Goal: Task Accomplishment & Management: Use online tool/utility

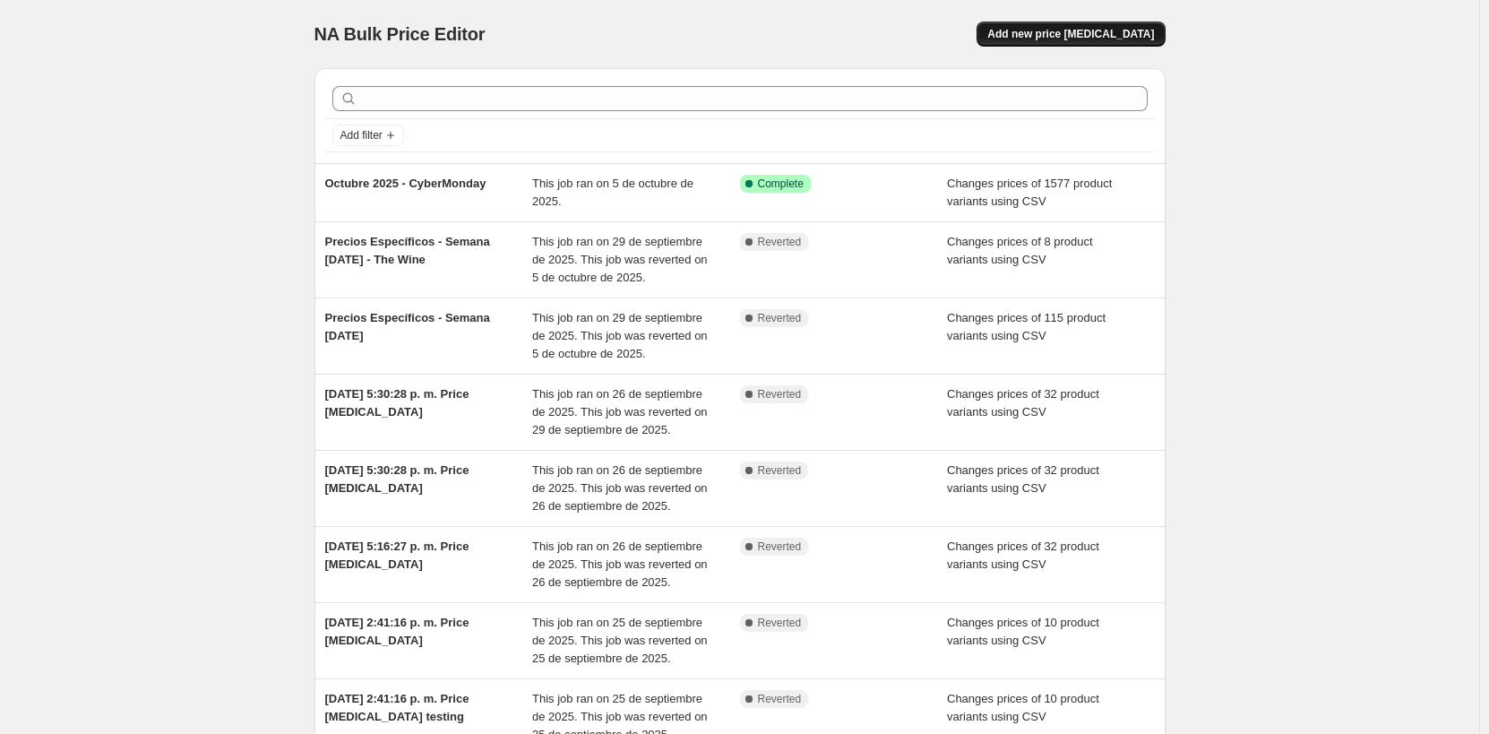
click at [1044, 39] on span "Add new price change job" at bounding box center [1070, 34] width 167 height 14
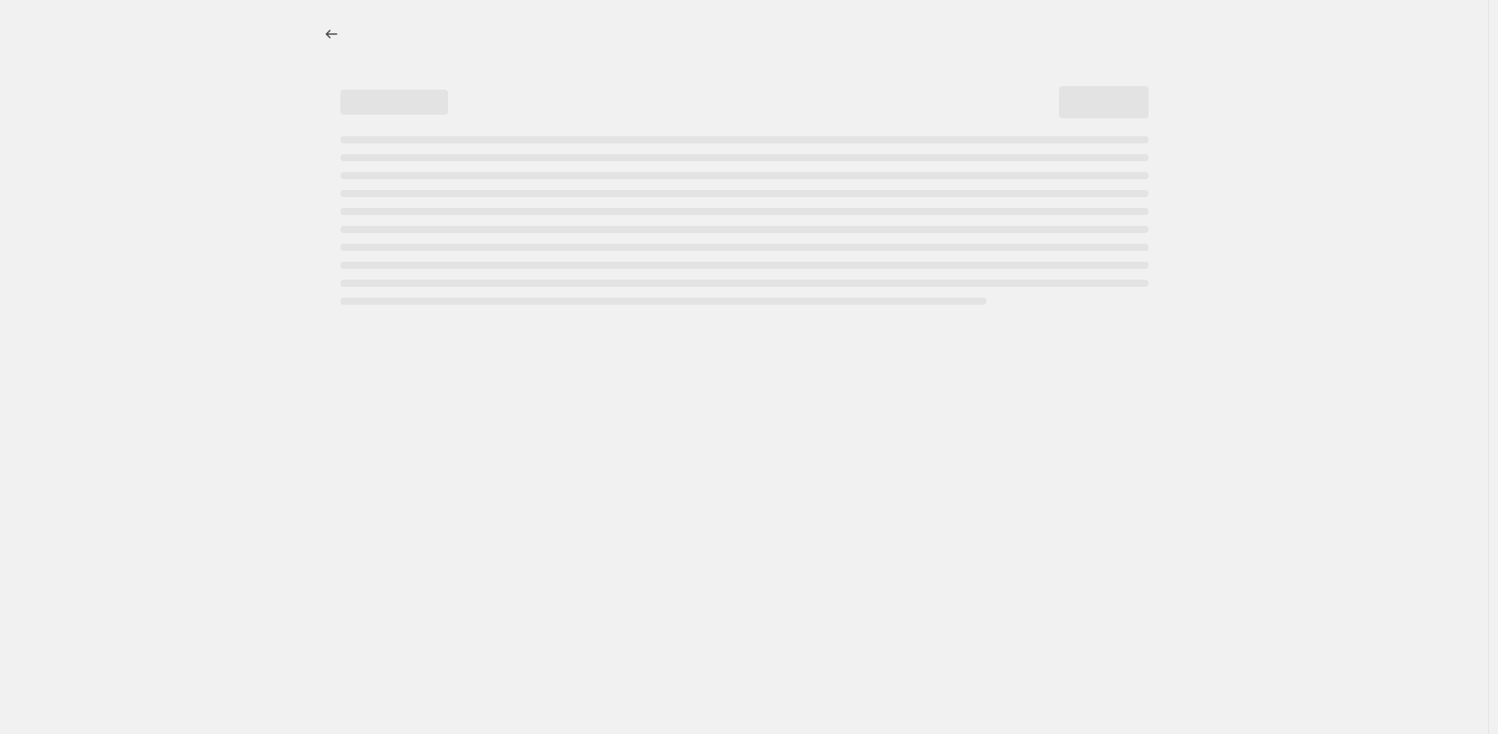
select select "percentage"
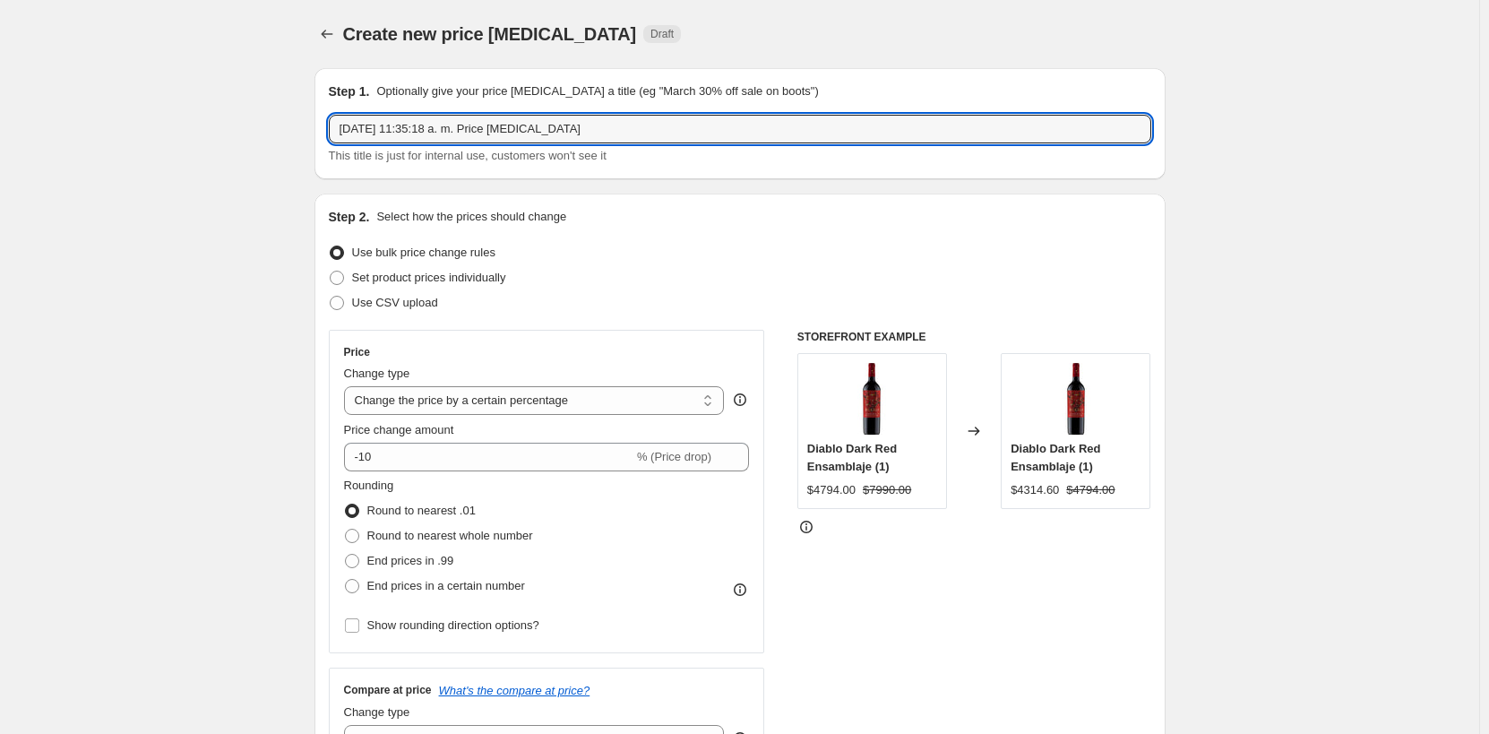
drag, startPoint x: 577, startPoint y: 133, endPoint x: 307, endPoint y: 124, distance: 269.9
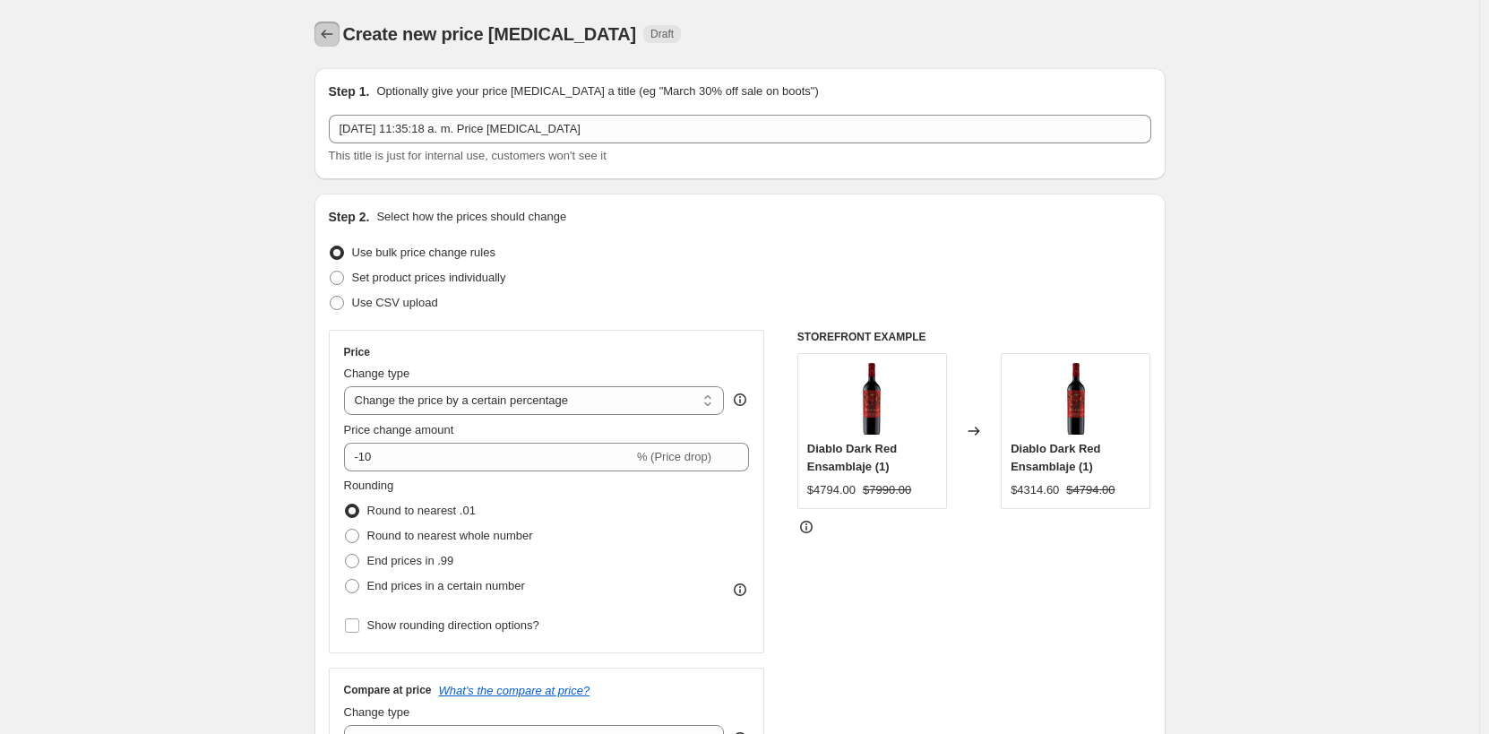
click at [332, 30] on icon "Price change jobs" at bounding box center [327, 34] width 18 height 18
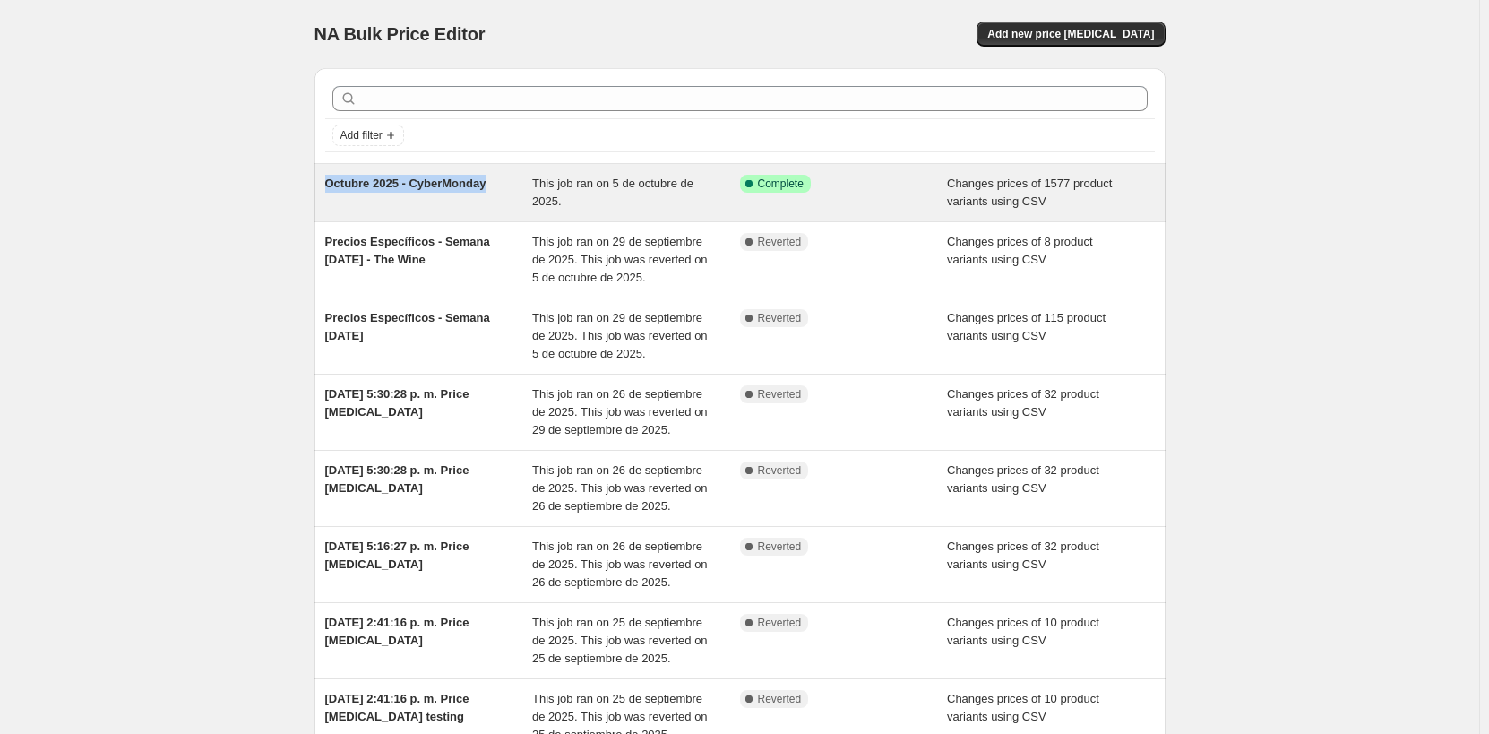
drag, startPoint x: 499, startPoint y: 185, endPoint x: 332, endPoint y: 187, distance: 166.7
click at [332, 187] on div "Octubre 2025 - CyberMonday" at bounding box center [429, 193] width 208 height 36
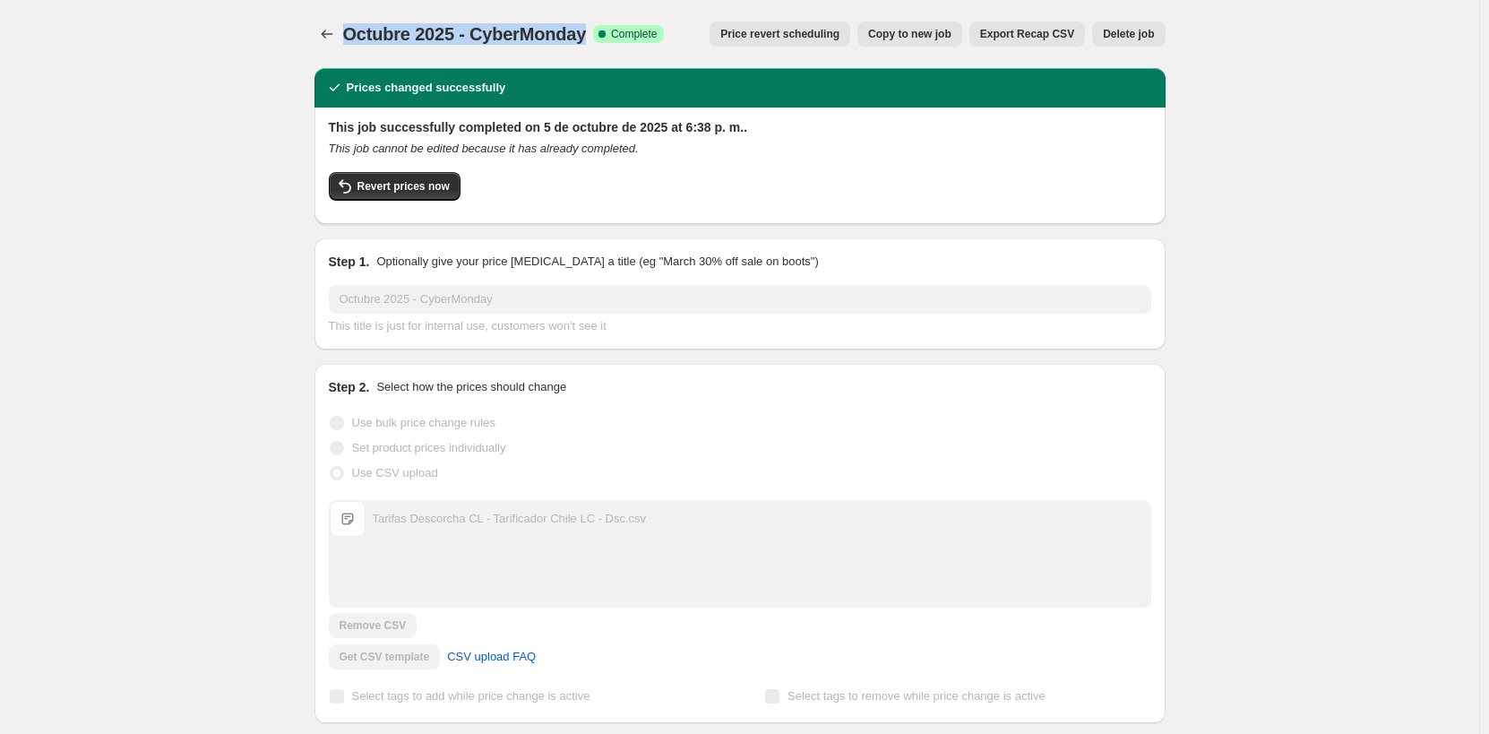
drag, startPoint x: 591, startPoint y: 36, endPoint x: 352, endPoint y: 32, distance: 239.3
click at [352, 32] on span "Octubre 2025 - CyberMonday" at bounding box center [465, 34] width 244 height 20
copy span "Octubre 2025 - CyberMonday"
click at [328, 27] on icon "Price change jobs" at bounding box center [327, 34] width 18 height 18
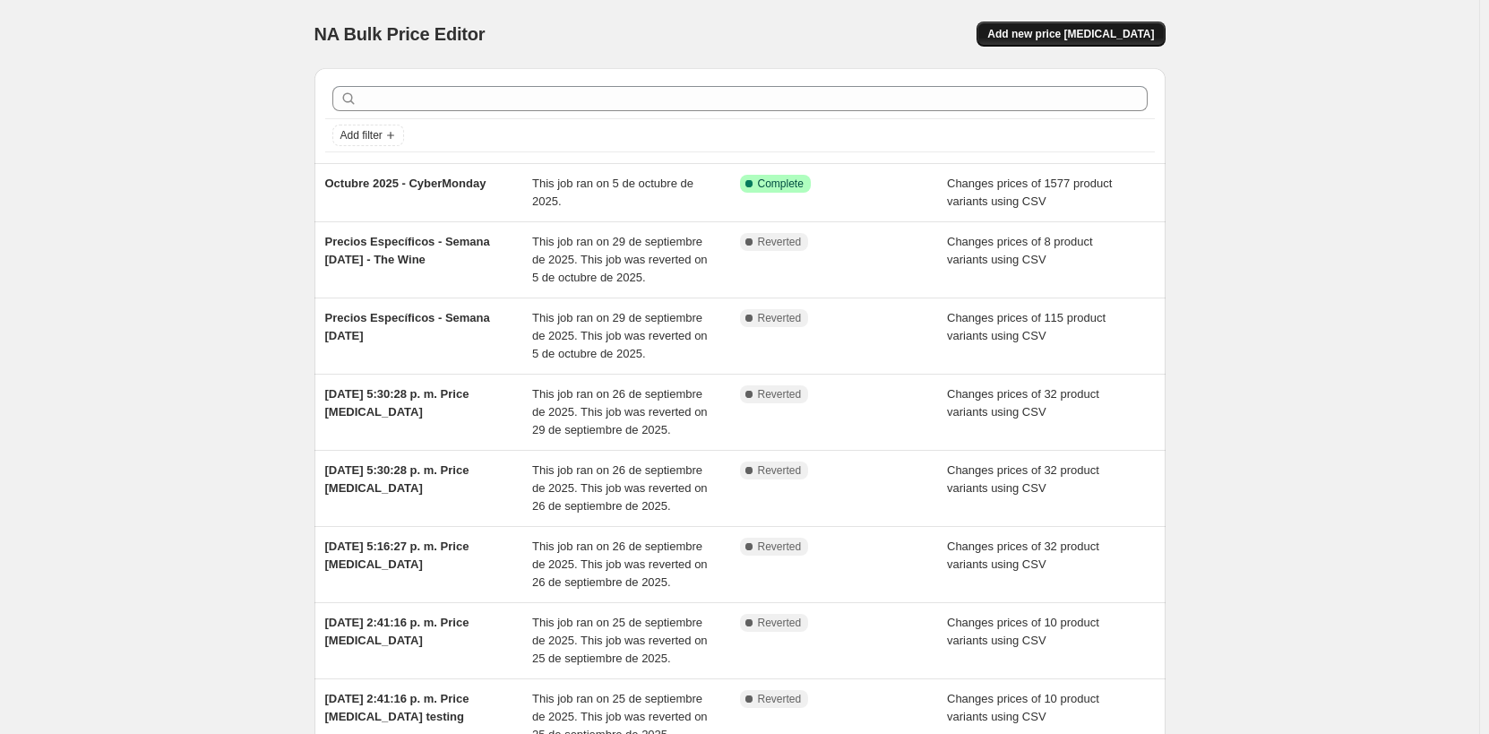
click at [1035, 35] on span "Add new price [MEDICAL_DATA]" at bounding box center [1070, 34] width 167 height 14
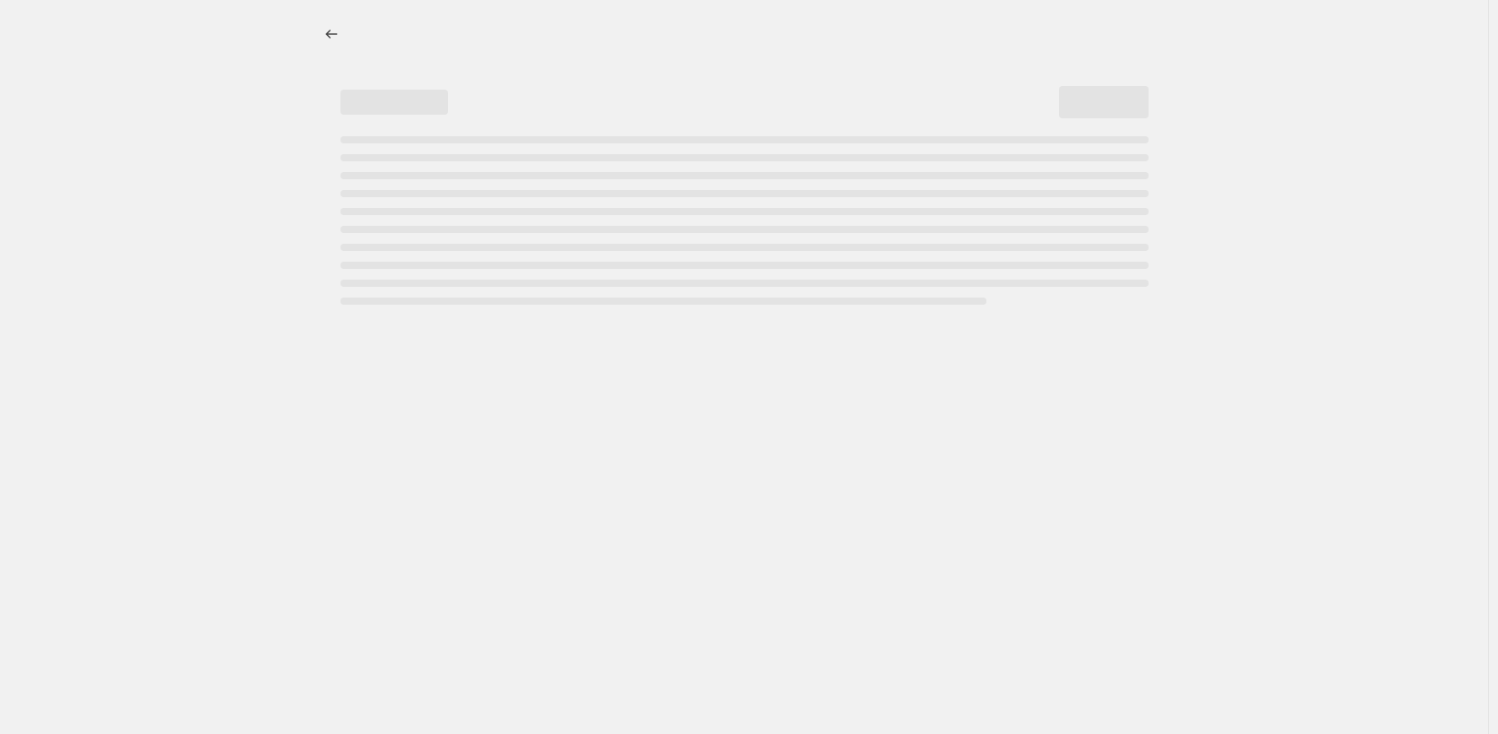
select select "percentage"
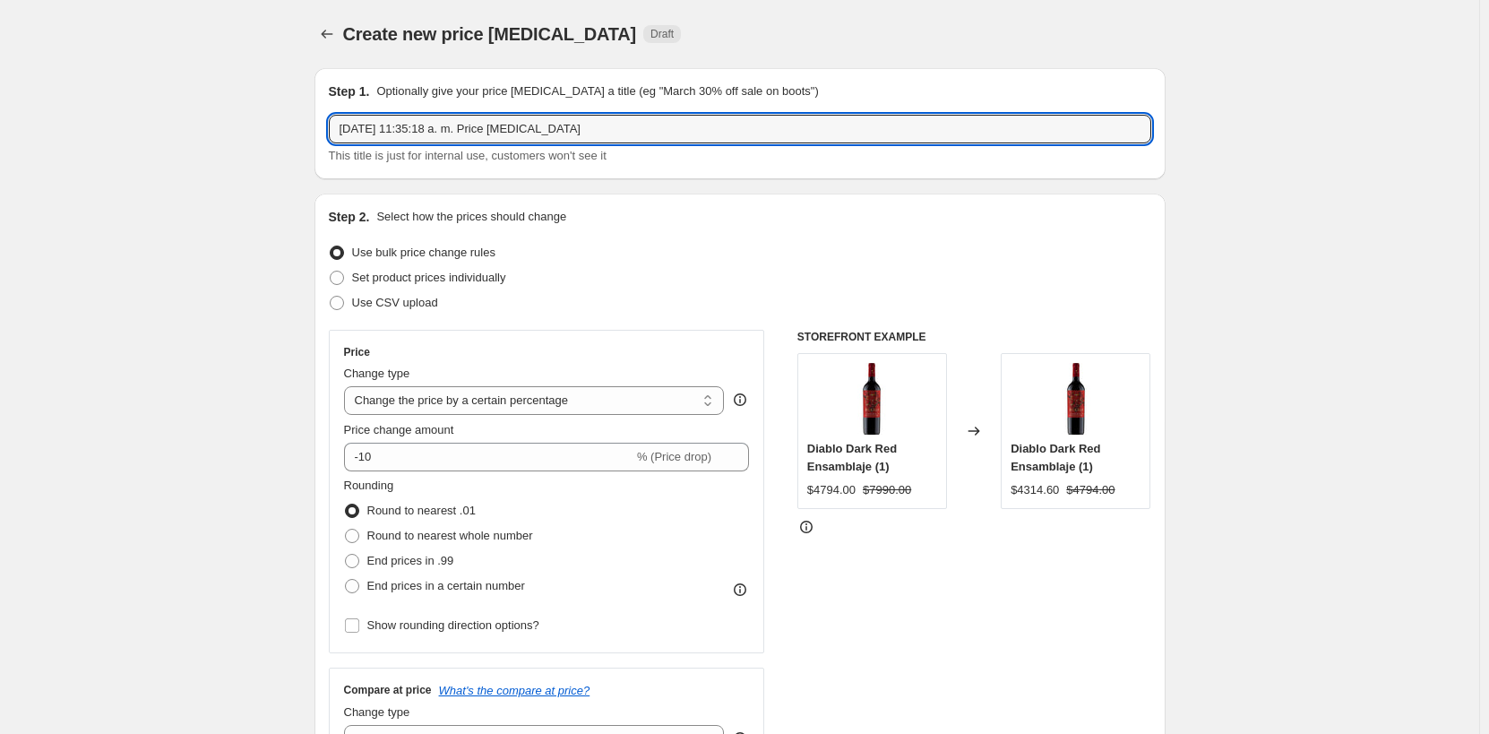
drag, startPoint x: 599, startPoint y: 122, endPoint x: 277, endPoint y: 99, distance: 323.3
paste input "Octubre 2025 - CyberMonday"
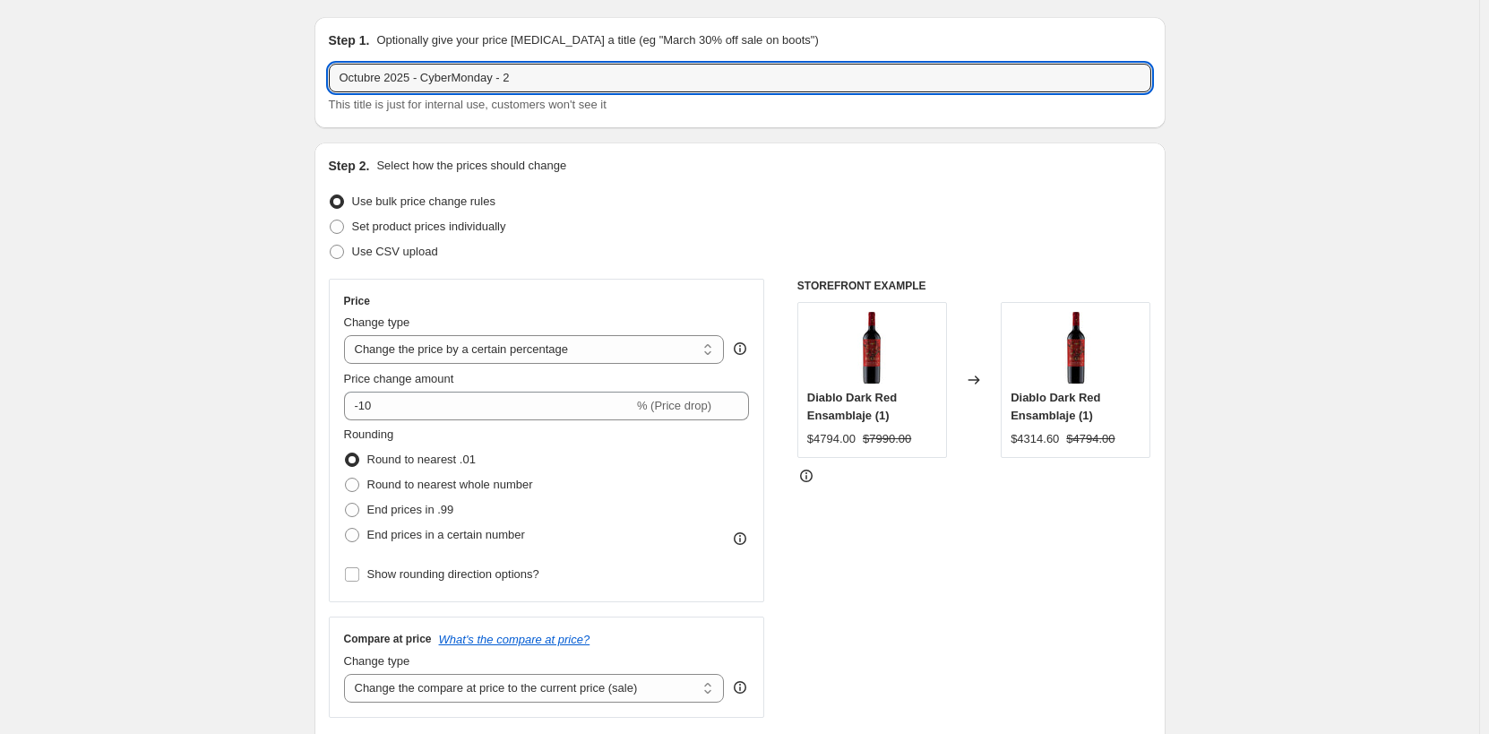
scroll to position [90, 0]
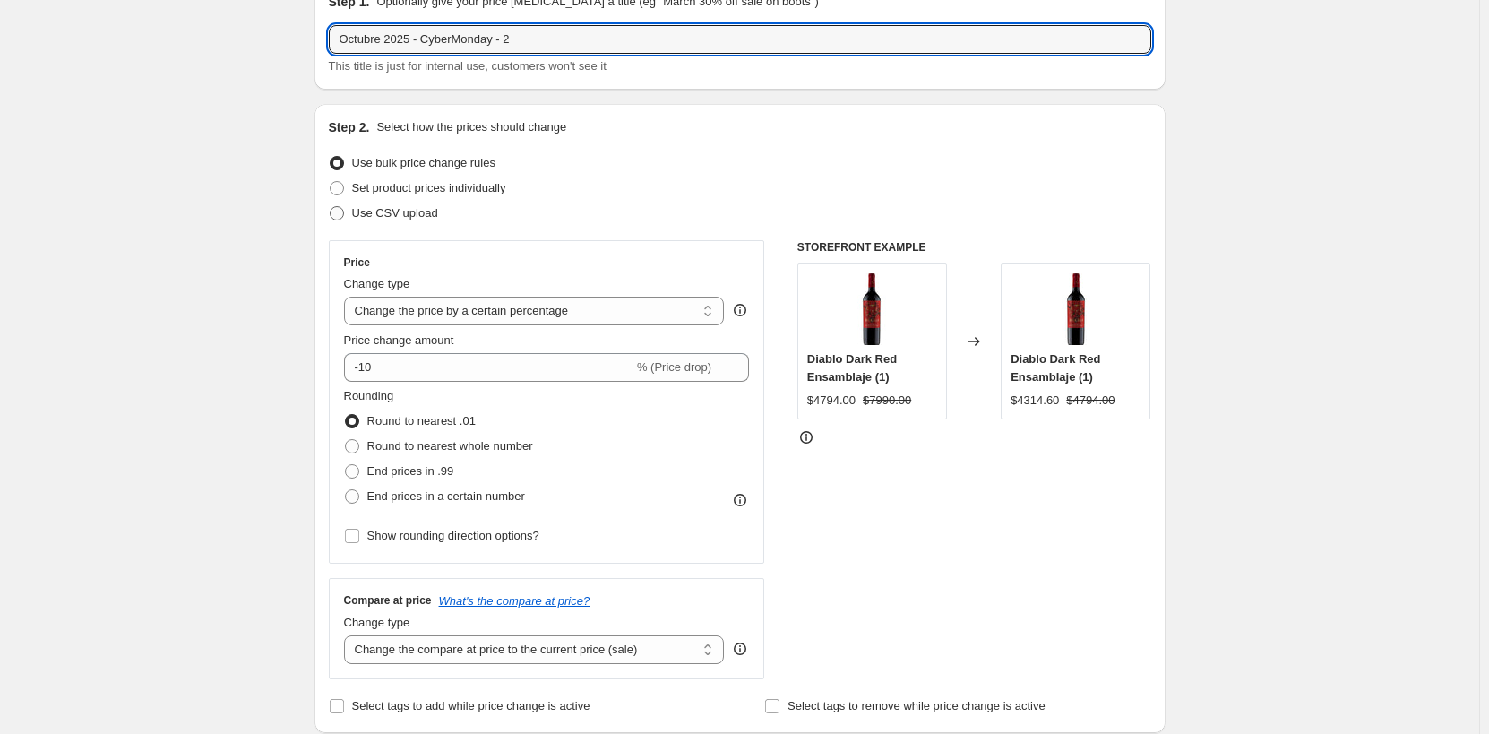
type input "Octubre 2025 - CyberMonday - 2"
click at [344, 211] on span at bounding box center [337, 213] width 14 height 14
click at [331, 207] on input "Use CSV upload" at bounding box center [330, 206] width 1 height 1
radio input "true"
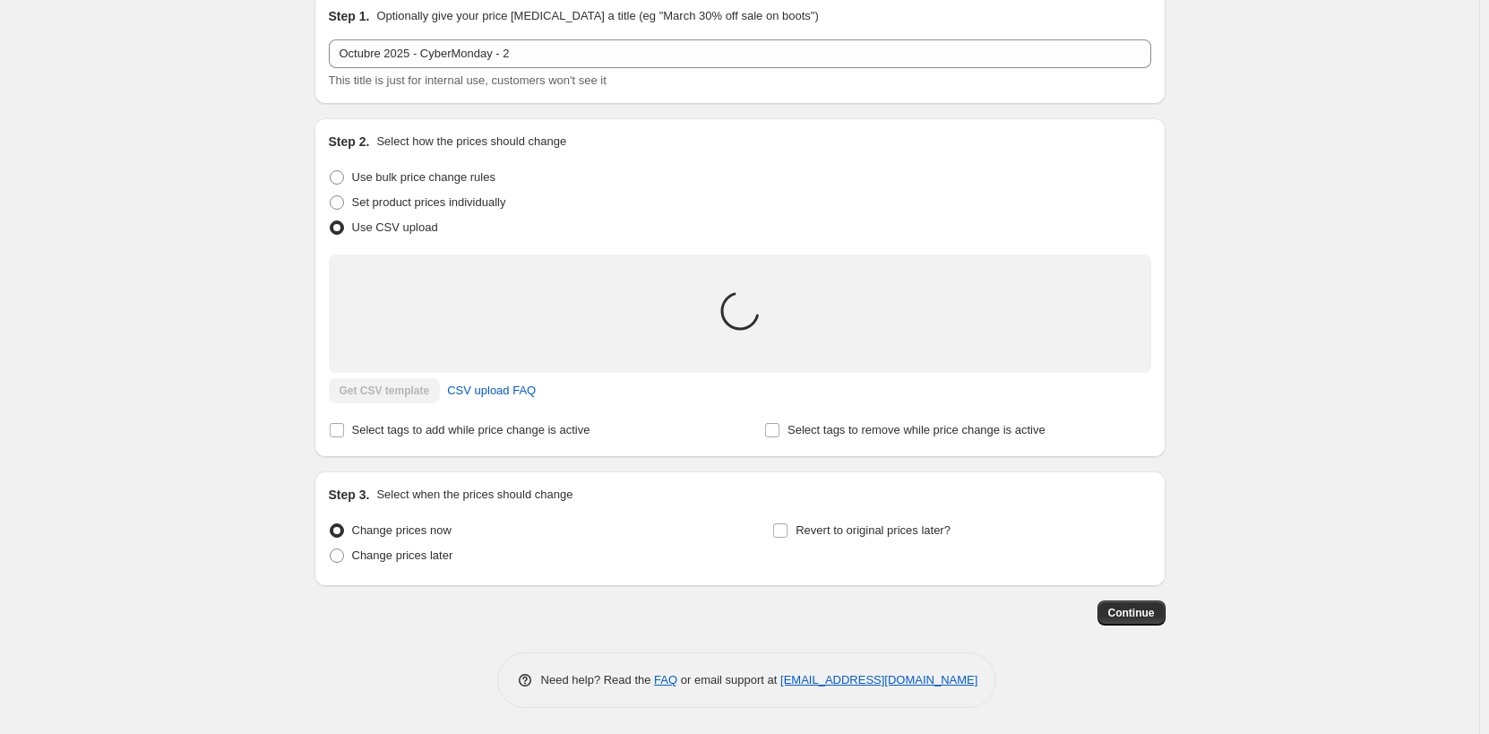
scroll to position [65, 0]
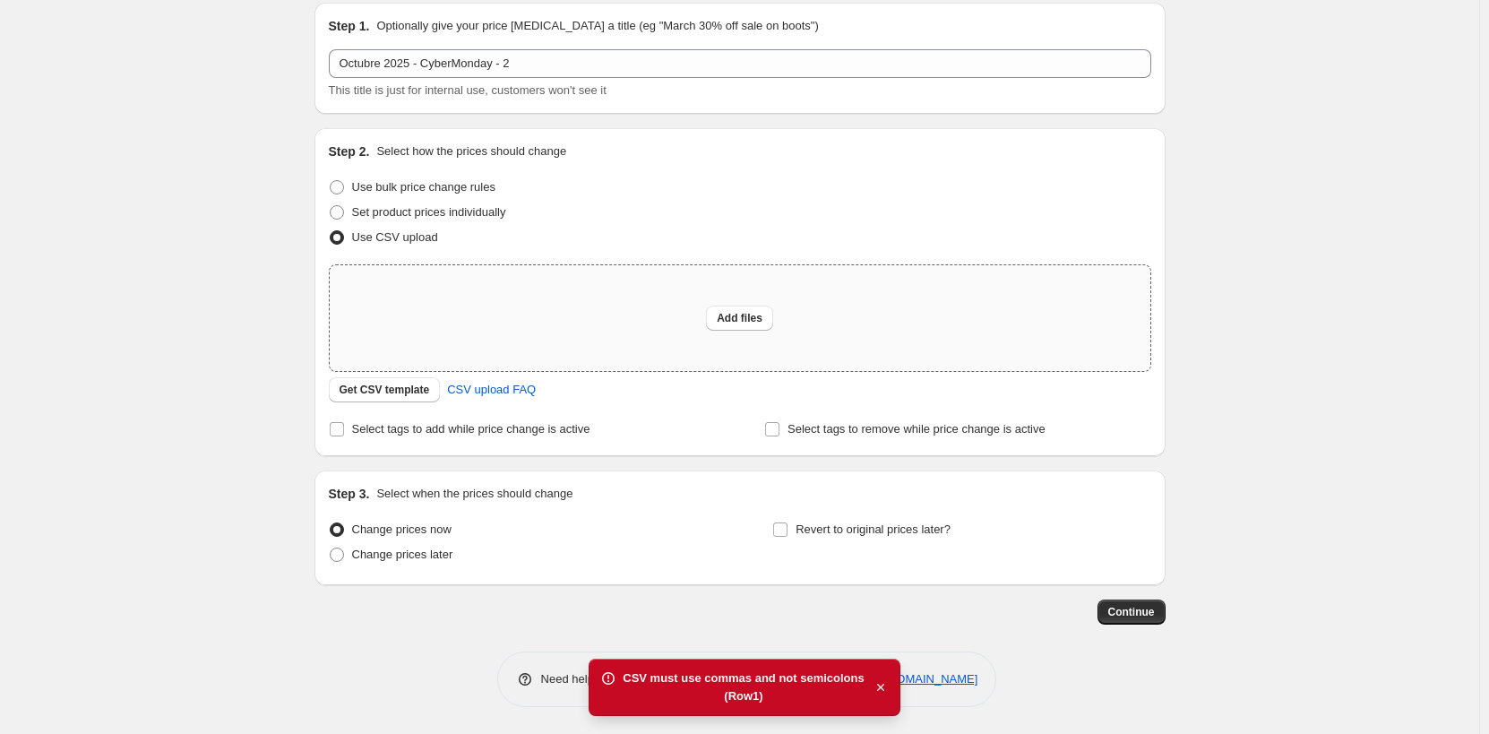
click at [875, 685] on icon "button" at bounding box center [881, 687] width 18 height 18
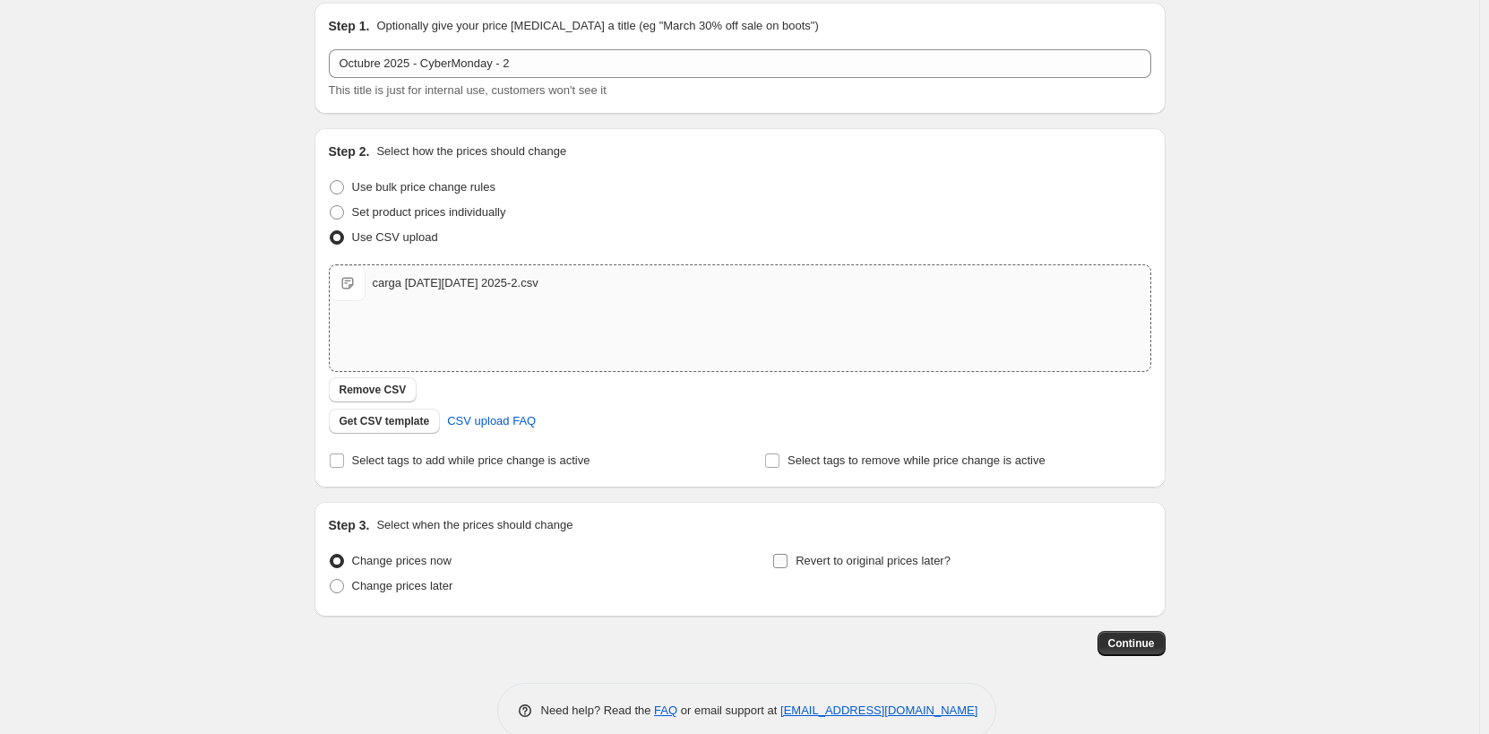
click at [781, 558] on input "Revert to original prices later?" at bounding box center [780, 561] width 14 height 14
checkbox input "true"
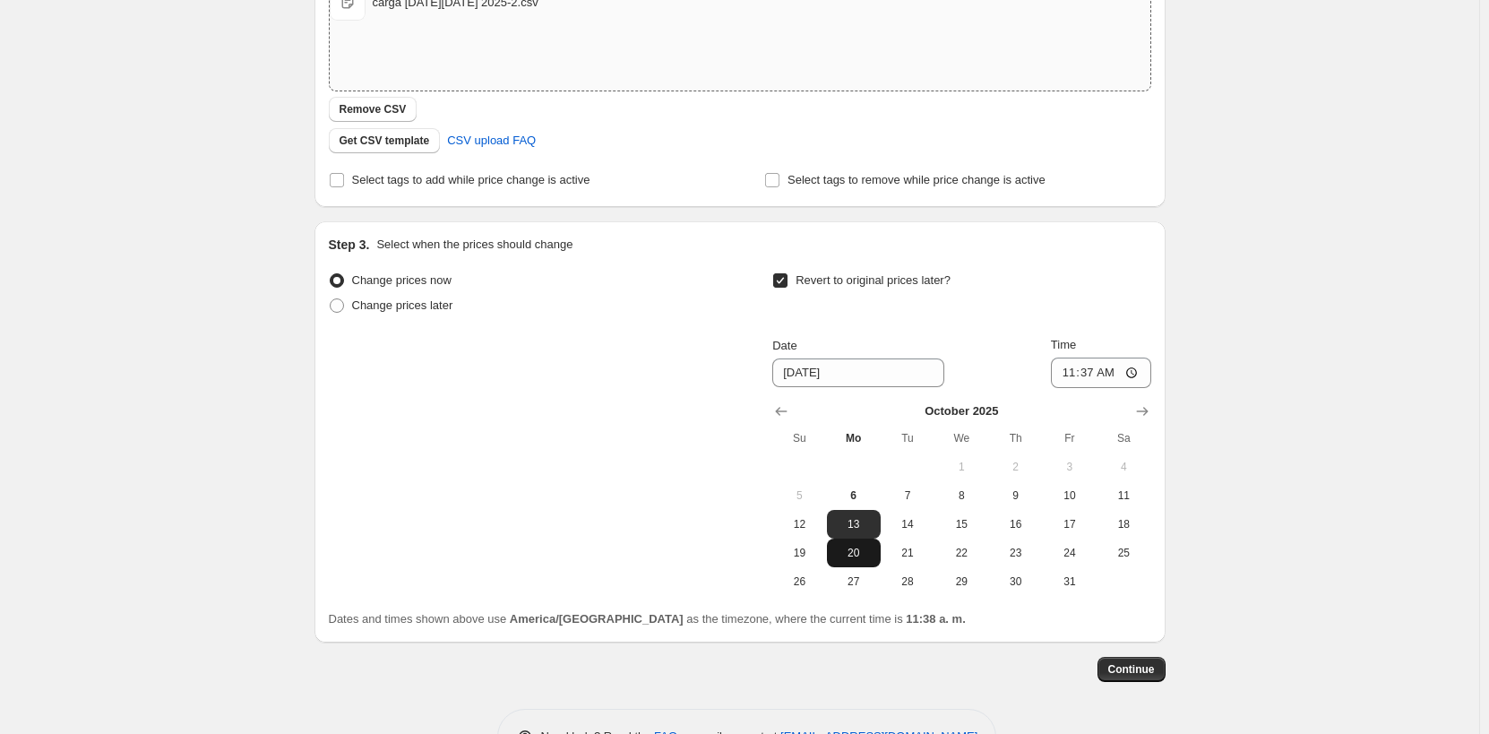
scroll to position [403, 0]
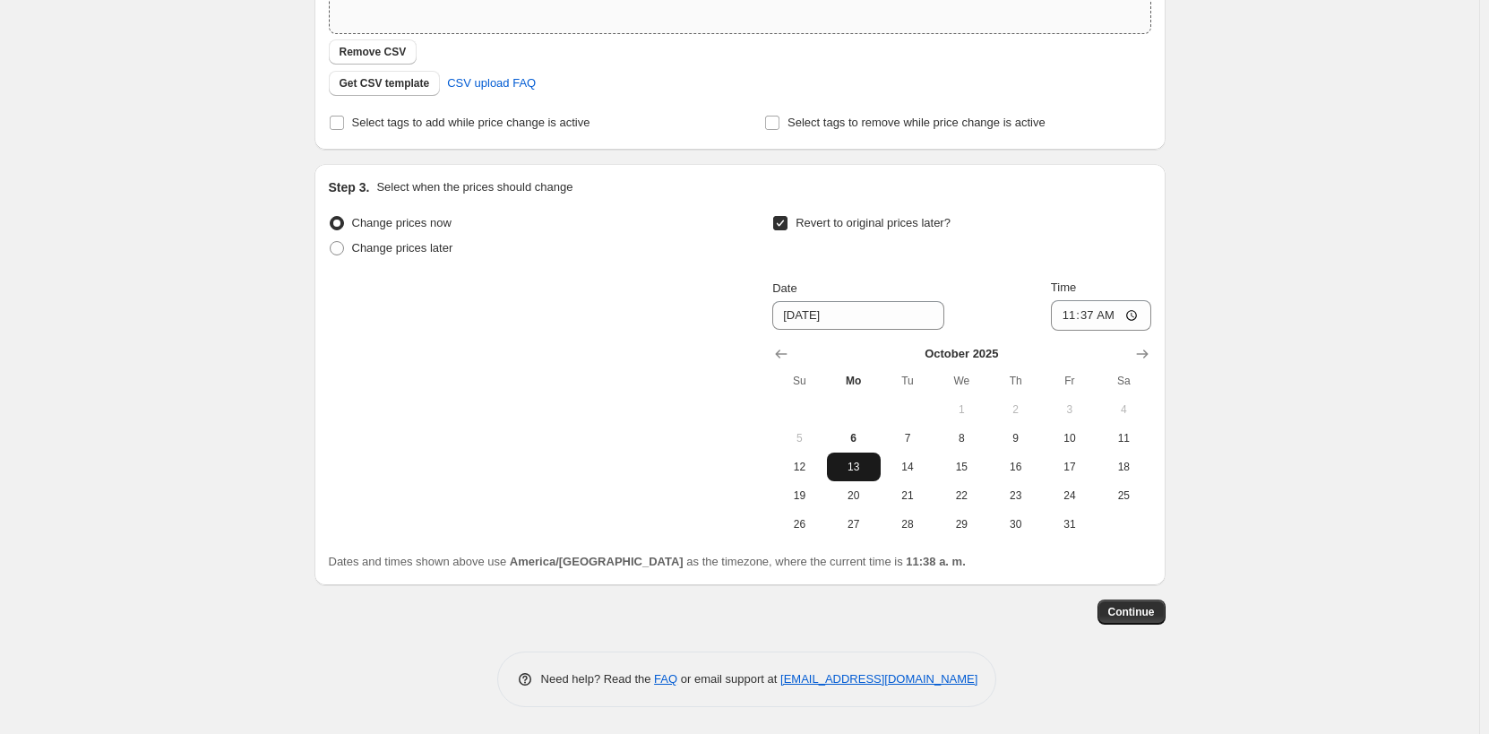
click at [860, 463] on span "13" at bounding box center [853, 467] width 39 height 14
click at [1131, 315] on input "11:37" at bounding box center [1101, 315] width 100 height 30
click at [1115, 315] on input "16:37" at bounding box center [1101, 315] width 100 height 30
type input "16:00"
click at [1140, 255] on div "Revert to original prices later?" at bounding box center [961, 238] width 378 height 54
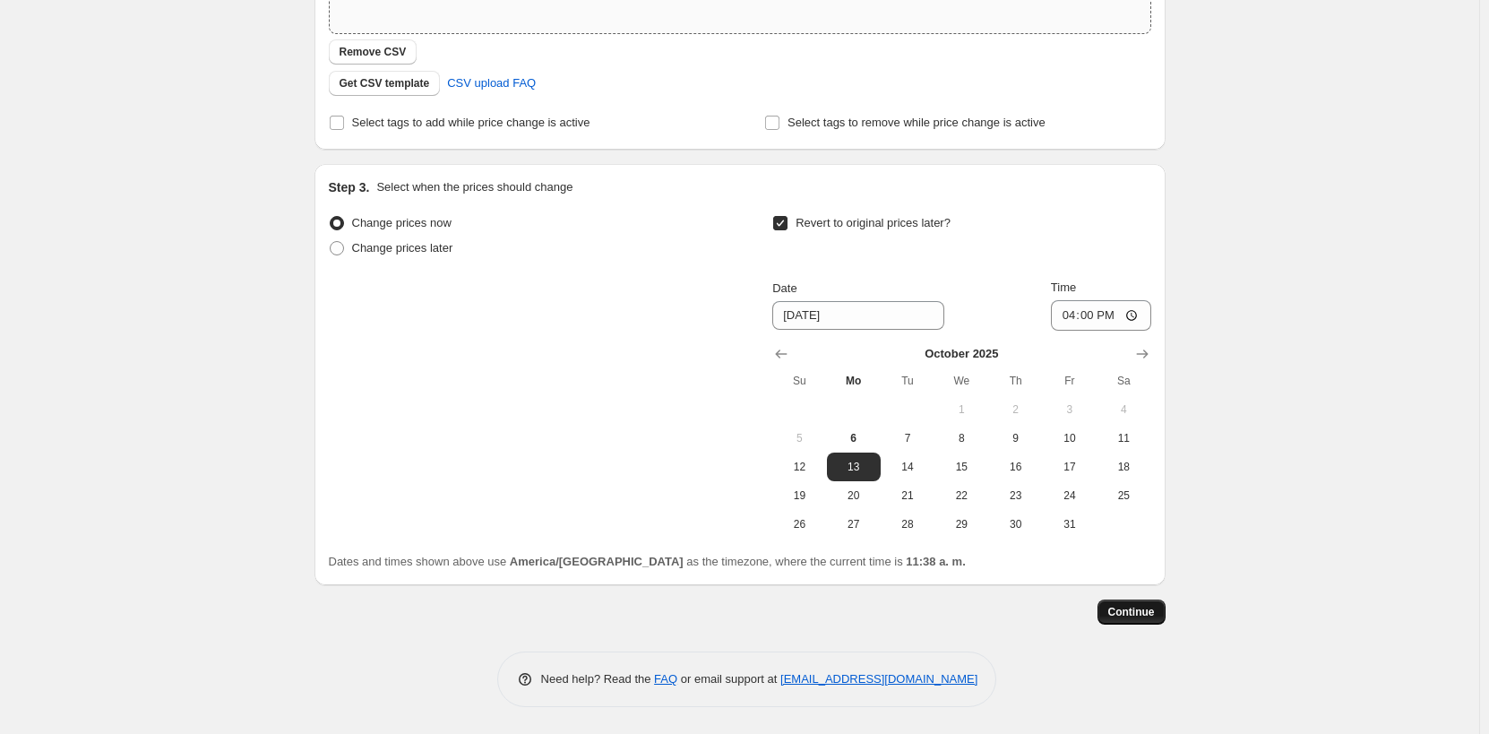
click at [1134, 611] on span "Continue" at bounding box center [1131, 612] width 47 height 14
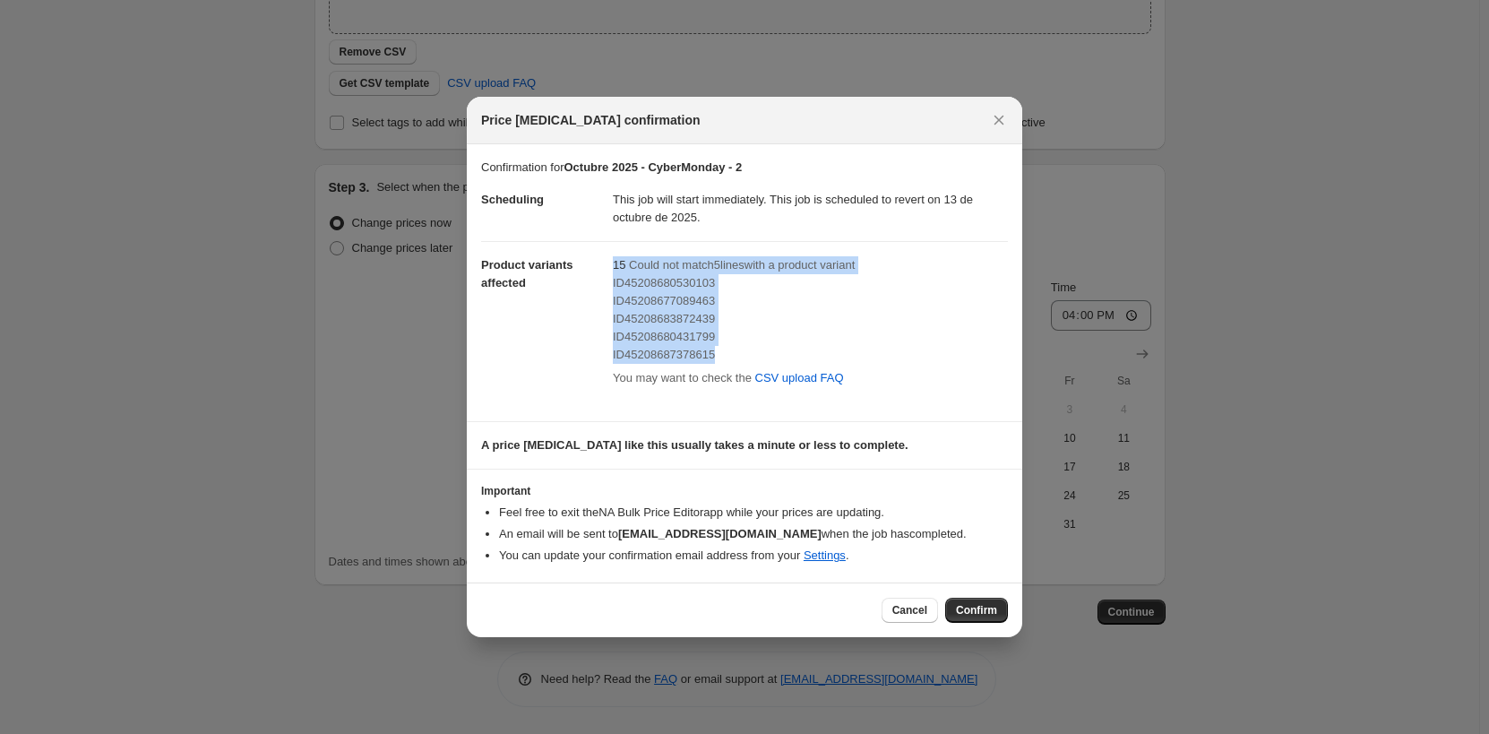
drag, startPoint x: 608, startPoint y: 284, endPoint x: 717, endPoint y: 353, distance: 129.3
click at [717, 353] on dl "Scheduling This job will start immediately. This job is scheduled to revert on …" at bounding box center [744, 292] width 527 height 230
click at [661, 349] on span "ID45208687378615" at bounding box center [664, 354] width 102 height 13
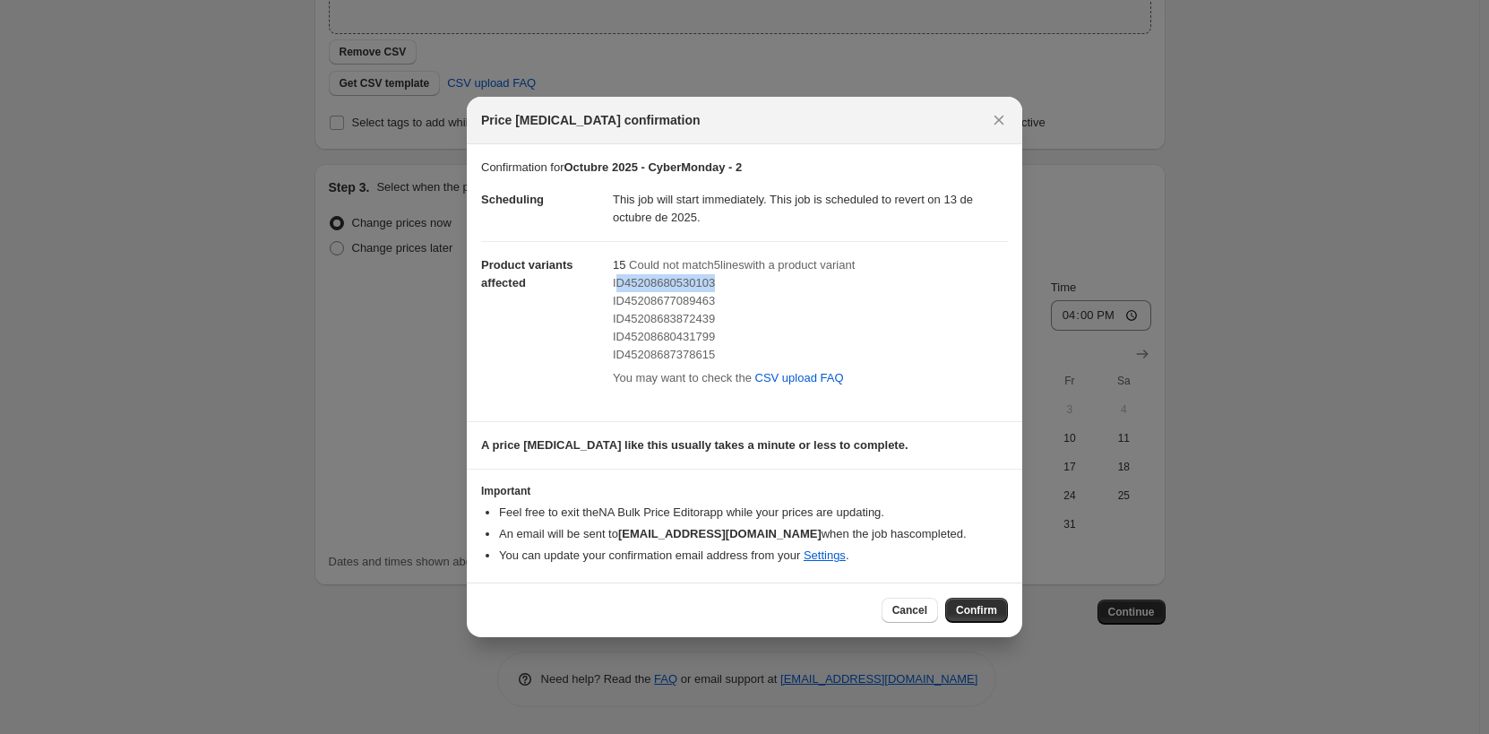
drag, startPoint x: 722, startPoint y: 282, endPoint x: 616, endPoint y: 286, distance: 106.7
click at [616, 286] on div "ID45208680530103" at bounding box center [810, 283] width 395 height 18
copy span "D45208680530103"
click at [924, 610] on span "Cancel" at bounding box center [909, 610] width 35 height 14
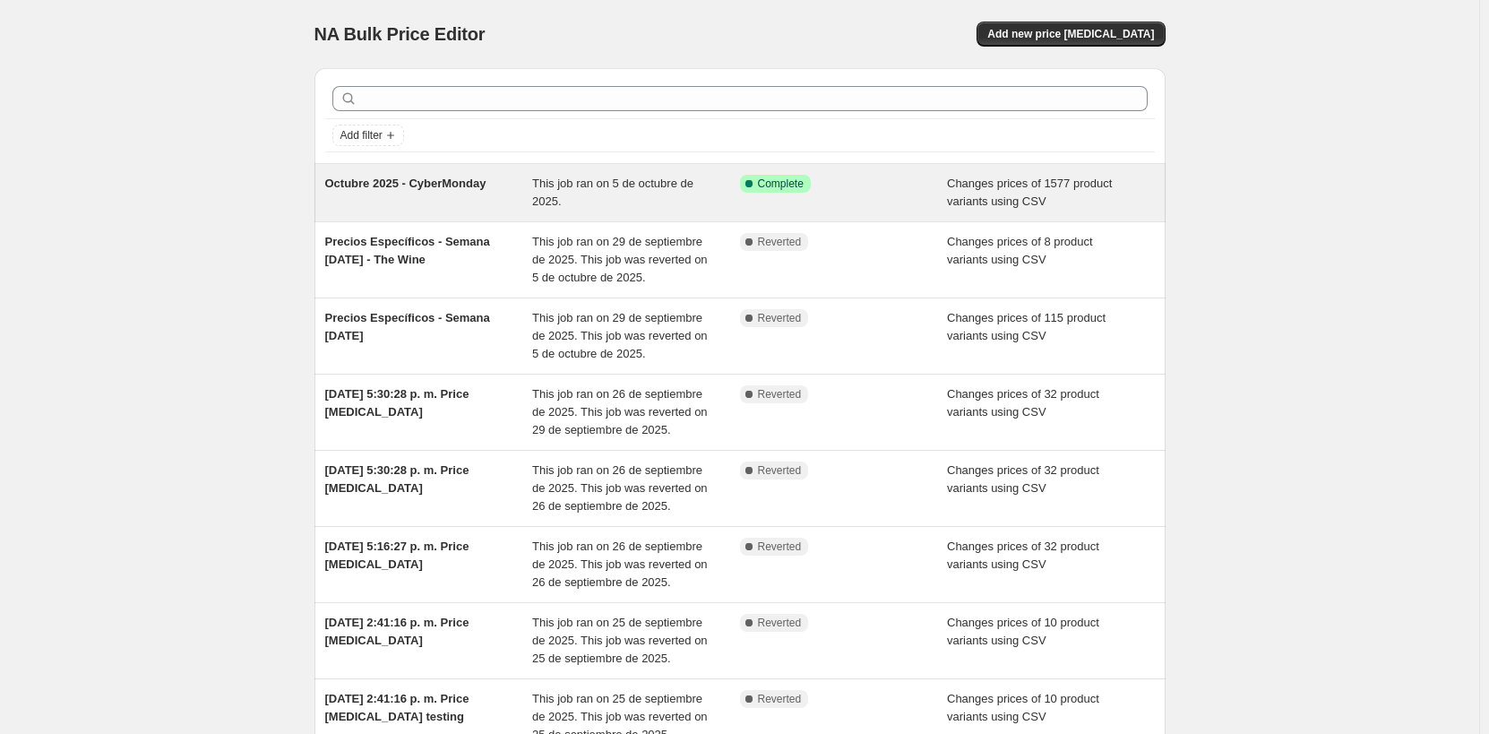
click at [421, 191] on div "Octubre 2025 - CyberMonday" at bounding box center [429, 193] width 208 height 36
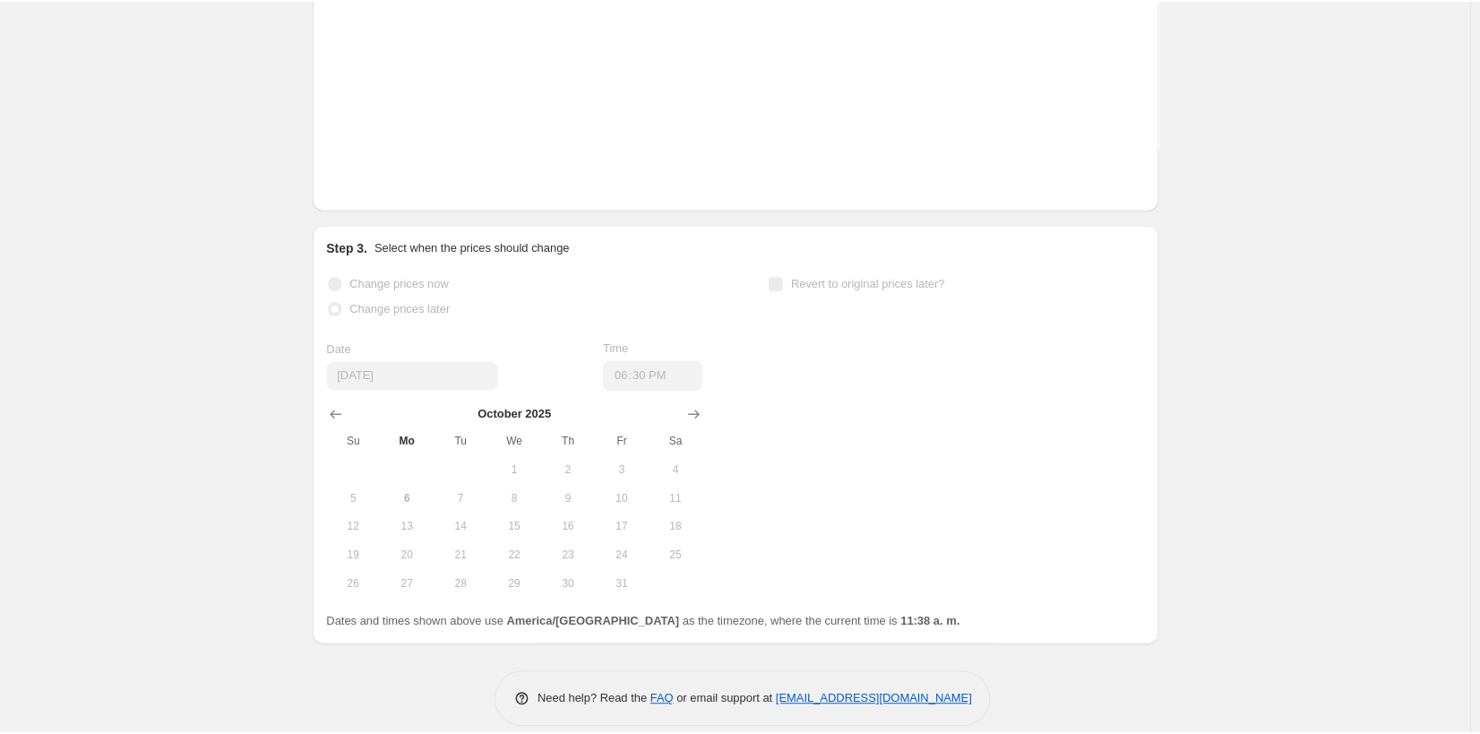
scroll to position [1067, 0]
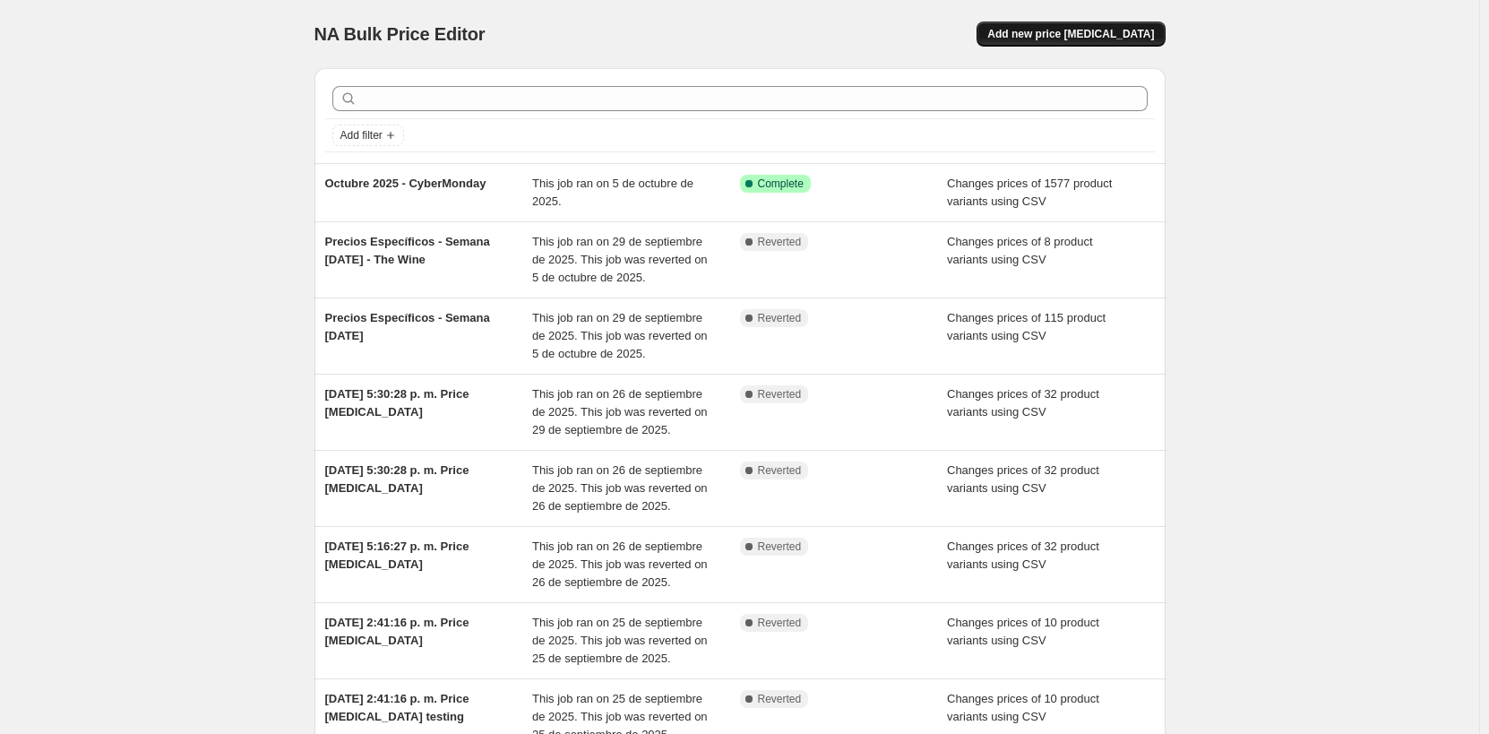
click at [1116, 34] on span "Add new price [MEDICAL_DATA]" at bounding box center [1070, 34] width 167 height 14
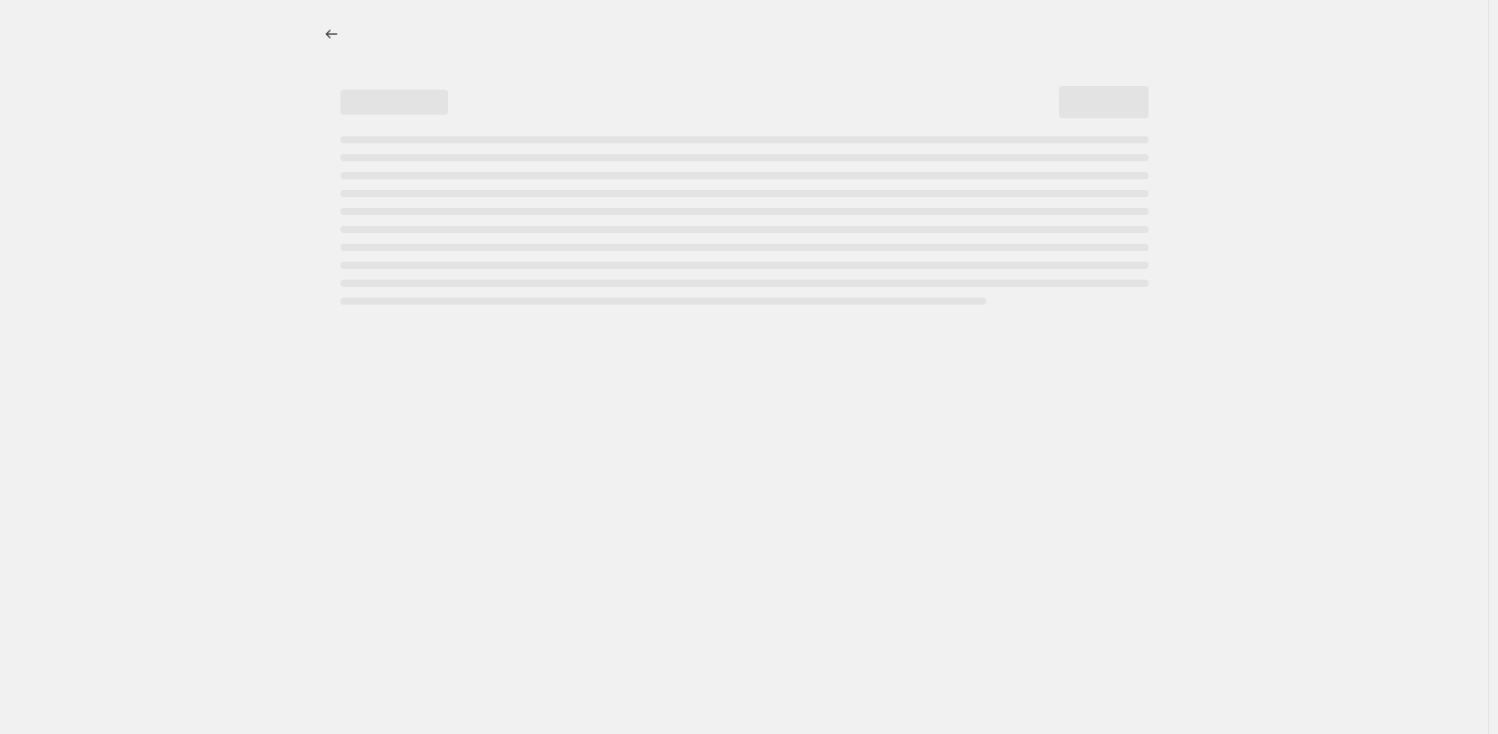
select select "percentage"
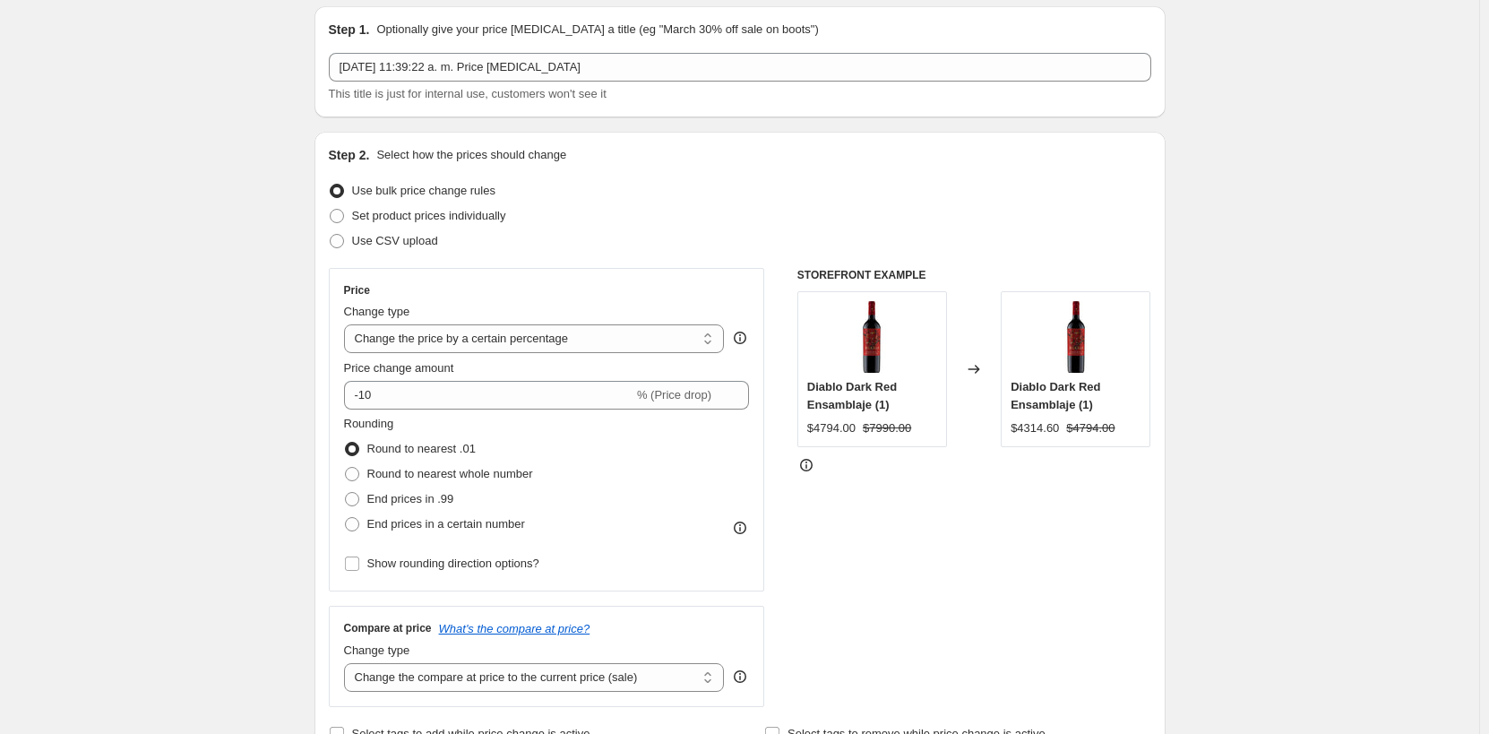
scroll to position [90, 0]
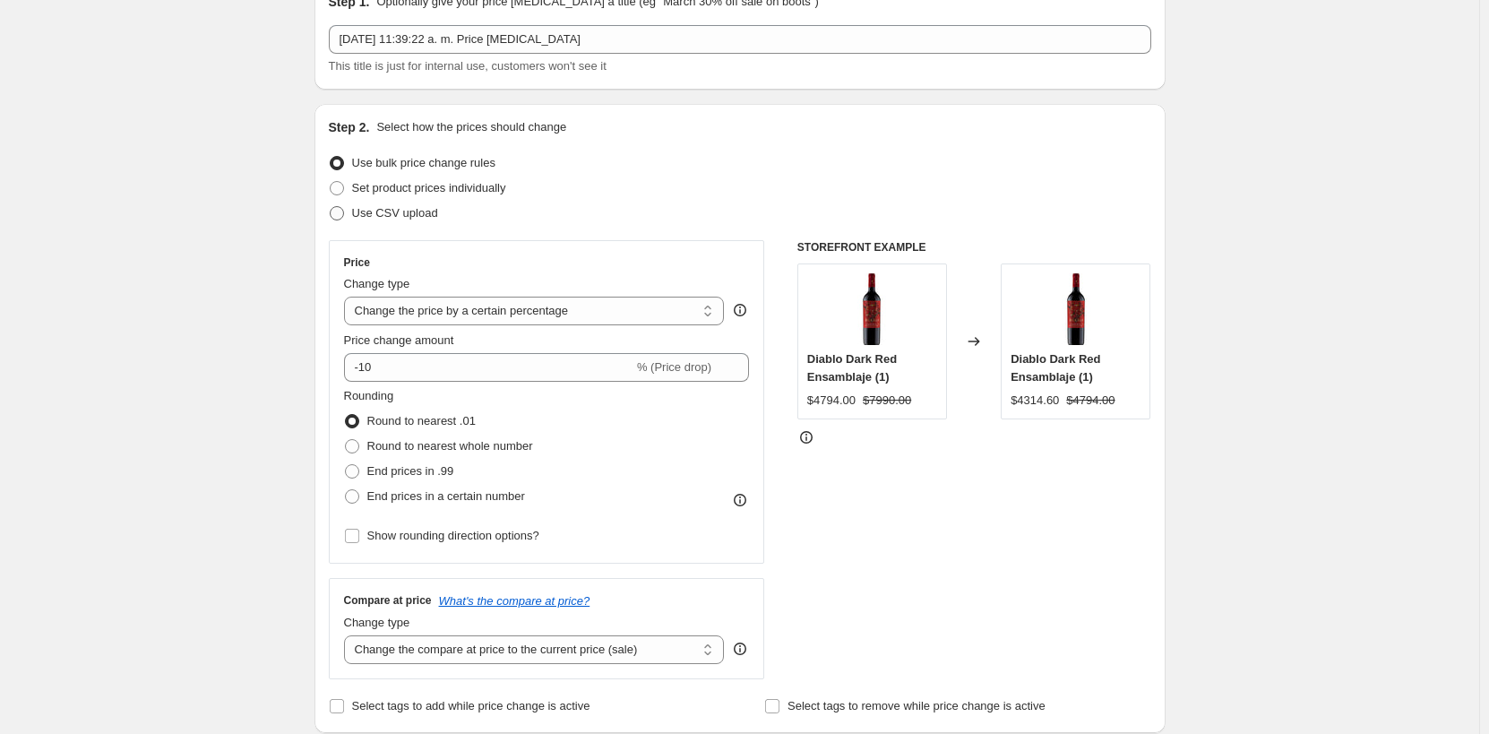
click at [419, 219] on span "Use CSV upload" at bounding box center [395, 212] width 86 height 13
click at [331, 207] on input "Use CSV upload" at bounding box center [330, 206] width 1 height 1
radio input "true"
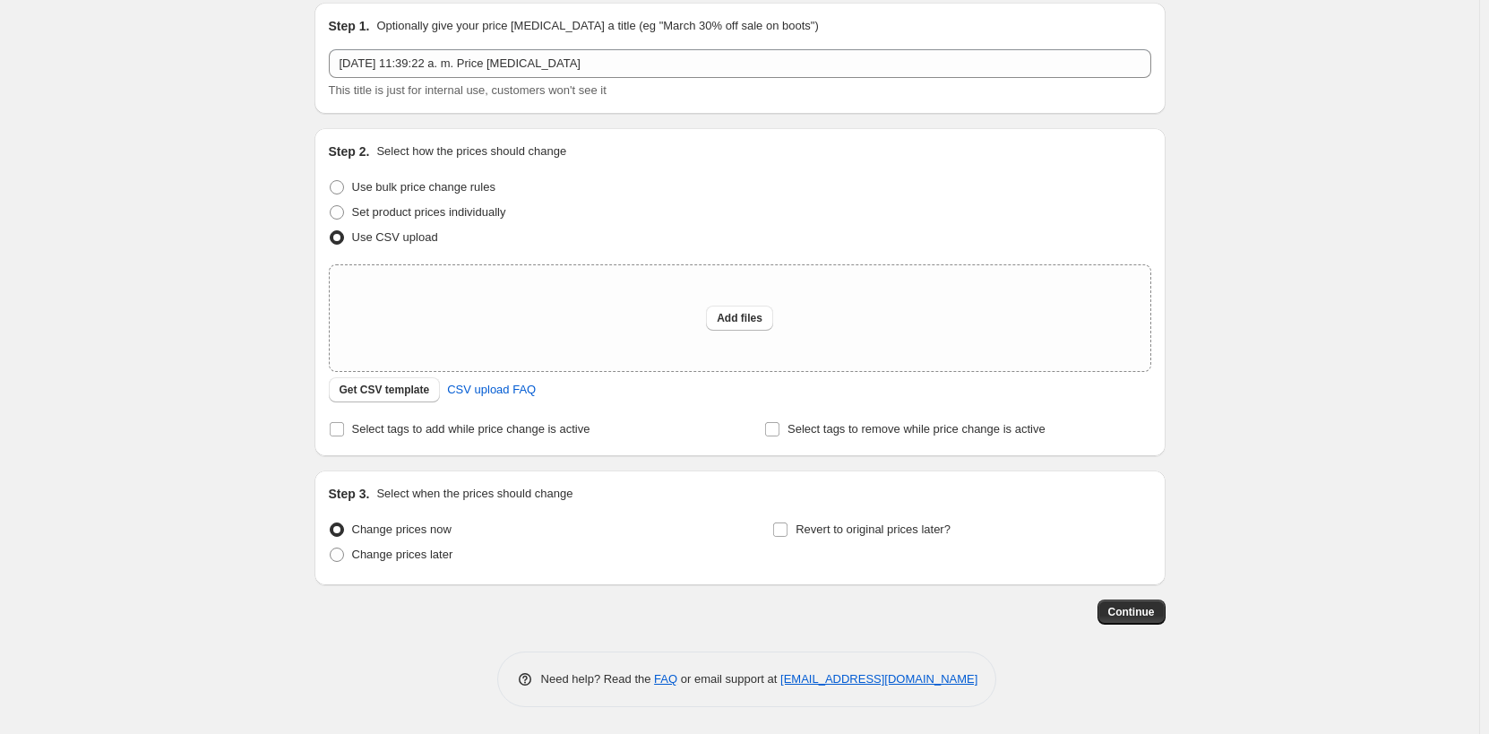
scroll to position [65, 0]
click at [492, 388] on span "CSV upload FAQ" at bounding box center [491, 390] width 89 height 18
click at [381, 391] on span "Get CSV template" at bounding box center [385, 390] width 90 height 14
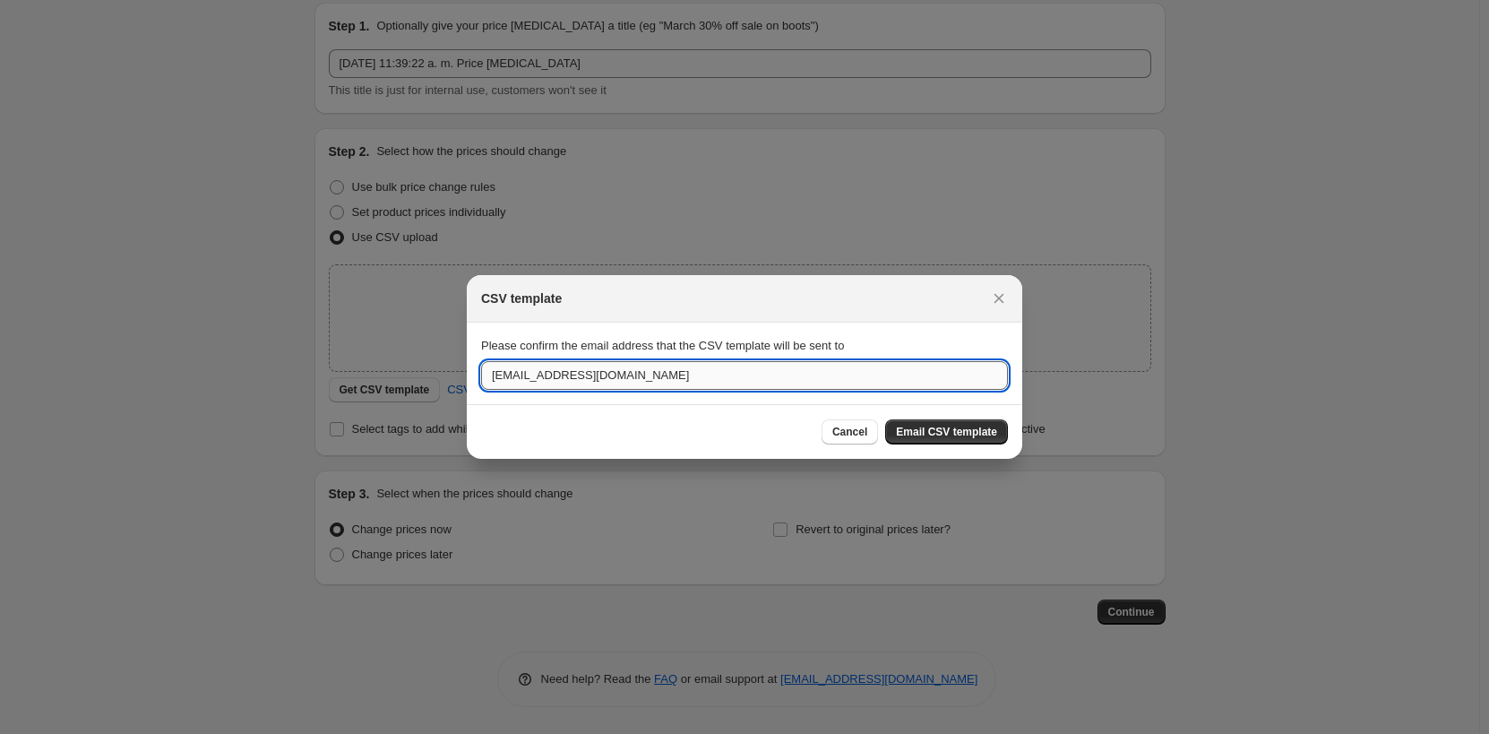
click at [600, 373] on input "[EMAIL_ADDRESS][DOMAIN_NAME]" at bounding box center [744, 375] width 527 height 29
drag, startPoint x: 728, startPoint y: 376, endPoint x: 384, endPoint y: 355, distance: 343.8
click at [384, 733] on div "CSV template Please confirm the email address that the CSV template will be sen…" at bounding box center [744, 734] width 1489 height 0
type input "[PERSON_NAME][EMAIL_ADDRESS][PERSON_NAME][DOMAIN_NAME]"
click at [993, 435] on span "Email CSV template" at bounding box center [946, 432] width 101 height 14
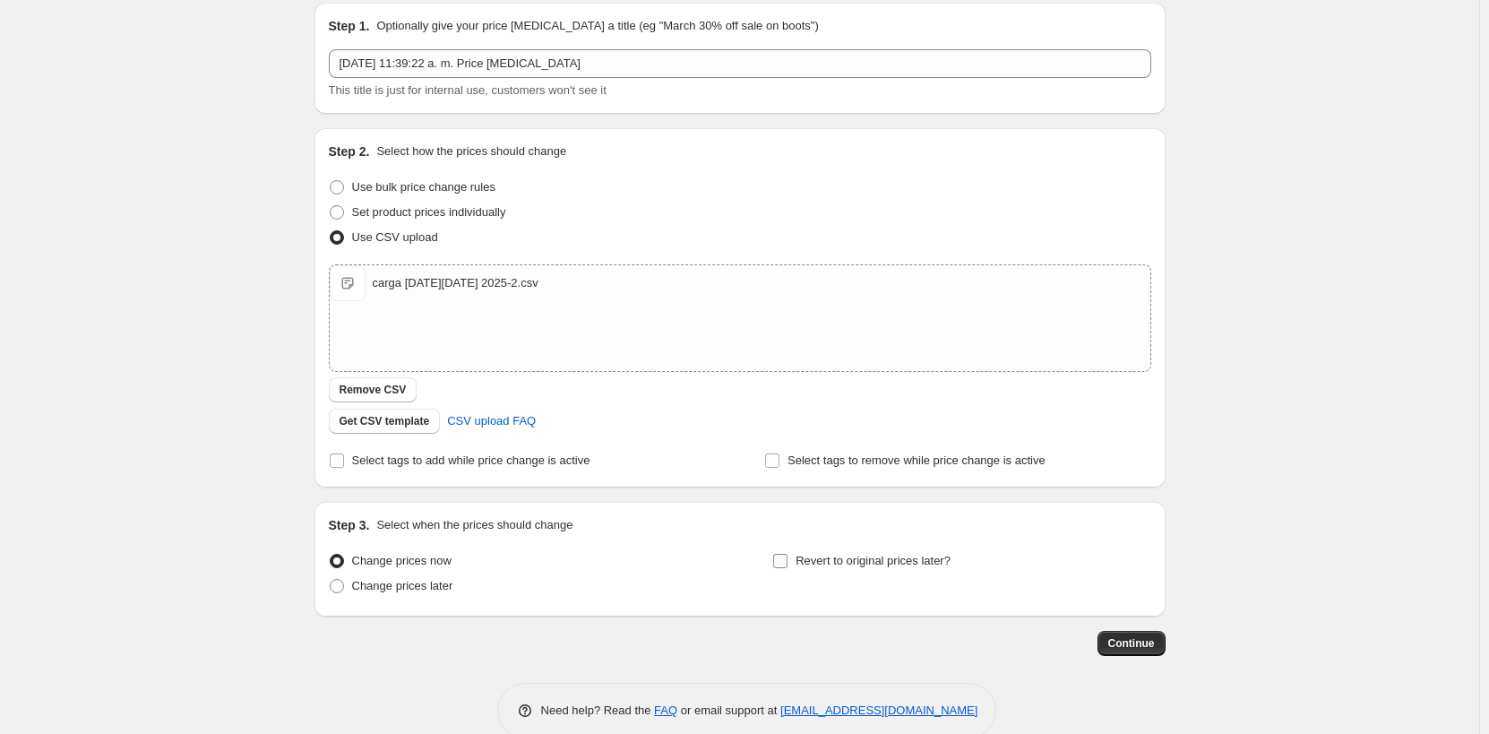
click at [794, 552] on label "Revert to original prices later?" at bounding box center [861, 560] width 178 height 25
click at [788, 554] on input "Revert to original prices later?" at bounding box center [780, 561] width 14 height 14
checkbox input "true"
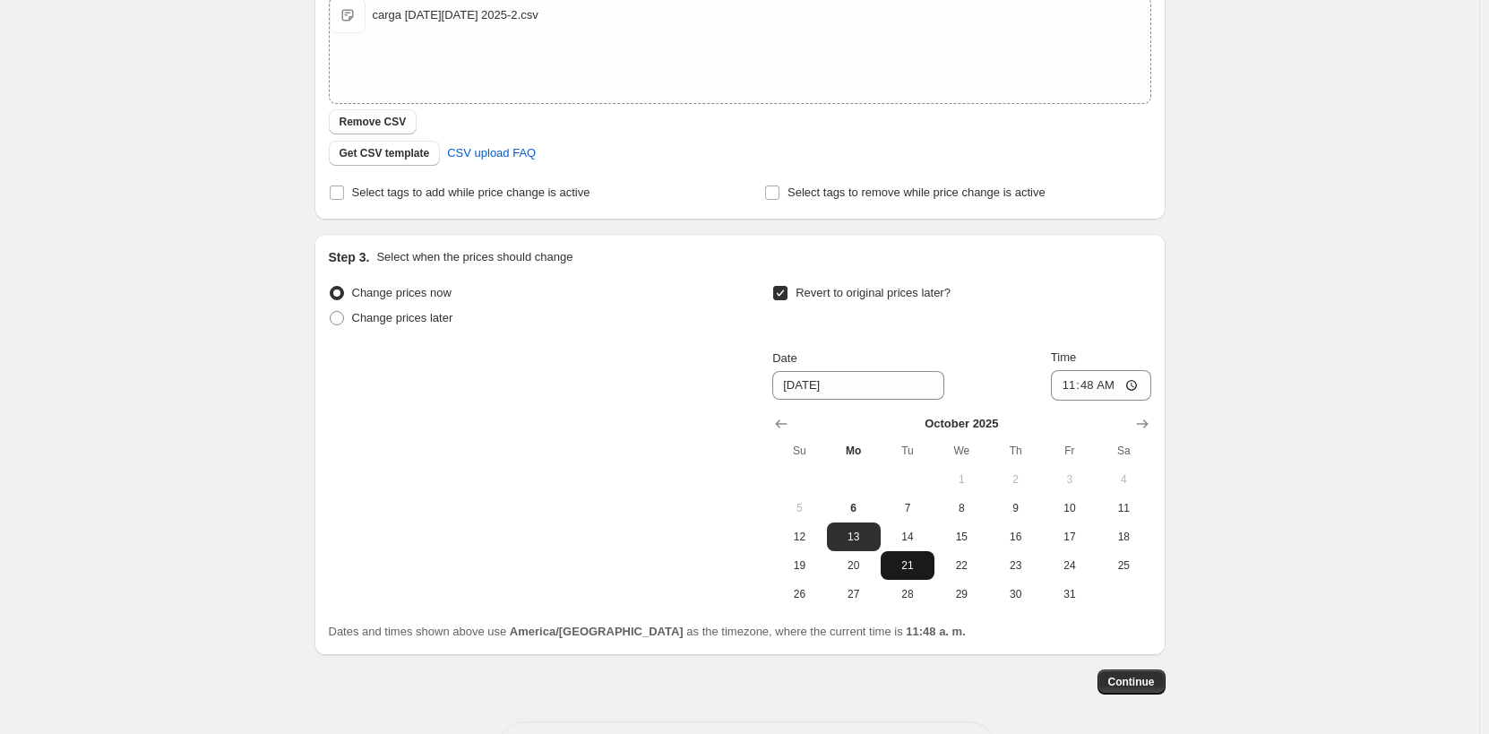
scroll to position [334, 0]
click at [1101, 387] on input "11:48" at bounding box center [1101, 384] width 100 height 30
type input "16:00"
click at [1139, 318] on div "Revert to original prices later?" at bounding box center [961, 307] width 378 height 54
click at [1163, 680] on button "Continue" at bounding box center [1132, 680] width 68 height 25
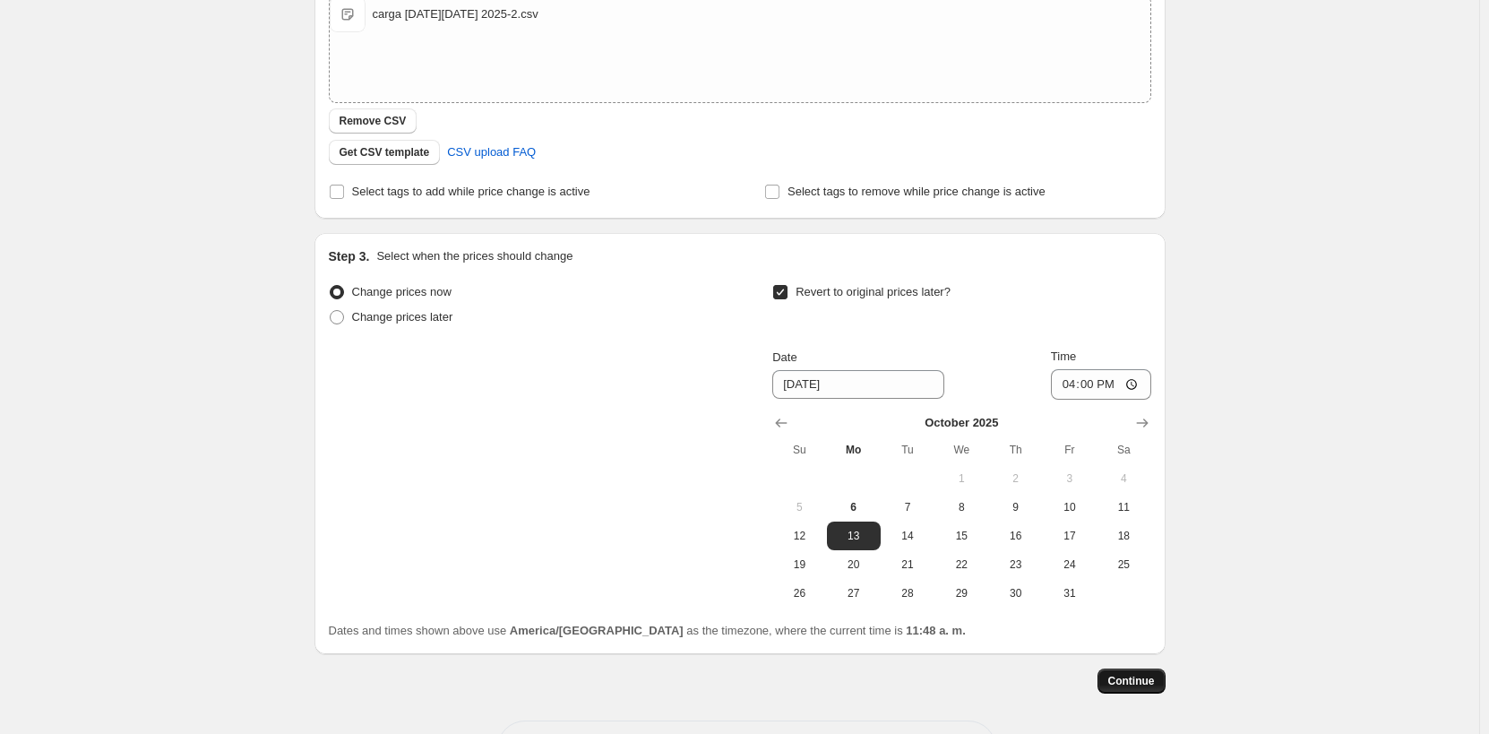
scroll to position [0, 0]
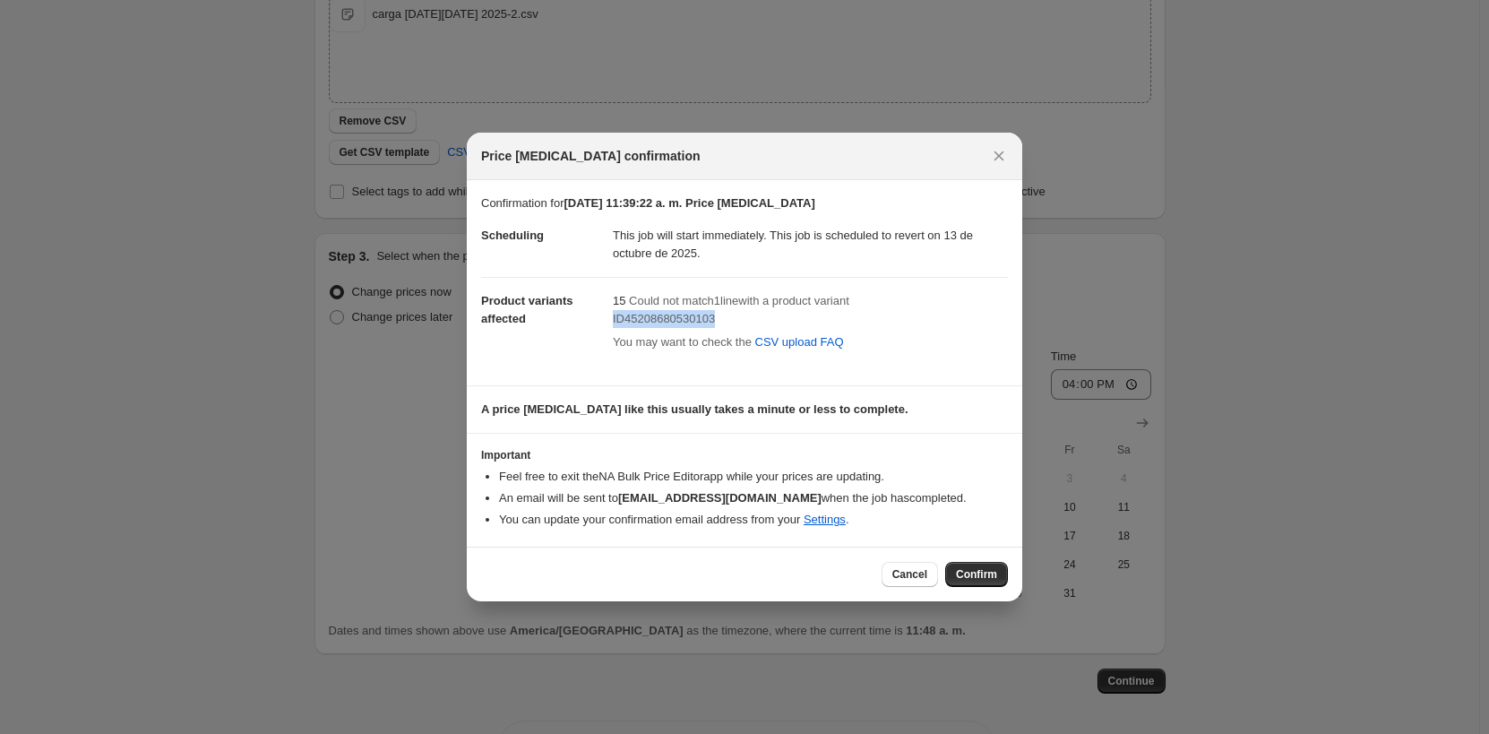
drag, startPoint x: 714, startPoint y: 323, endPoint x: 613, endPoint y: 320, distance: 101.3
click at [613, 320] on div "ID45208680530103" at bounding box center [810, 319] width 395 height 18
copy span "ID45208680530103"
click at [914, 576] on span "Cancel" at bounding box center [909, 574] width 35 height 14
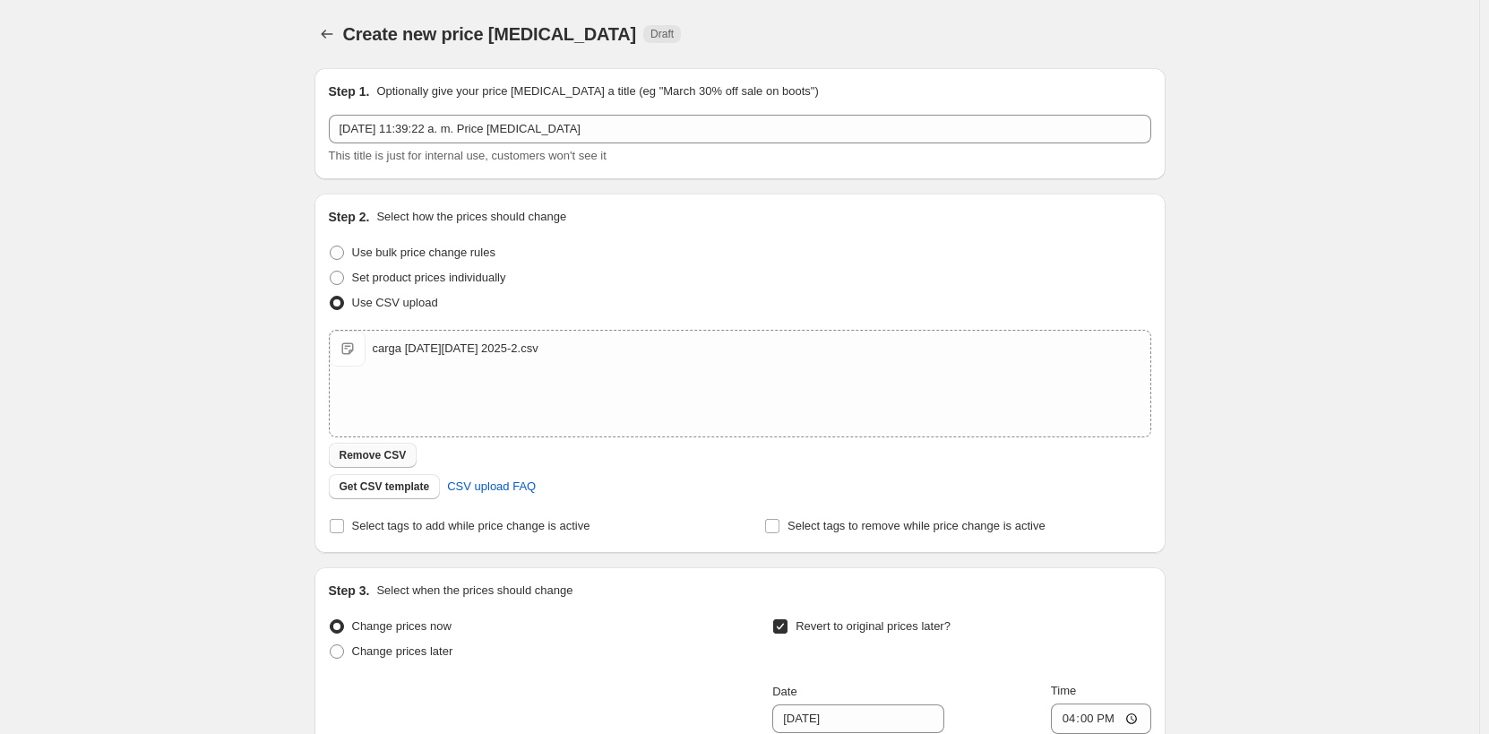
click at [404, 449] on span "Remove CSV" at bounding box center [373, 455] width 67 height 14
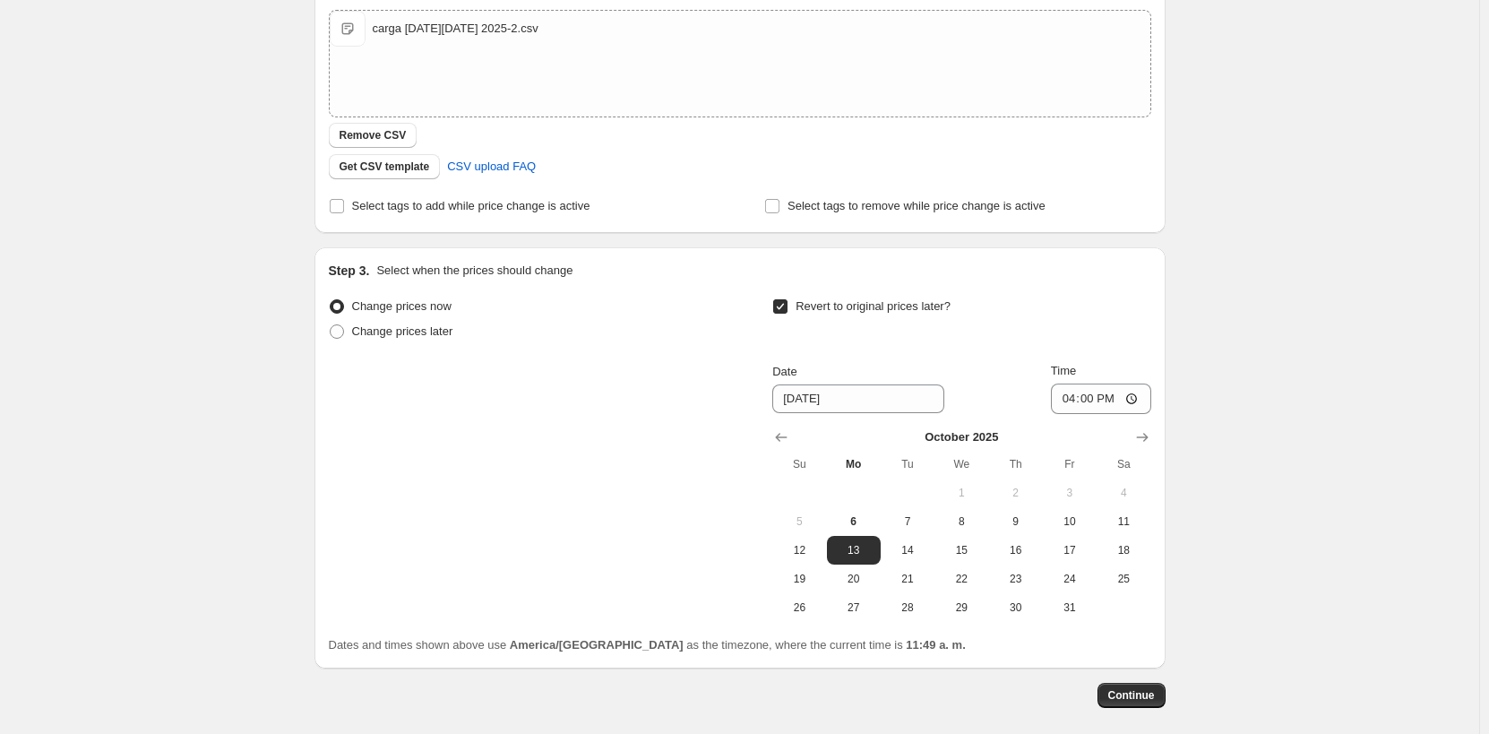
scroll to position [403, 0]
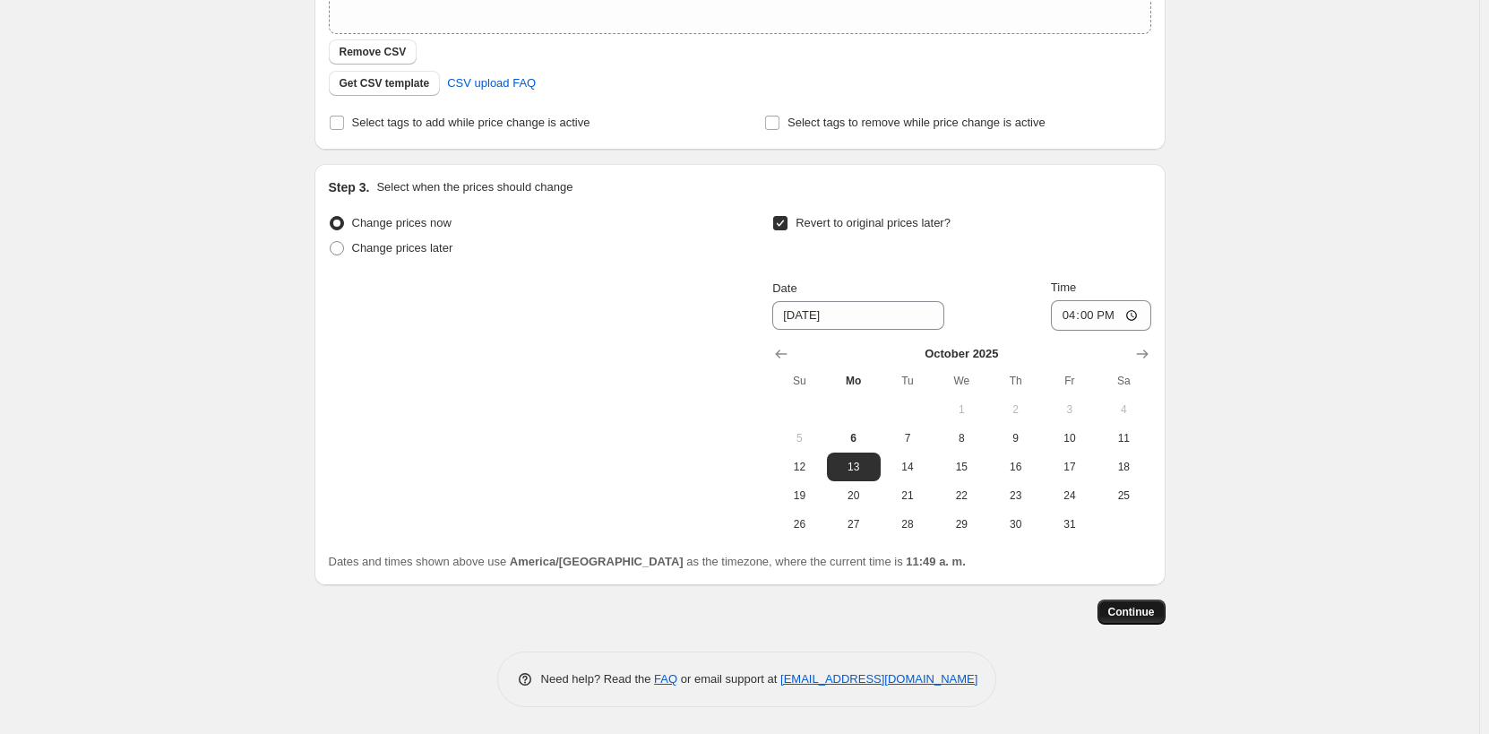
click at [1152, 616] on span "Continue" at bounding box center [1131, 612] width 47 height 14
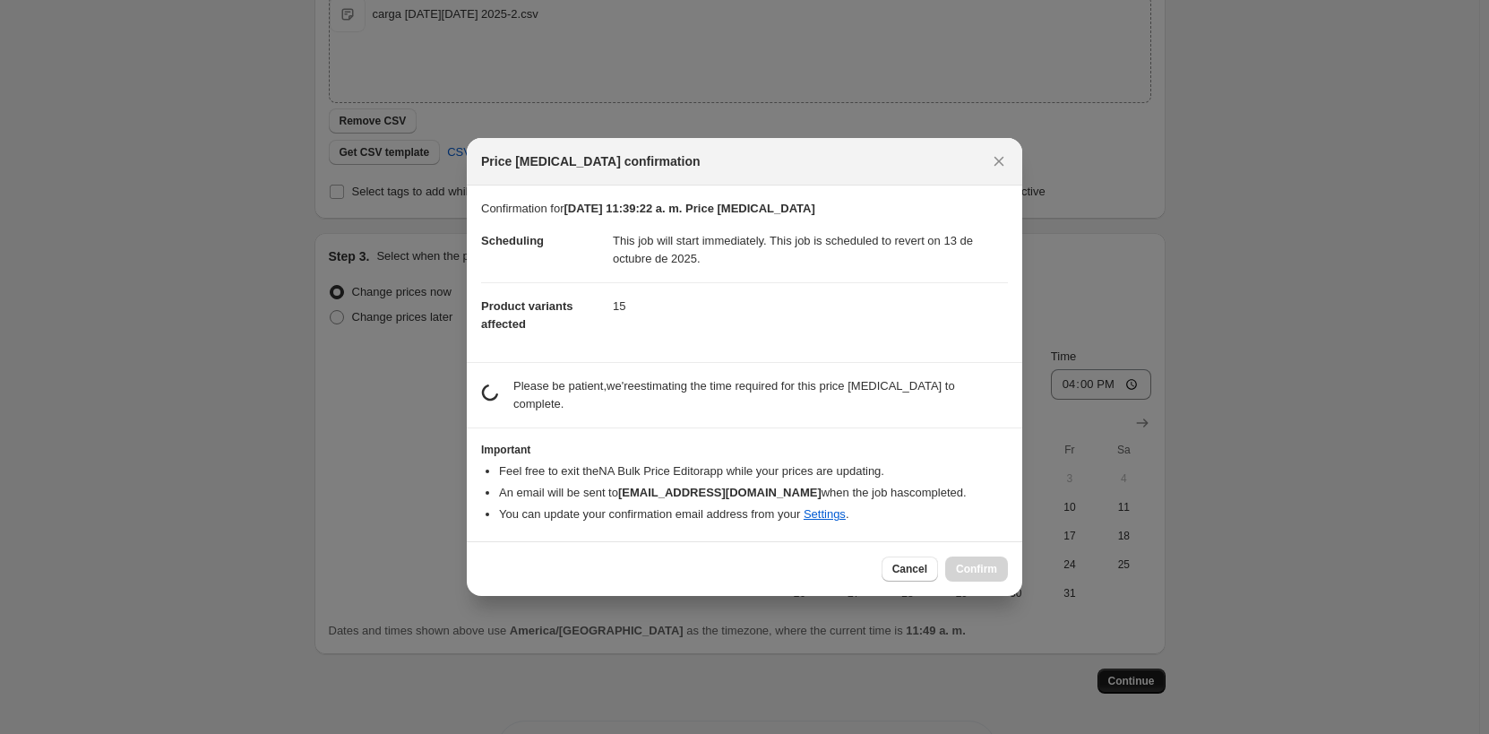
scroll to position [0, 0]
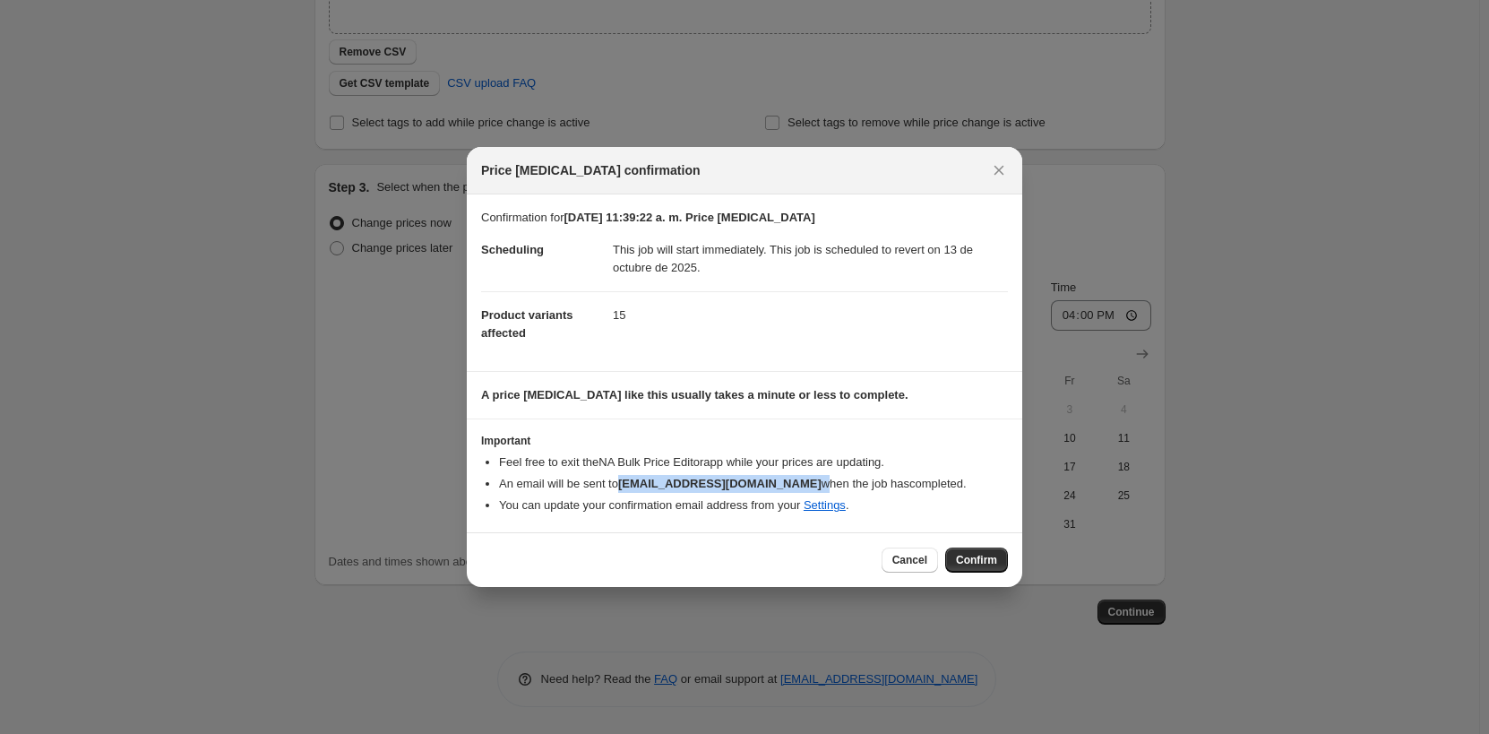
drag, startPoint x: 811, startPoint y: 481, endPoint x: 621, endPoint y: 484, distance: 190.0
click at [621, 484] on li "An email will be sent to activaciones@lobocreaciones.com when the job has compl…" at bounding box center [753, 484] width 509 height 18
click at [838, 504] on link "Settings" at bounding box center [825, 504] width 42 height 13
click at [790, 444] on h3 "Important" at bounding box center [744, 441] width 527 height 14
click at [909, 566] on span "Cancel" at bounding box center [909, 560] width 35 height 14
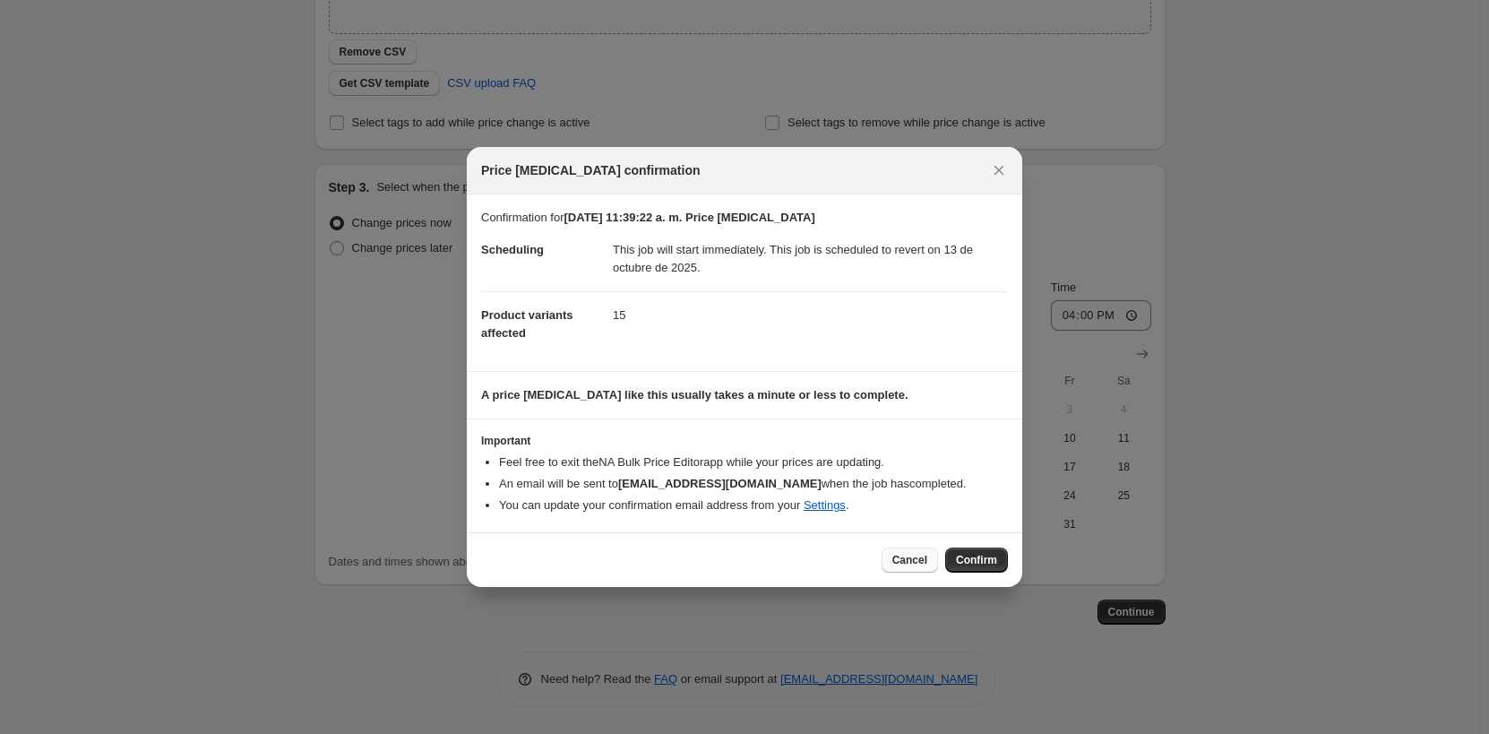
scroll to position [403, 0]
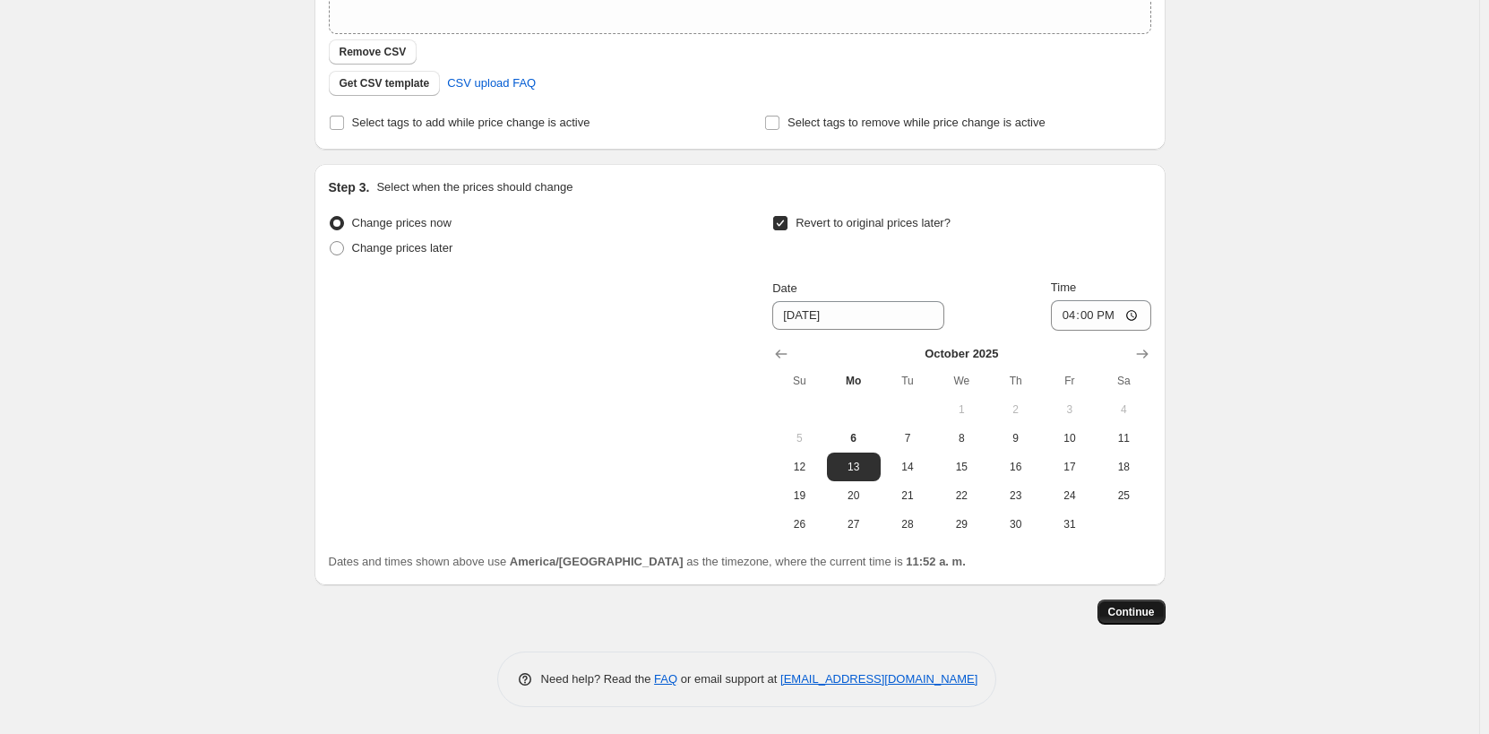
click at [1141, 621] on button "Continue" at bounding box center [1132, 611] width 68 height 25
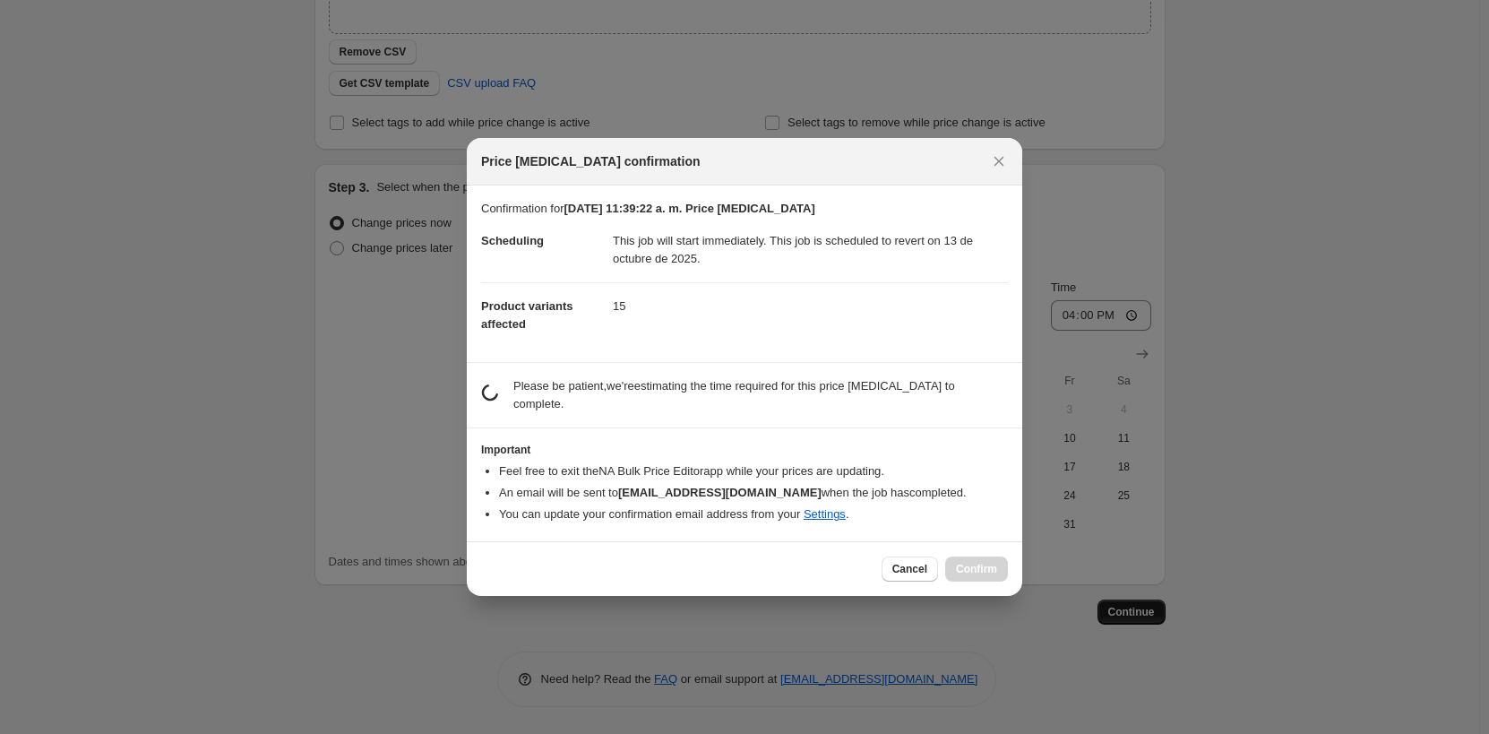
scroll to position [0, 0]
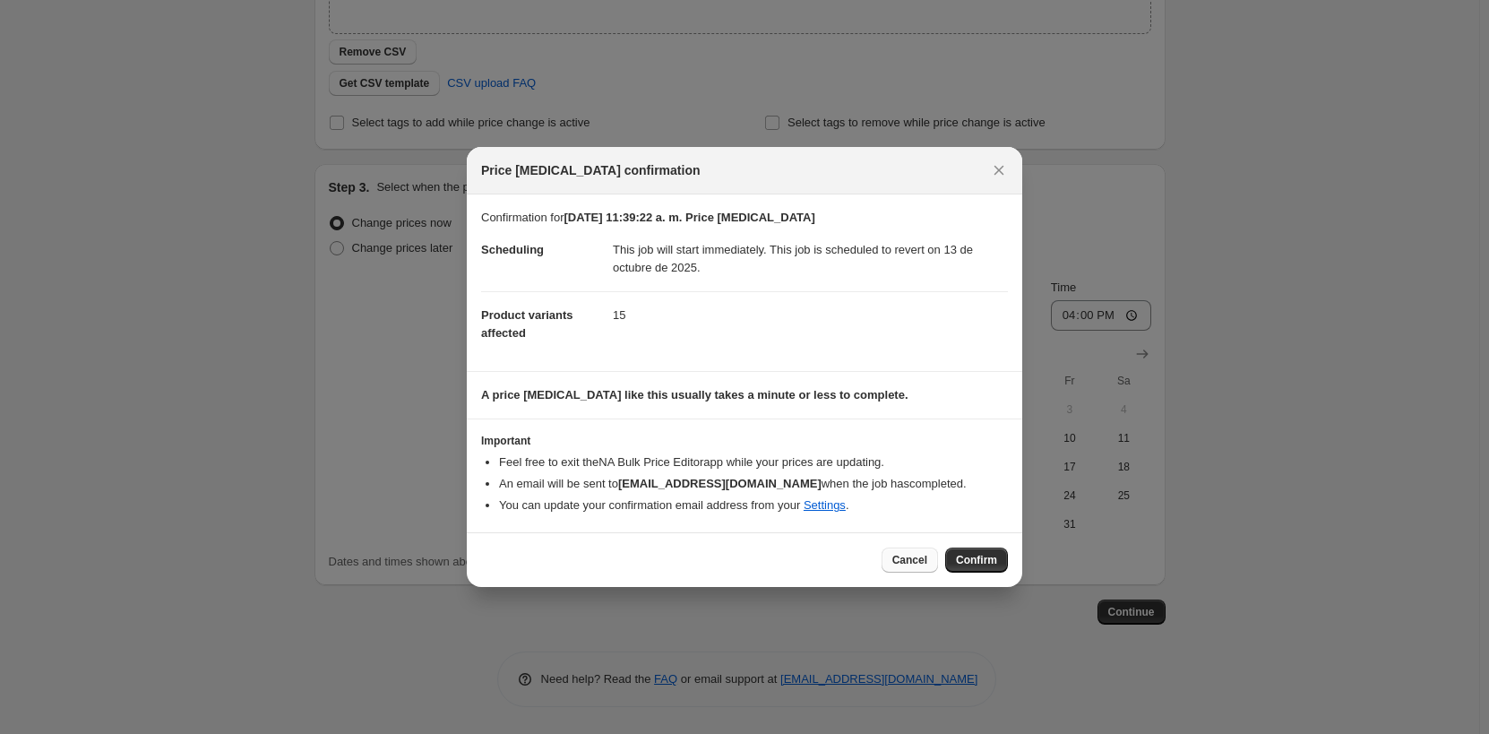
click at [901, 561] on span "Cancel" at bounding box center [909, 560] width 35 height 14
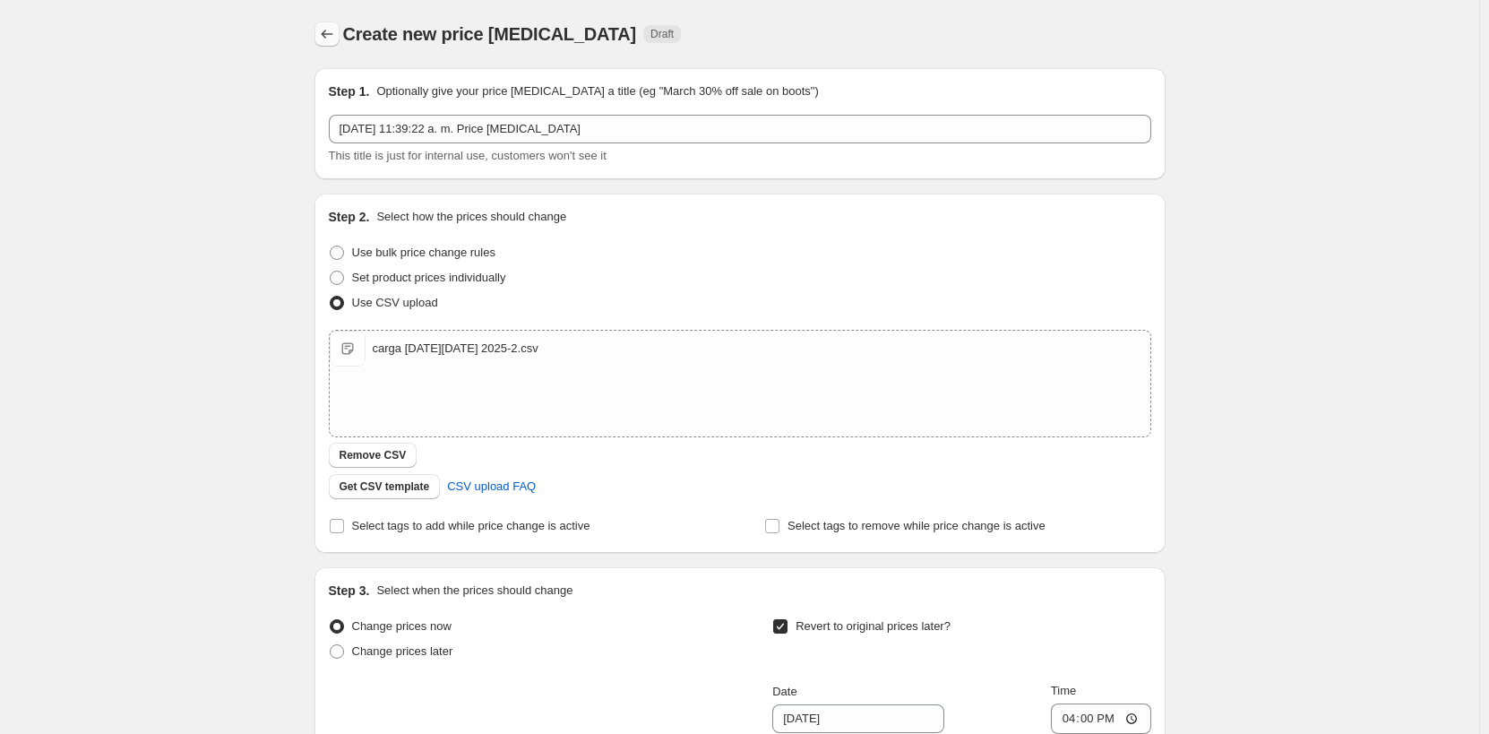
click at [333, 37] on icon "Price change jobs" at bounding box center [327, 34] width 18 height 18
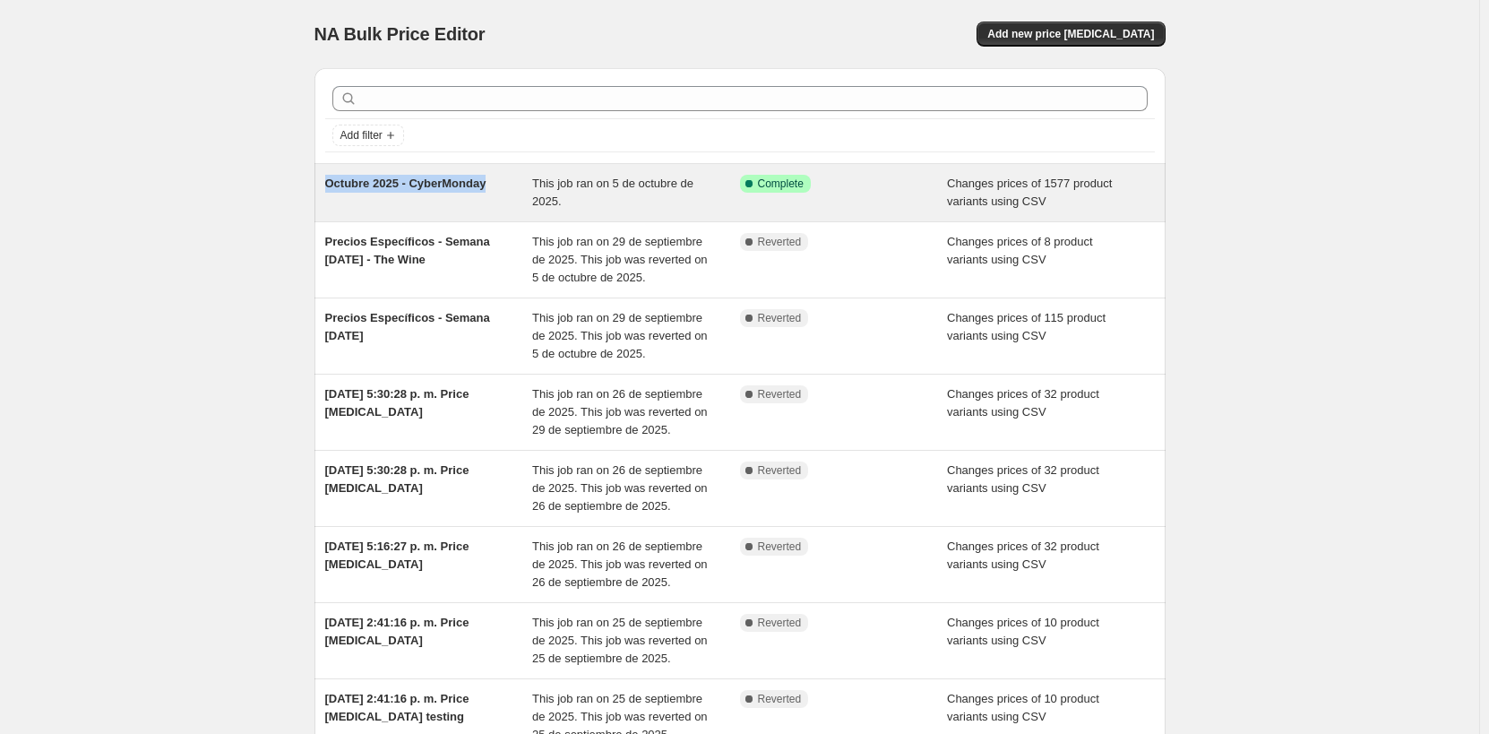
copy span "Octubre 2025 - CyberMonday"
drag, startPoint x: 503, startPoint y: 185, endPoint x: 331, endPoint y: 188, distance: 172.1
click at [331, 188] on div "Octubre 2025 - CyberMonday" at bounding box center [429, 193] width 208 height 36
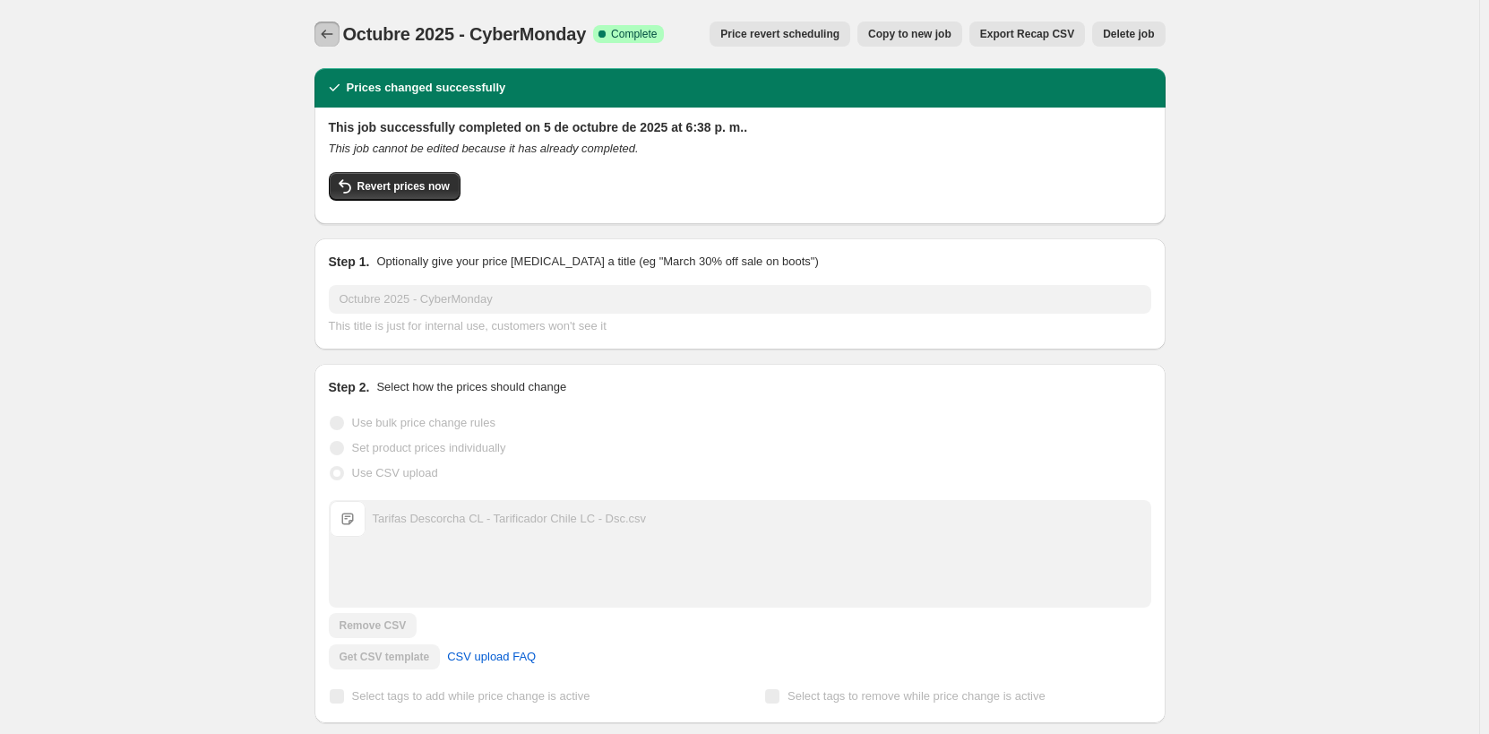
click at [321, 30] on button "Price change jobs" at bounding box center [327, 34] width 25 height 25
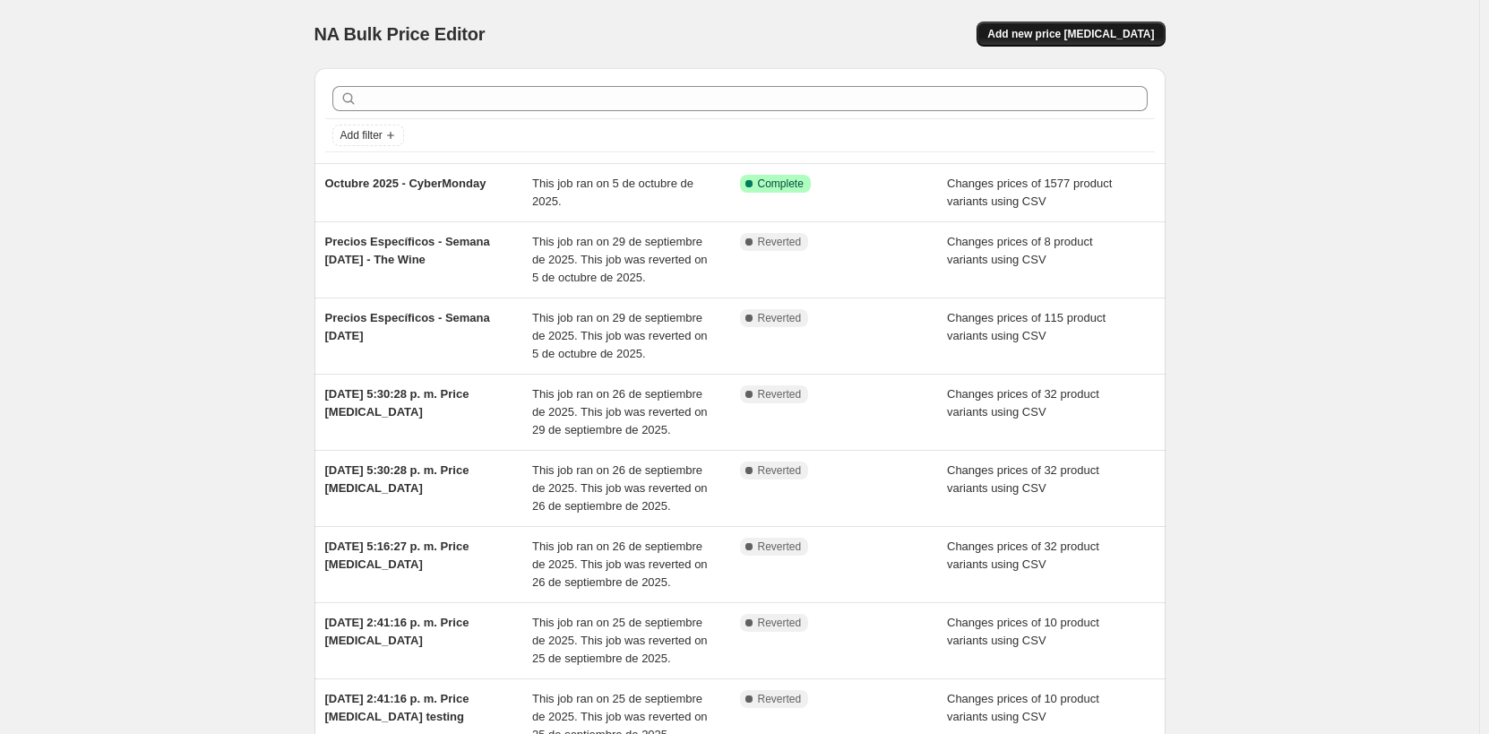
click at [1115, 30] on span "Add new price [MEDICAL_DATA]" at bounding box center [1070, 34] width 167 height 14
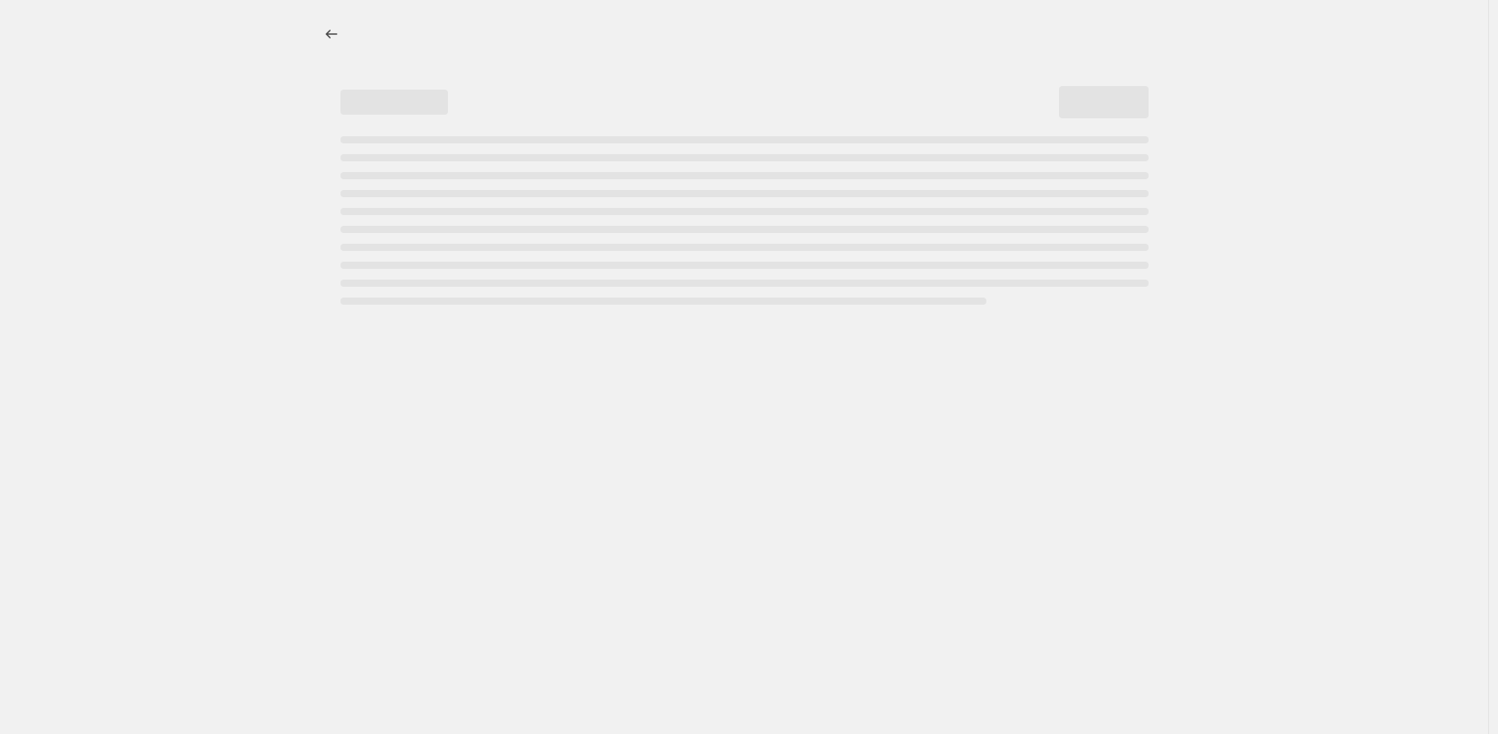
select select "percentage"
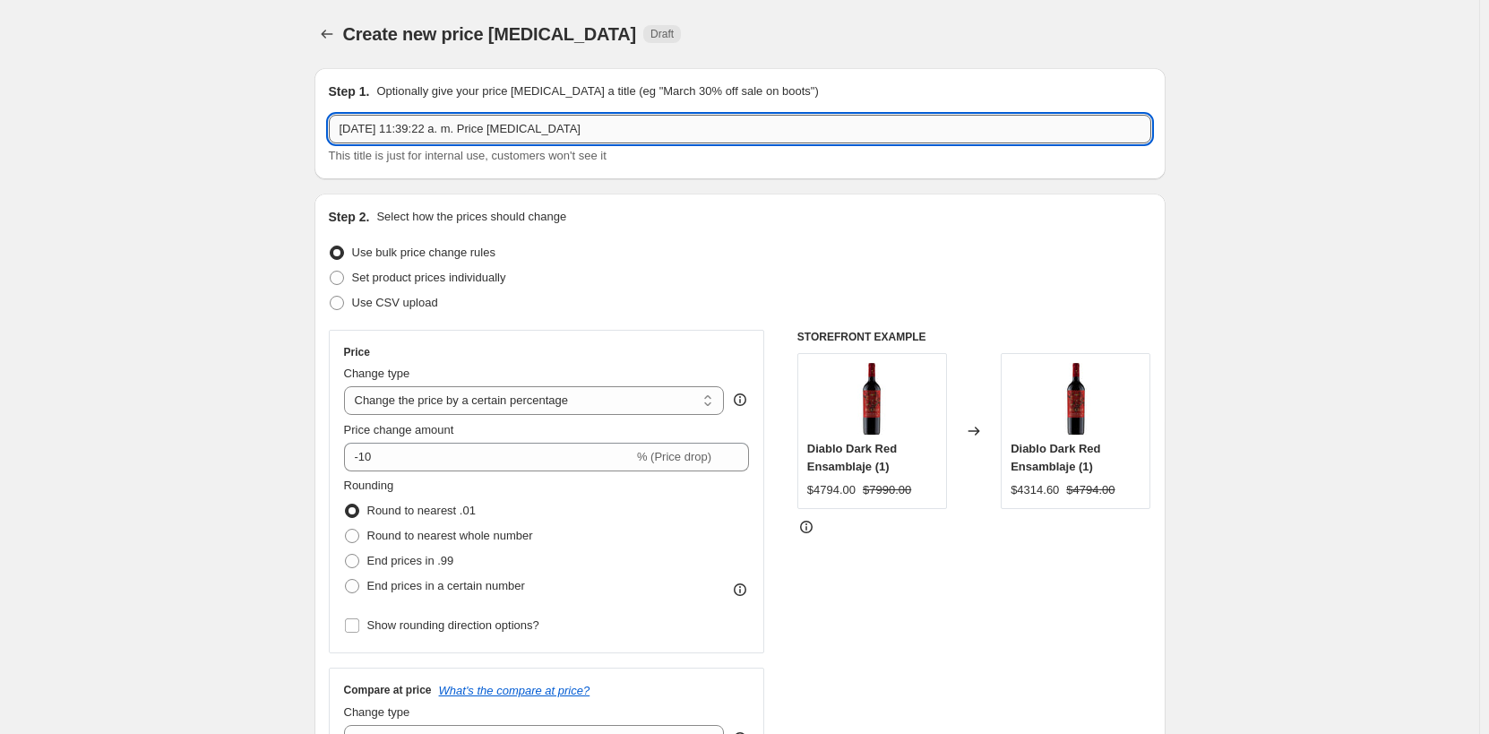
click at [459, 134] on input "6 oct 2025, 11:39:22 a. m. Price change job" at bounding box center [740, 129] width 823 height 29
drag, startPoint x: 627, startPoint y: 131, endPoint x: 50, endPoint y: 100, distance: 577.8
paste input "Octubre 2025 - CyberMonday"
type input "Octubre 2025 - CyberMonday - 2"
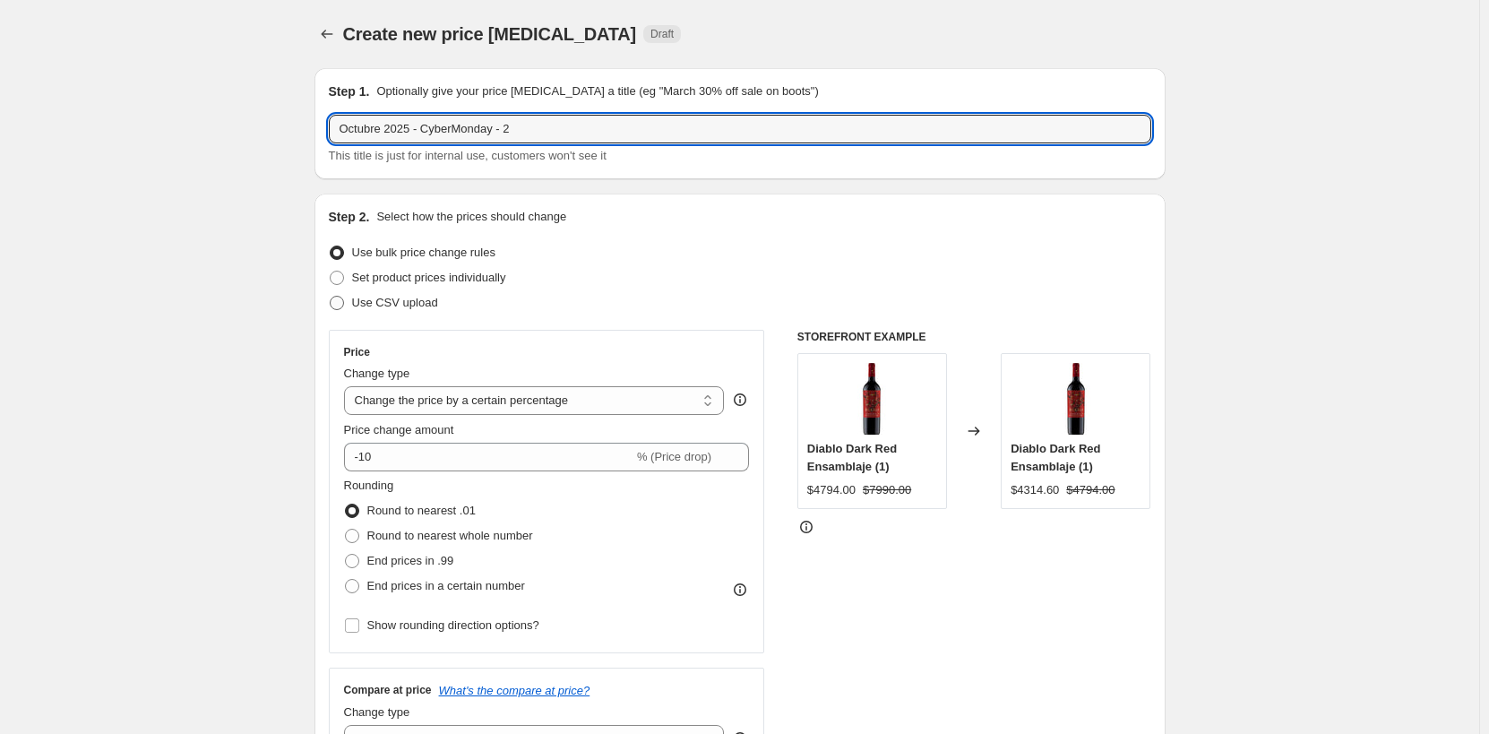
click at [405, 308] on span "Use CSV upload" at bounding box center [395, 302] width 86 height 13
click at [331, 297] on input "Use CSV upload" at bounding box center [330, 296] width 1 height 1
radio input "true"
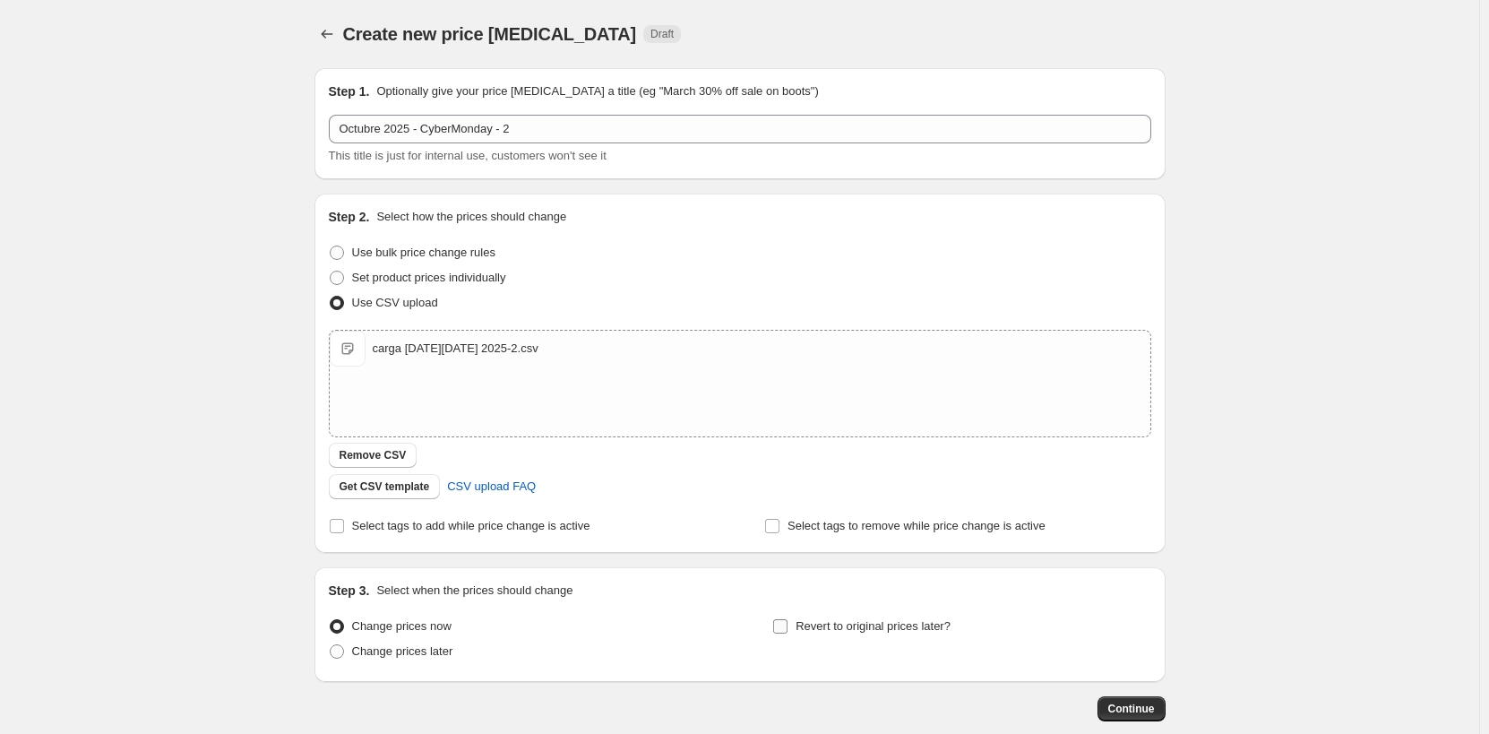
click at [788, 621] on input "Revert to original prices later?" at bounding box center [780, 626] width 14 height 14
checkbox input "true"
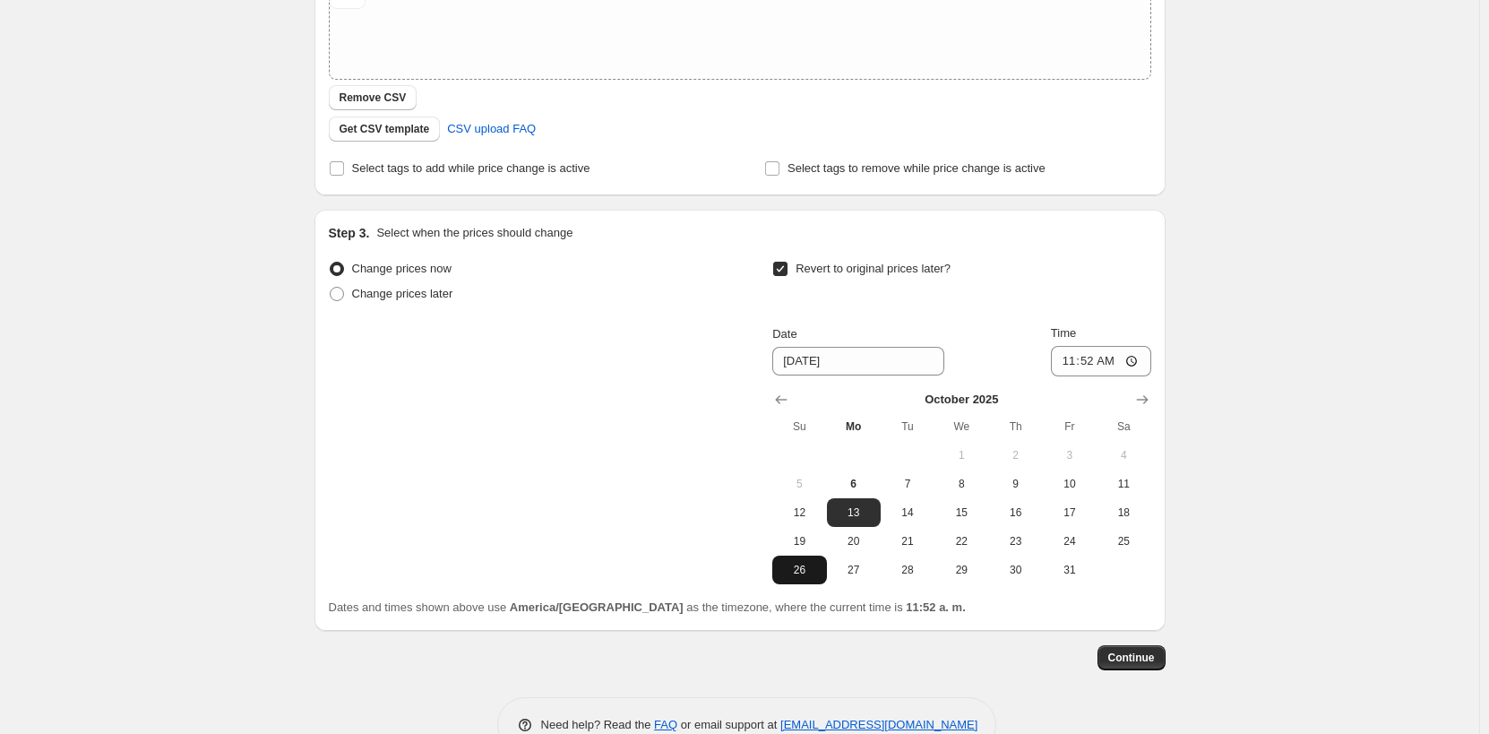
scroll to position [358, 0]
click at [1108, 356] on input "11:52" at bounding box center [1101, 360] width 100 height 30
click at [1096, 357] on input "11:52" at bounding box center [1101, 360] width 100 height 30
type input "16:00"
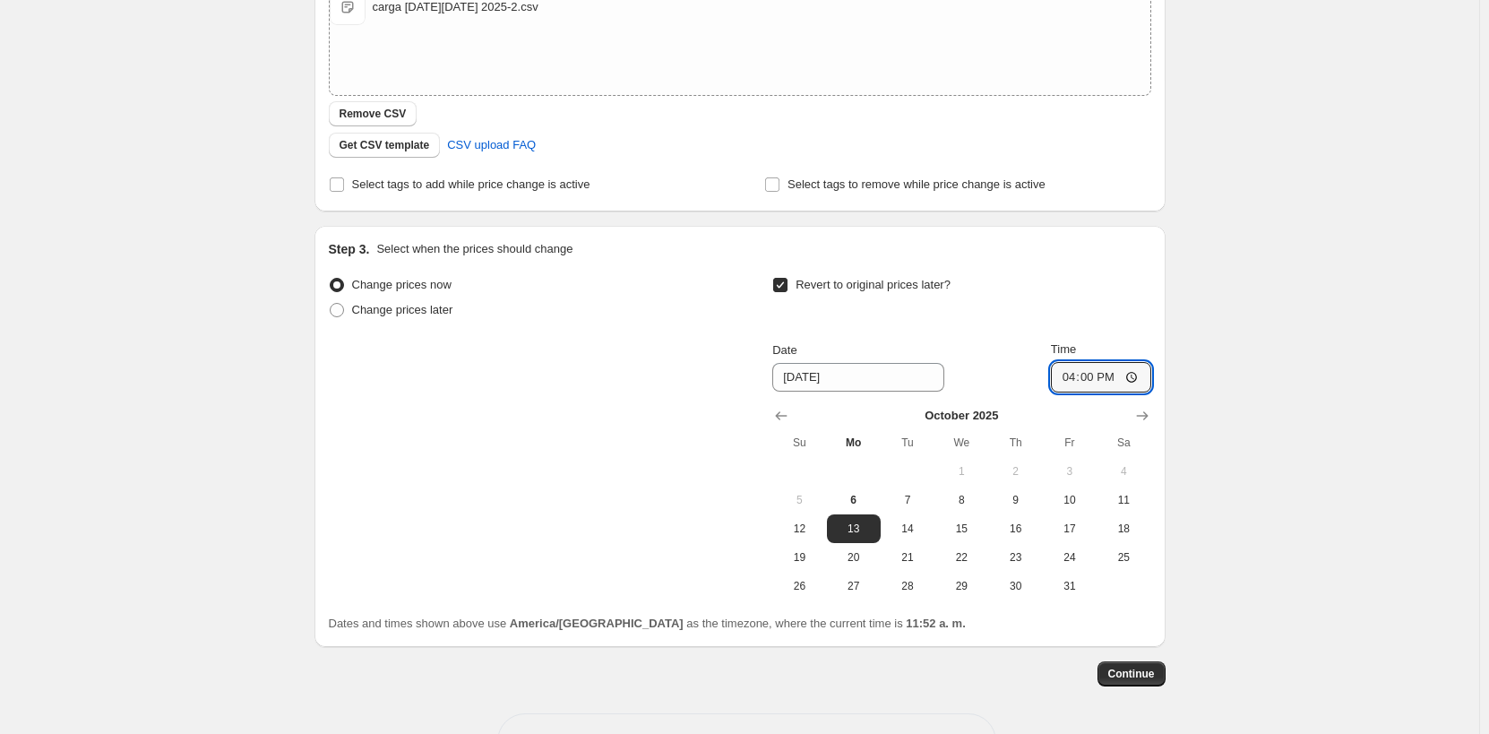
scroll to position [403, 0]
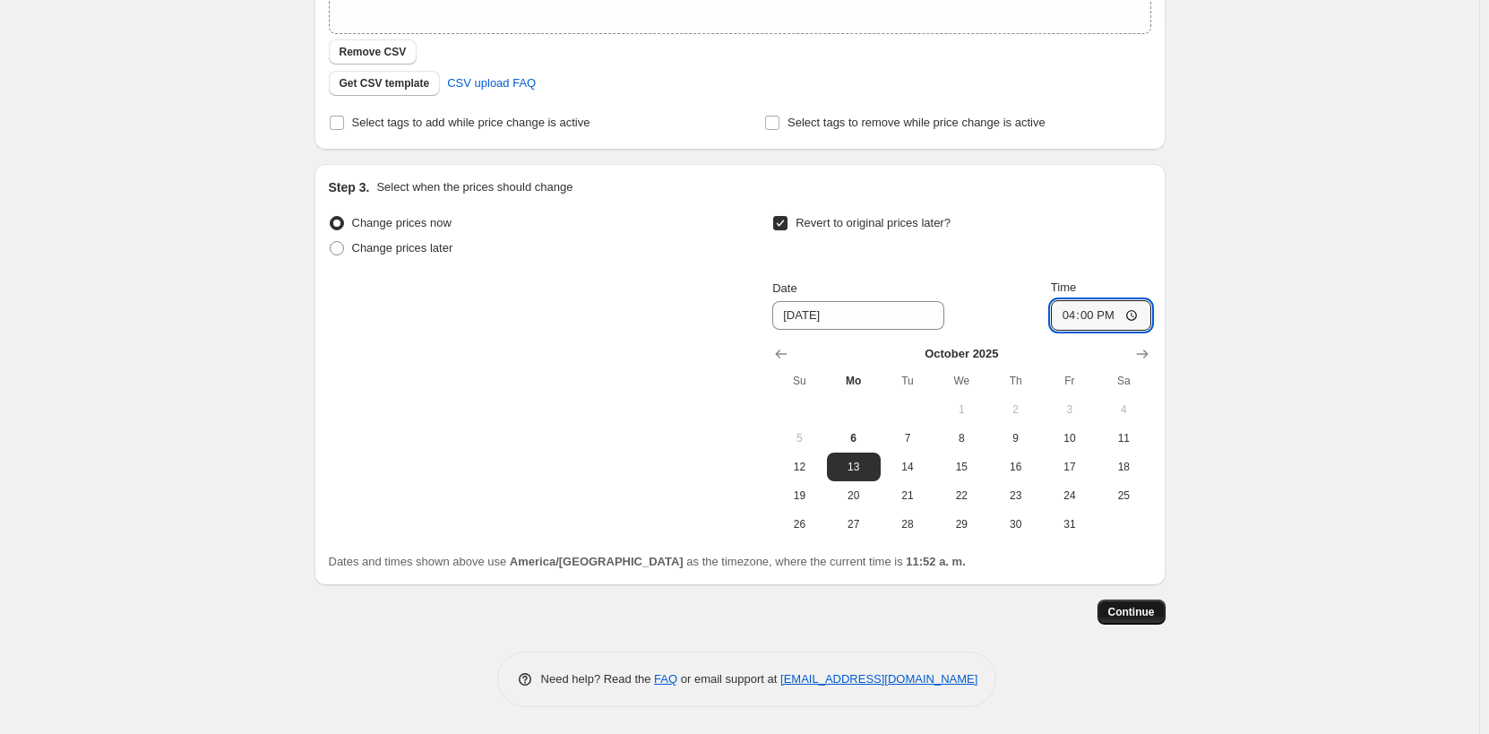
click at [1152, 600] on button "Continue" at bounding box center [1132, 611] width 68 height 25
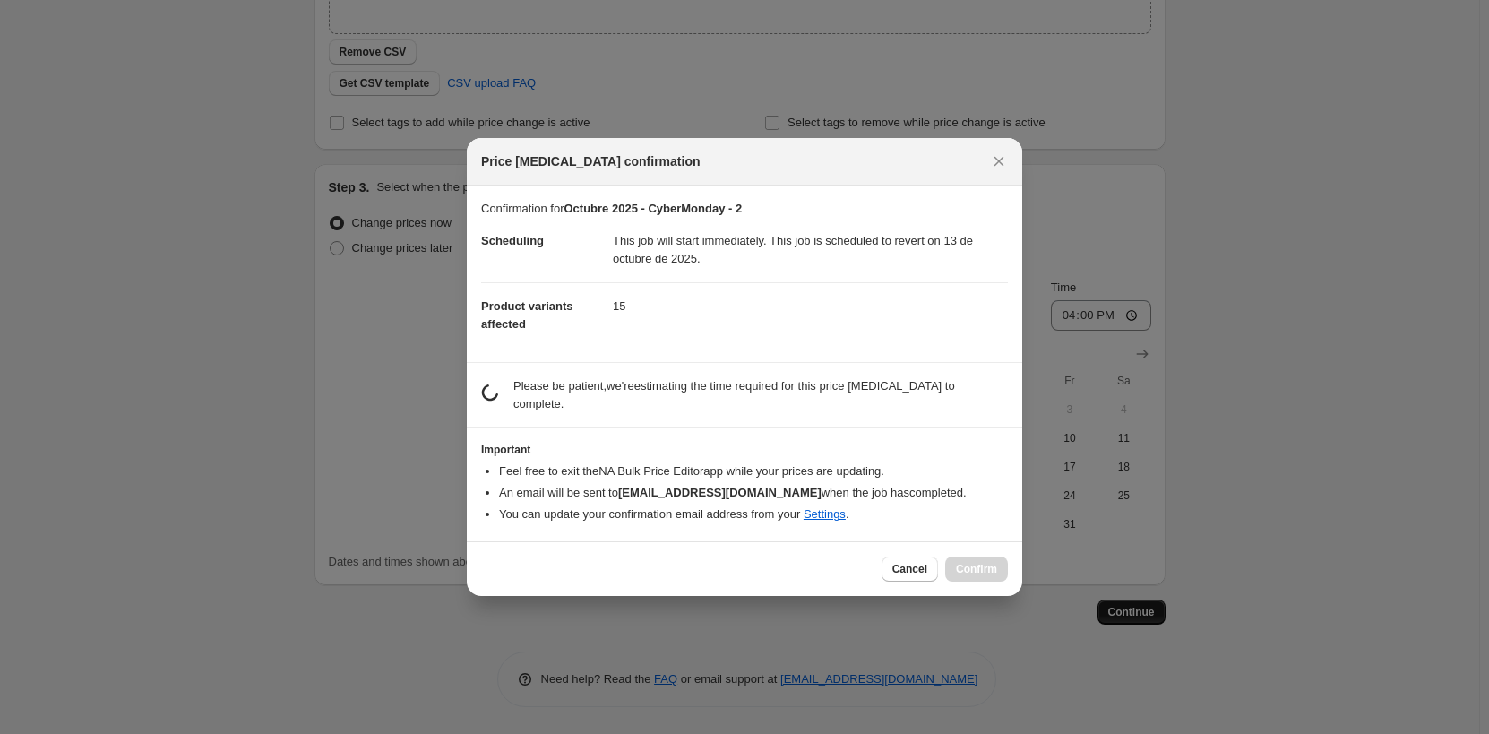
scroll to position [0, 0]
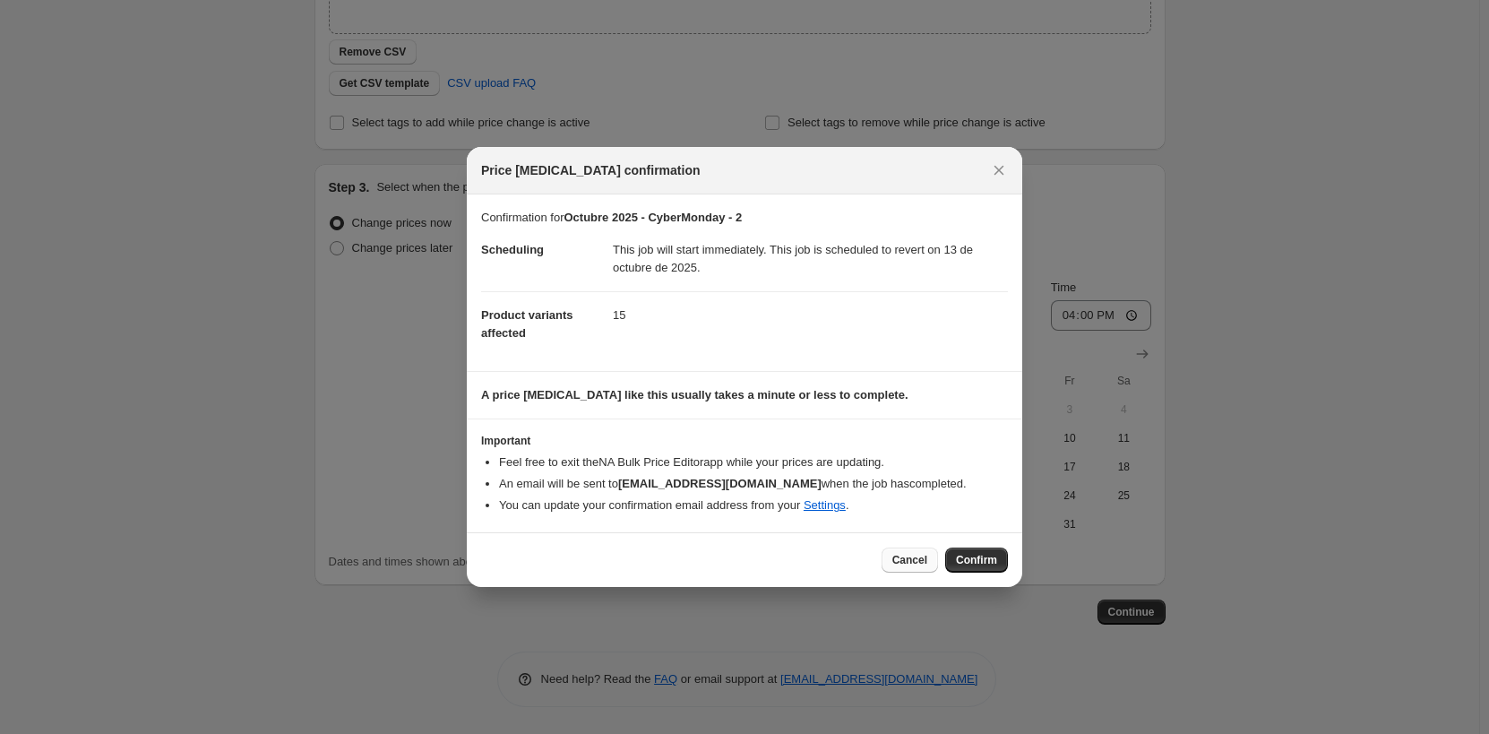
click at [894, 555] on button "Cancel" at bounding box center [910, 559] width 56 height 25
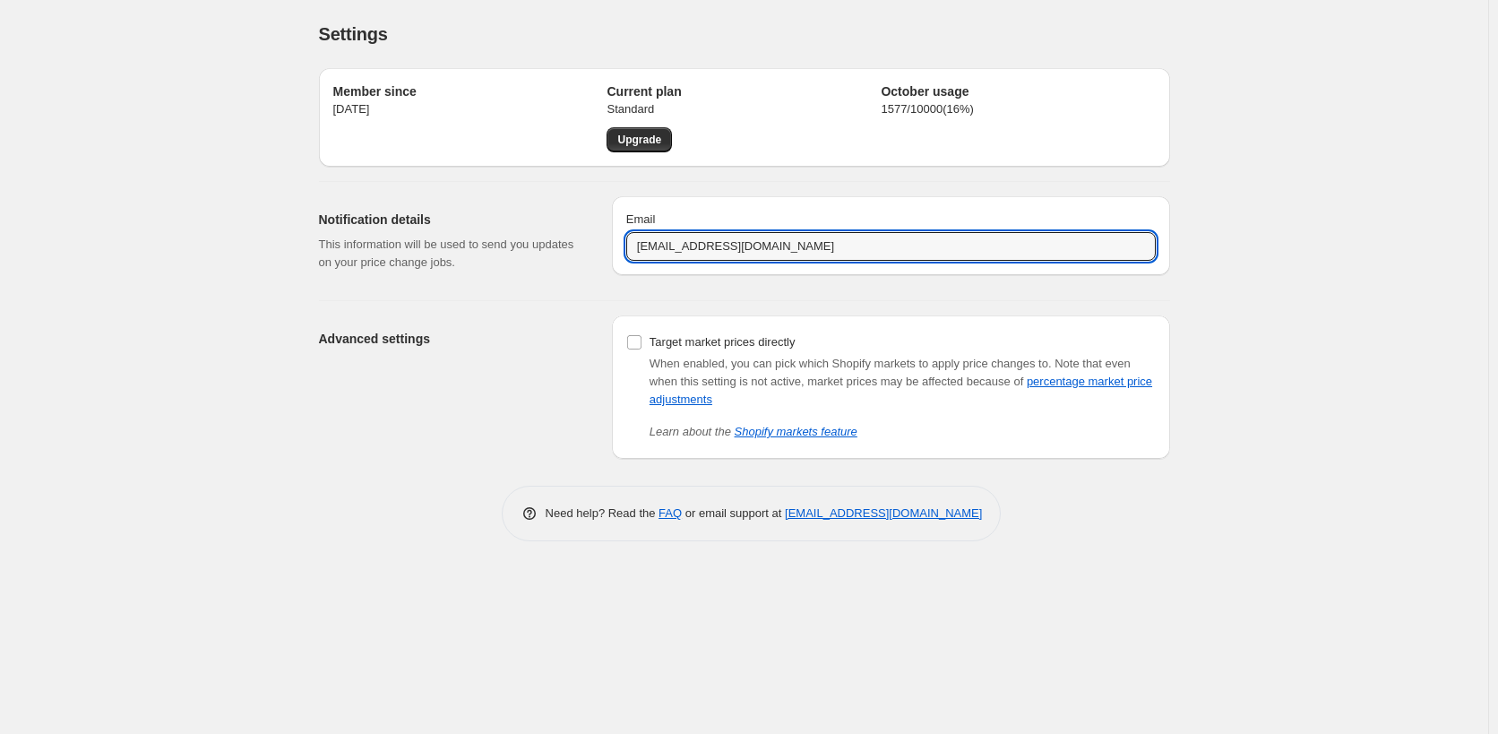
drag, startPoint x: 831, startPoint y: 253, endPoint x: 590, endPoint y: 252, distance: 240.1
click at [590, 252] on div "Notification details This information will be used to send you updates on your …" at bounding box center [738, 234] width 866 height 104
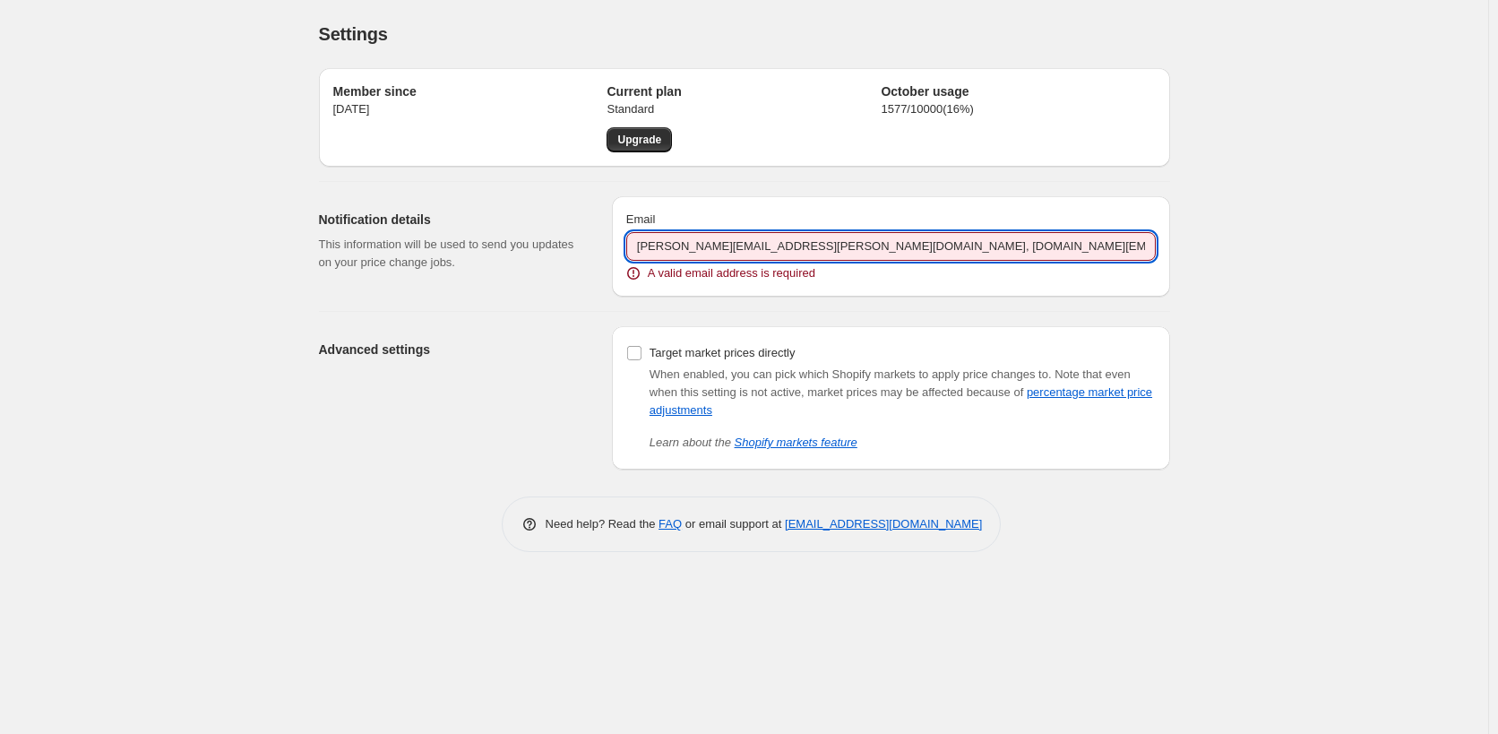
click at [776, 240] on input "[PERSON_NAME][EMAIL_ADDRESS][PERSON_NAME][DOMAIN_NAME], [DOMAIN_NAME][EMAIL_ADD…" at bounding box center [891, 246] width 530 height 29
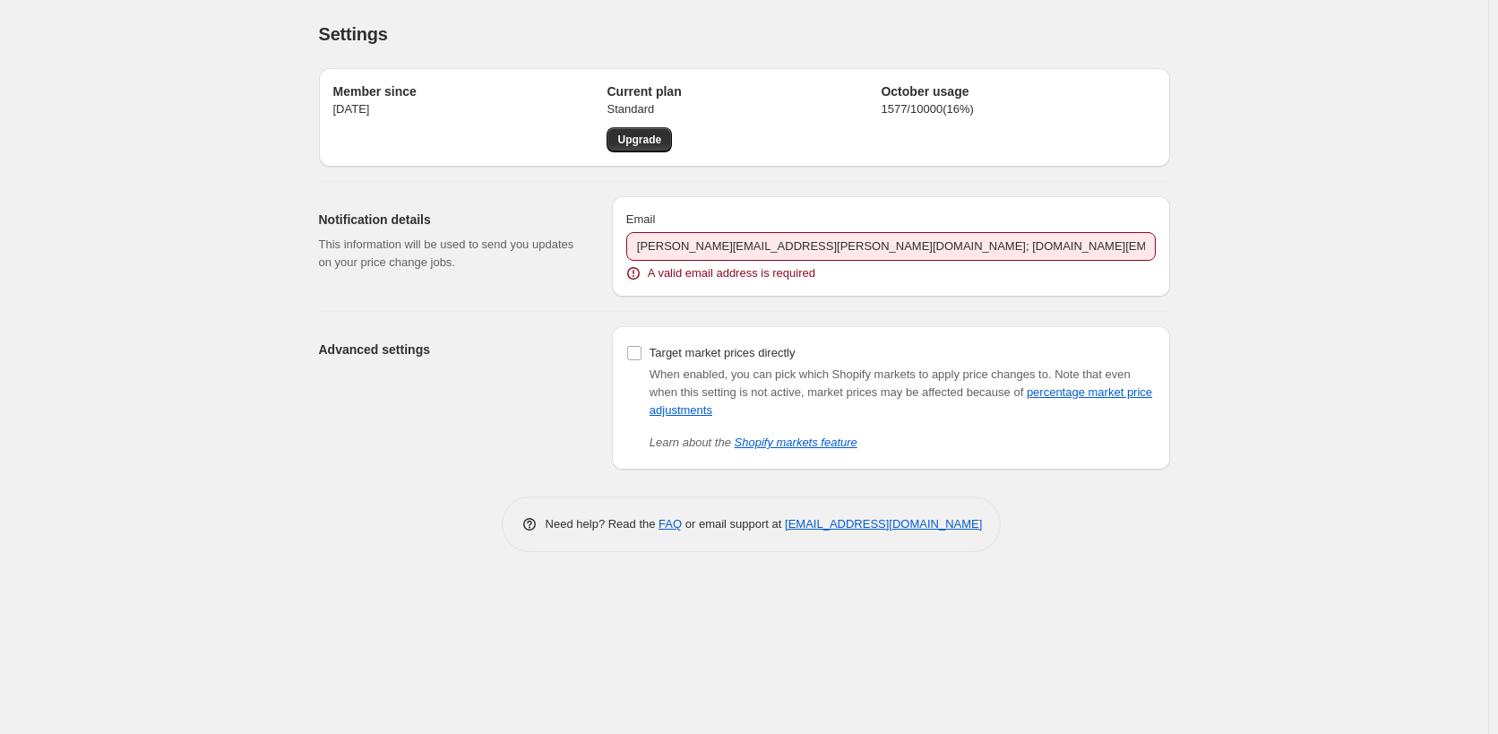
click at [882, 185] on div "Notification details This information will be used to send you updates on your …" at bounding box center [738, 239] width 866 height 115
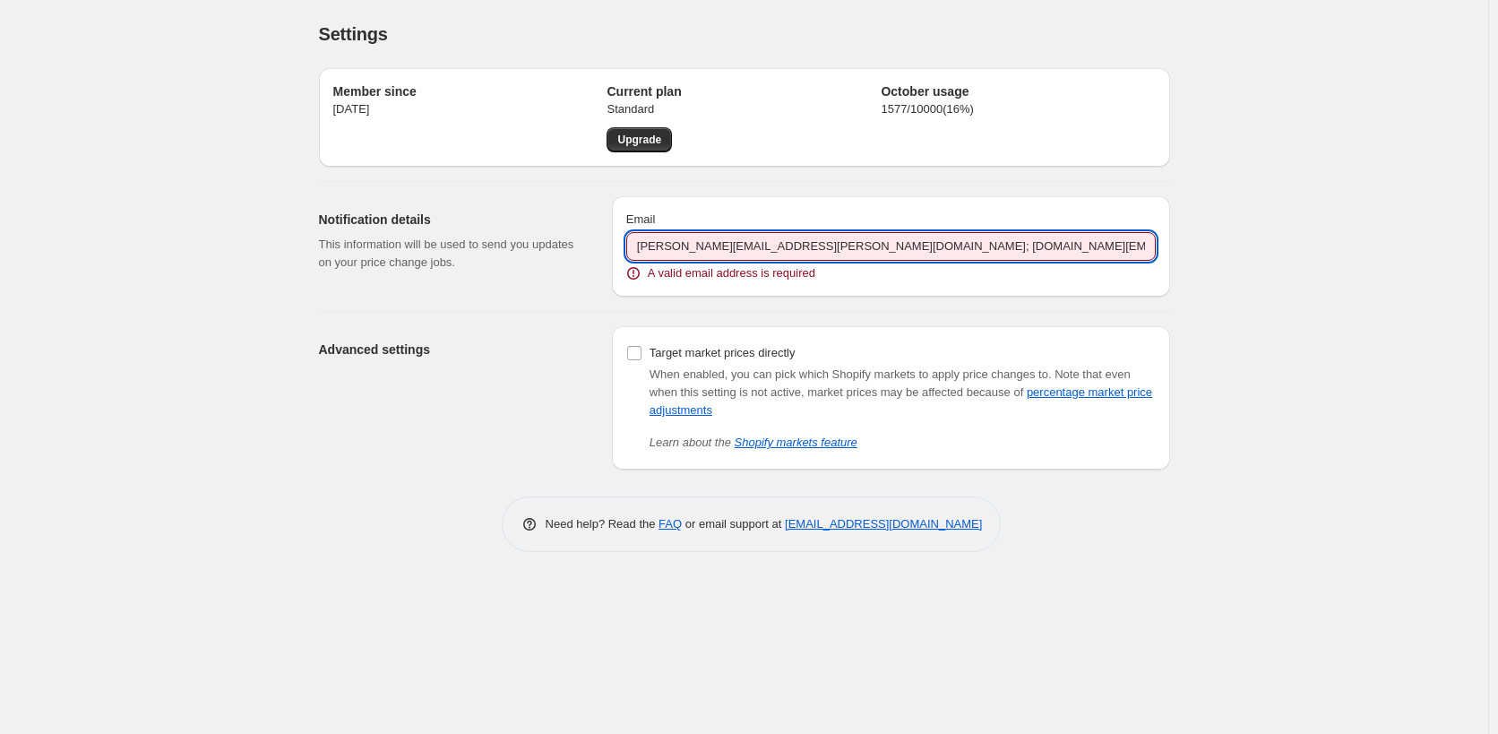
click at [912, 249] on input "[PERSON_NAME][EMAIL_ADDRESS][PERSON_NAME][DOMAIN_NAME]; [DOMAIN_NAME][EMAIL_ADD…" at bounding box center [891, 246] width 530 height 29
drag, startPoint x: 944, startPoint y: 243, endPoint x: 771, endPoint y: 246, distance: 172.1
click at [771, 246] on input "[PERSON_NAME][EMAIL_ADDRESS][PERSON_NAME][DOMAIN_NAME]; [DOMAIN_NAME][EMAIL_ADD…" at bounding box center [891, 246] width 530 height 29
type input "[PERSON_NAME][EMAIL_ADDRESS][PERSON_NAME][DOMAIN_NAME]"
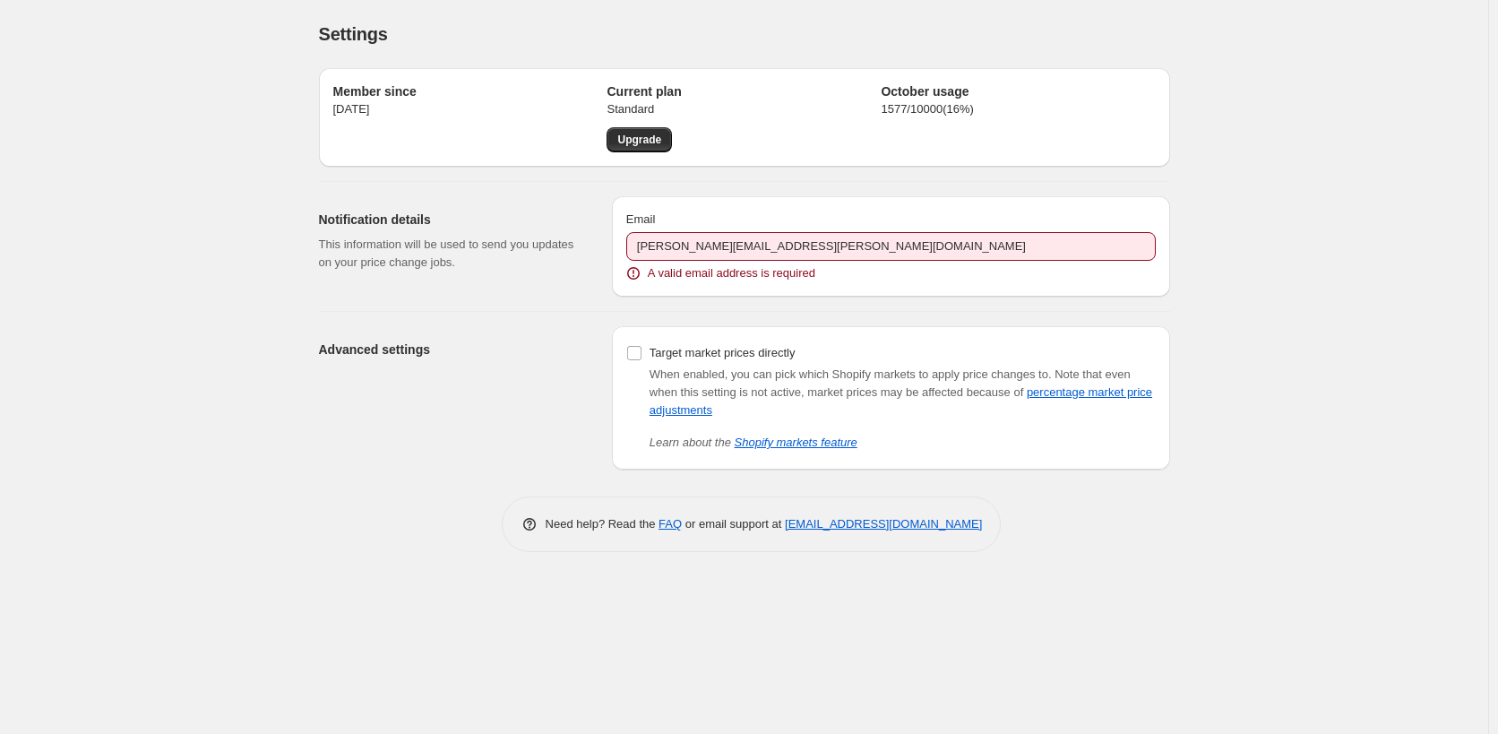
click at [866, 275] on div "A valid email address is required" at bounding box center [891, 273] width 530 height 18
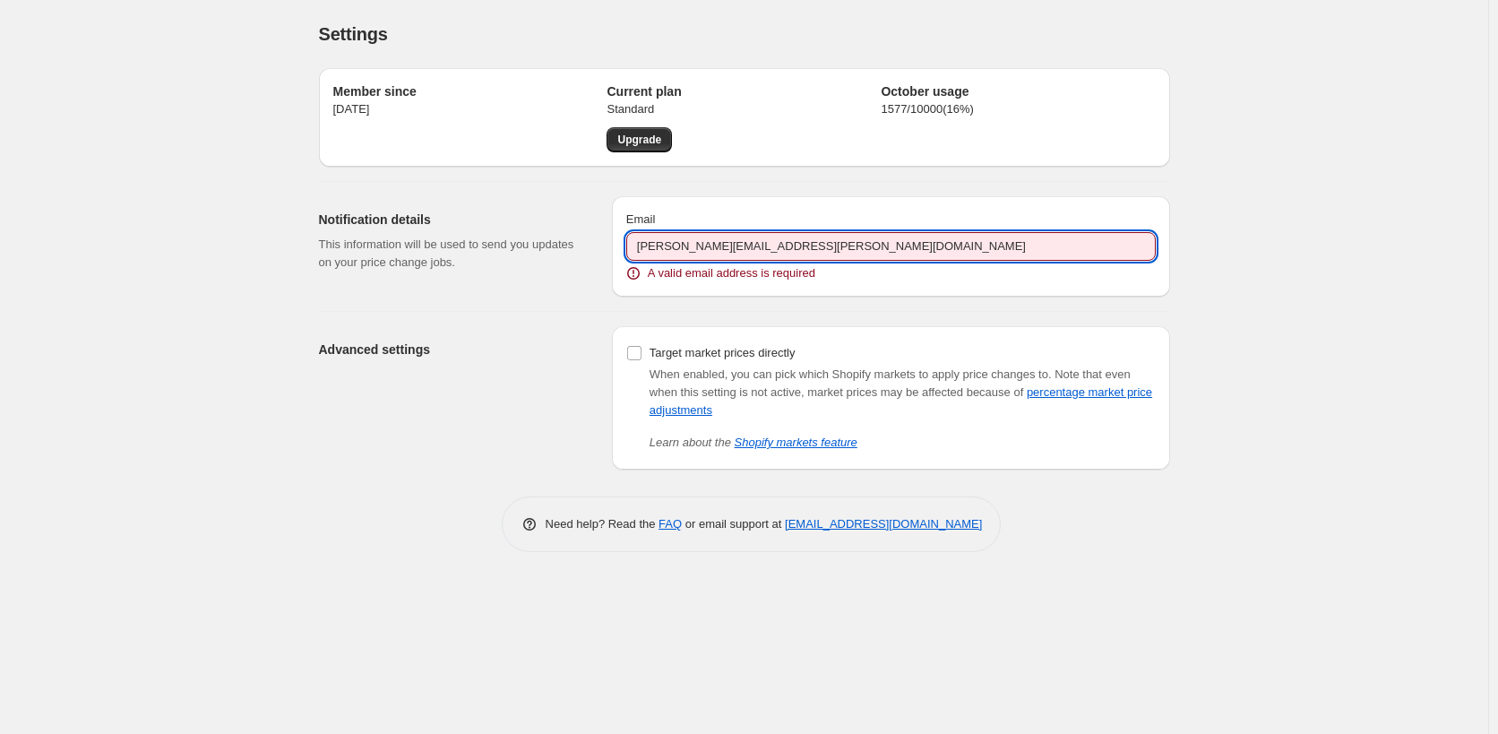
click at [807, 241] on input "[PERSON_NAME][EMAIL_ADDRESS][PERSON_NAME][DOMAIN_NAME]" at bounding box center [891, 246] width 530 height 29
drag, startPoint x: 807, startPoint y: 247, endPoint x: 590, endPoint y: 234, distance: 218.1
click at [590, 234] on div "Notification details This information will be used to send you updates on your …" at bounding box center [738, 239] width 866 height 115
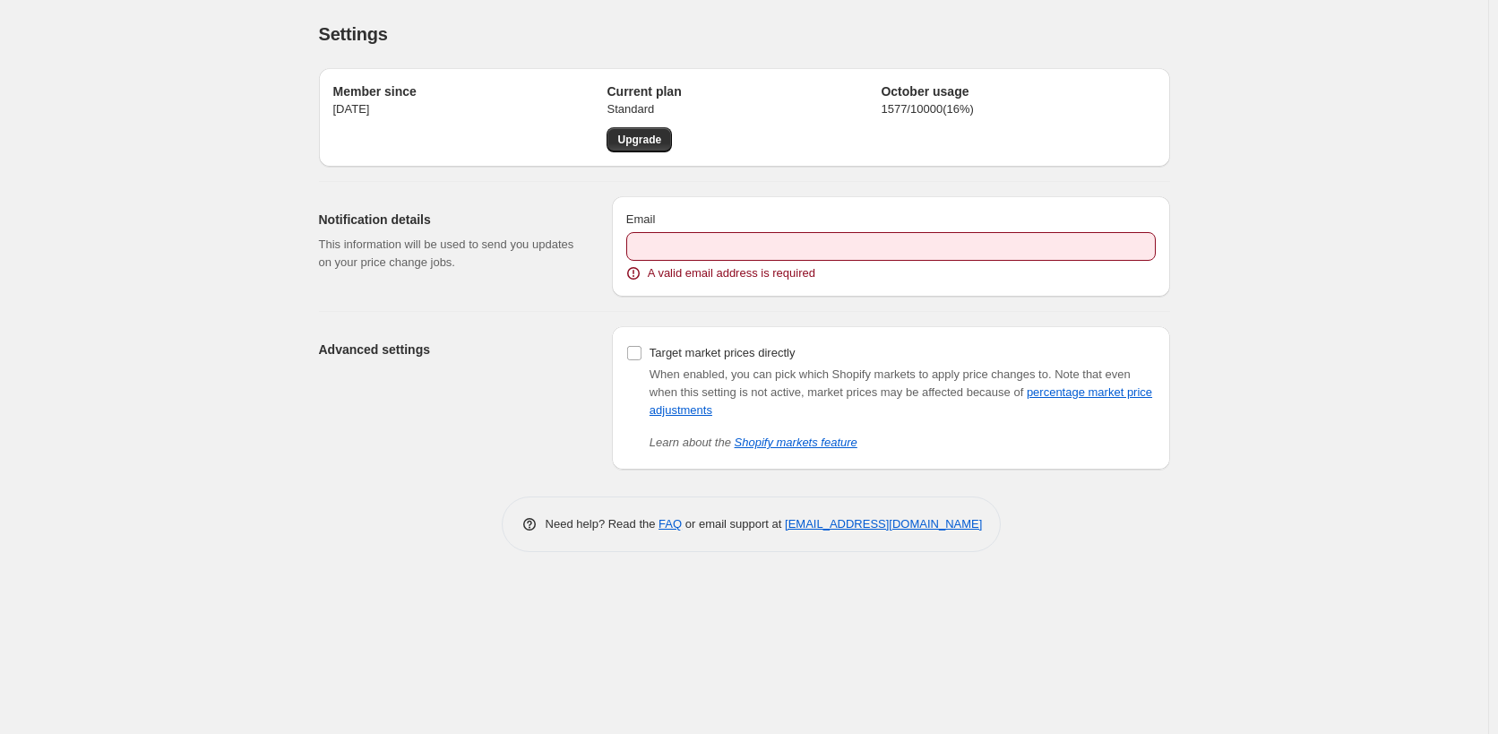
click at [544, 350] on h2 "Advanced settings" at bounding box center [451, 349] width 264 height 18
click at [633, 277] on icon at bounding box center [634, 273] width 18 height 18
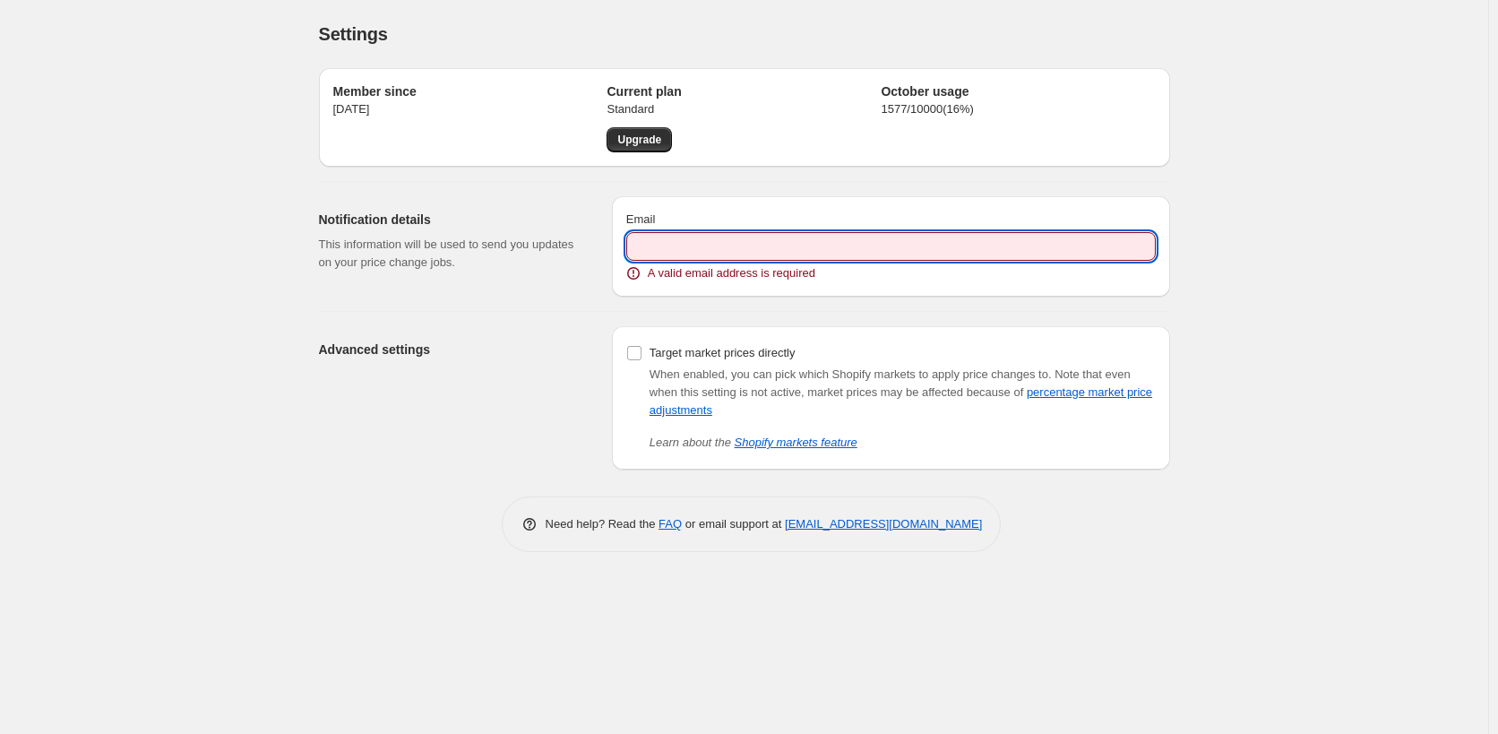
click at [657, 249] on input "Email" at bounding box center [891, 246] width 530 height 29
paste input "[PERSON_NAME][EMAIL_ADDRESS][PERSON_NAME][DOMAIN_NAME]"
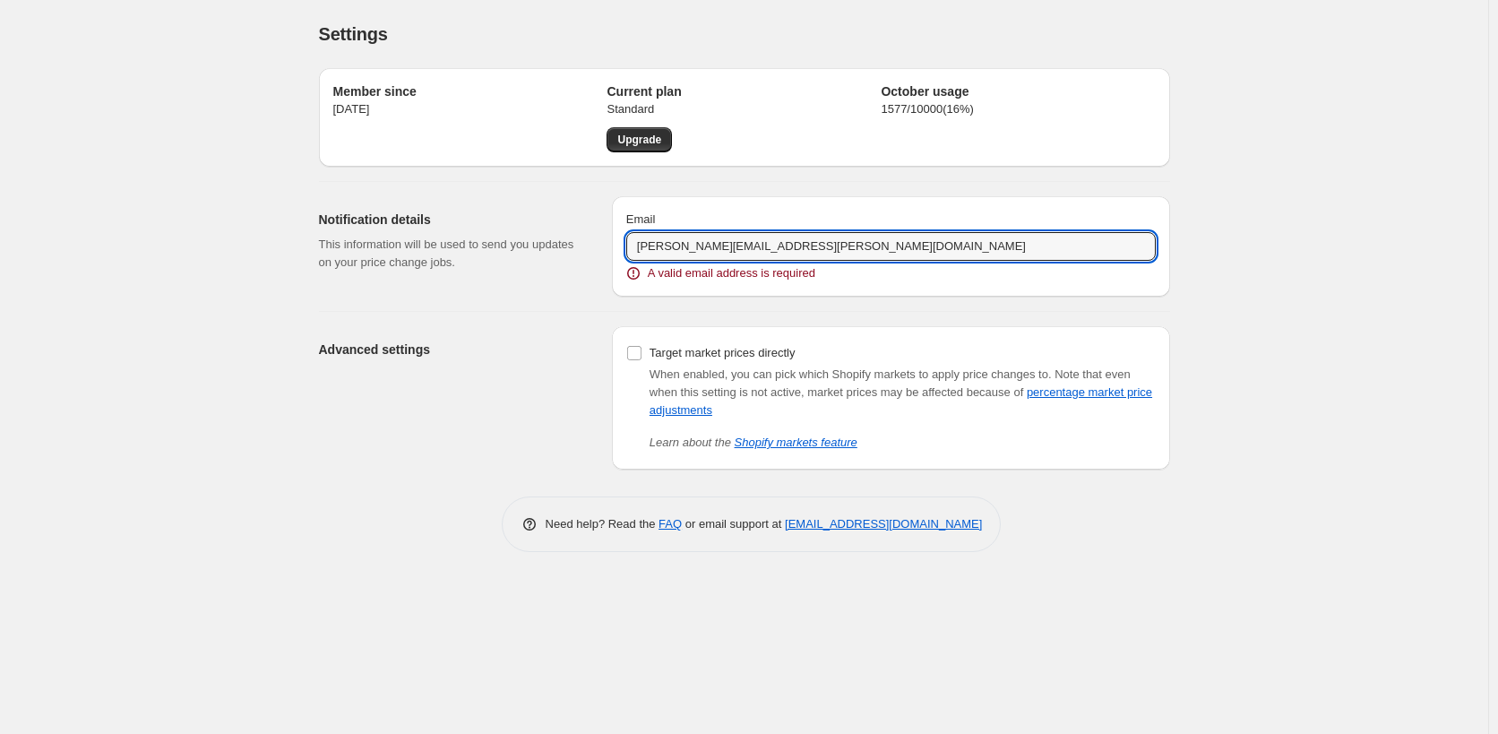
paste input "[PERSON_NAME][EMAIL_ADDRESS][PERSON_NAME][DOMAIN_NAME]"
paste input "; javier.basualto@vctchile.com"
drag, startPoint x: 782, startPoint y: 245, endPoint x: 795, endPoint y: 234, distance: 16.5
click at [782, 243] on input "fabiola.brun@vctchile.com ; javier.basualto@vctchile.com" at bounding box center [891, 246] width 530 height 29
type input "fabiola.brun@vctchile.com javier.basualto@vctchile.com"
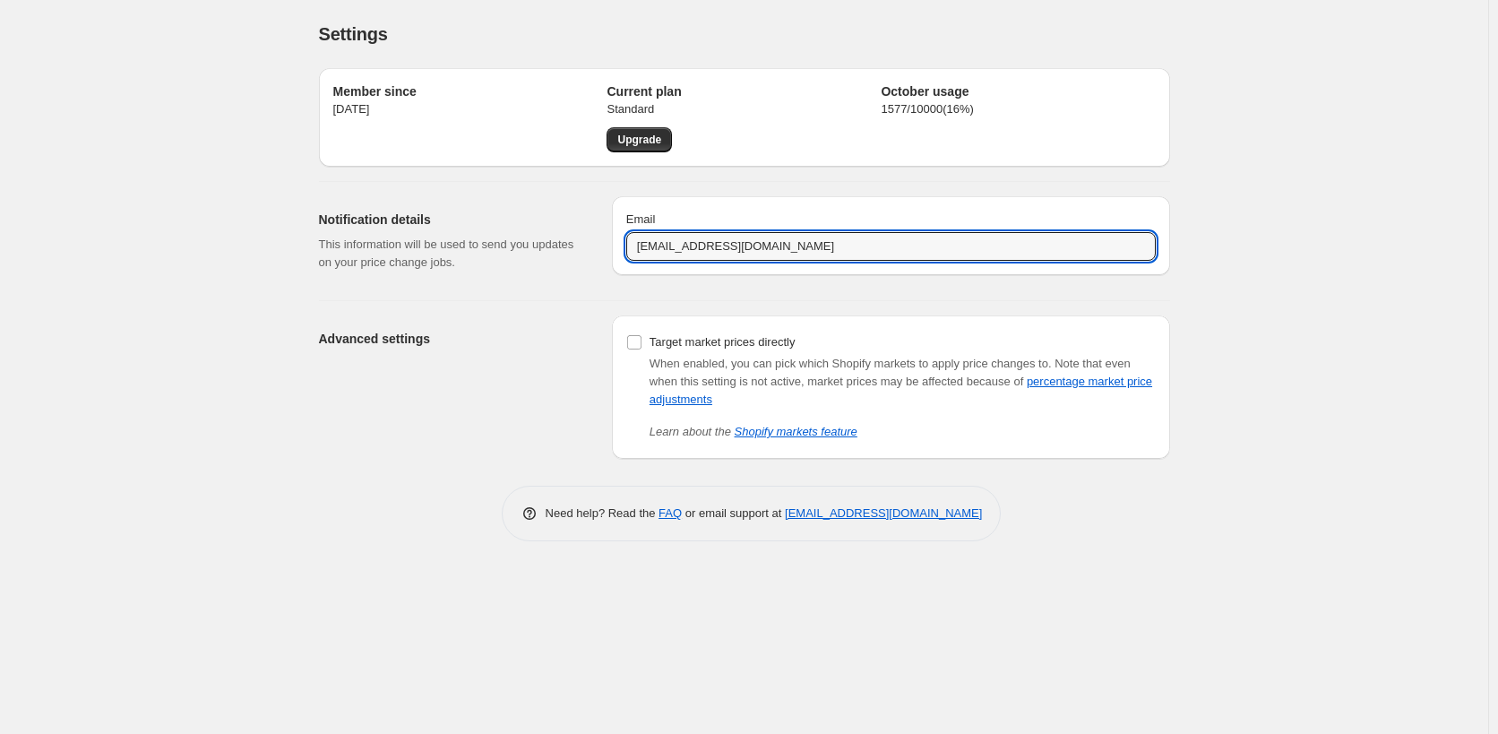
drag, startPoint x: 848, startPoint y: 248, endPoint x: 238, endPoint y: 265, distance: 609.5
click at [359, 246] on div "Notification details This information will be used to send you updates on your …" at bounding box center [738, 234] width 866 height 104
paste input "[PERSON_NAME].[PERSON_NAME]@vctchile"
paste input "; [PERSON_NAME][EMAIL_ADDRESS][DOMAIN_NAME]"
click at [783, 239] on input "[PERSON_NAME][EMAIL_ADDRESS][PERSON_NAME][DOMAIN_NAME] ; [DOMAIN_NAME][EMAIL_AD…" at bounding box center [891, 246] width 530 height 29
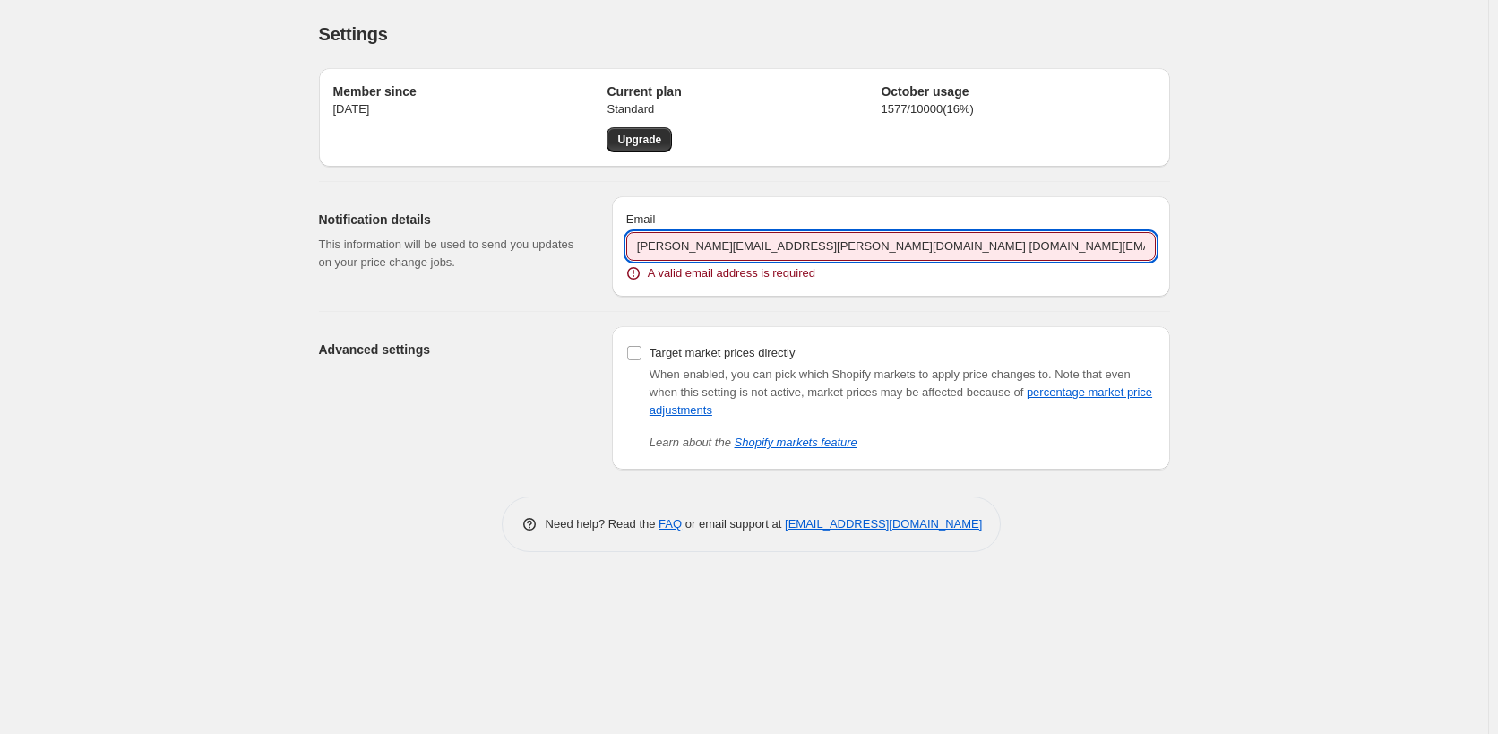
drag, startPoint x: 950, startPoint y: 233, endPoint x: 773, endPoint y: 242, distance: 176.7
click at [773, 240] on input "[PERSON_NAME][EMAIL_ADDRESS][PERSON_NAME][DOMAIN_NAME] [DOMAIN_NAME][EMAIL_ADDR…" at bounding box center [891, 246] width 530 height 29
click at [771, 245] on input "fabiola.brun@vctchile.com javier.basualto@vctchile.com" at bounding box center [891, 246] width 530 height 29
type input "fabiola.brun@vctchile.com; javier.basualto@vctchile.com"
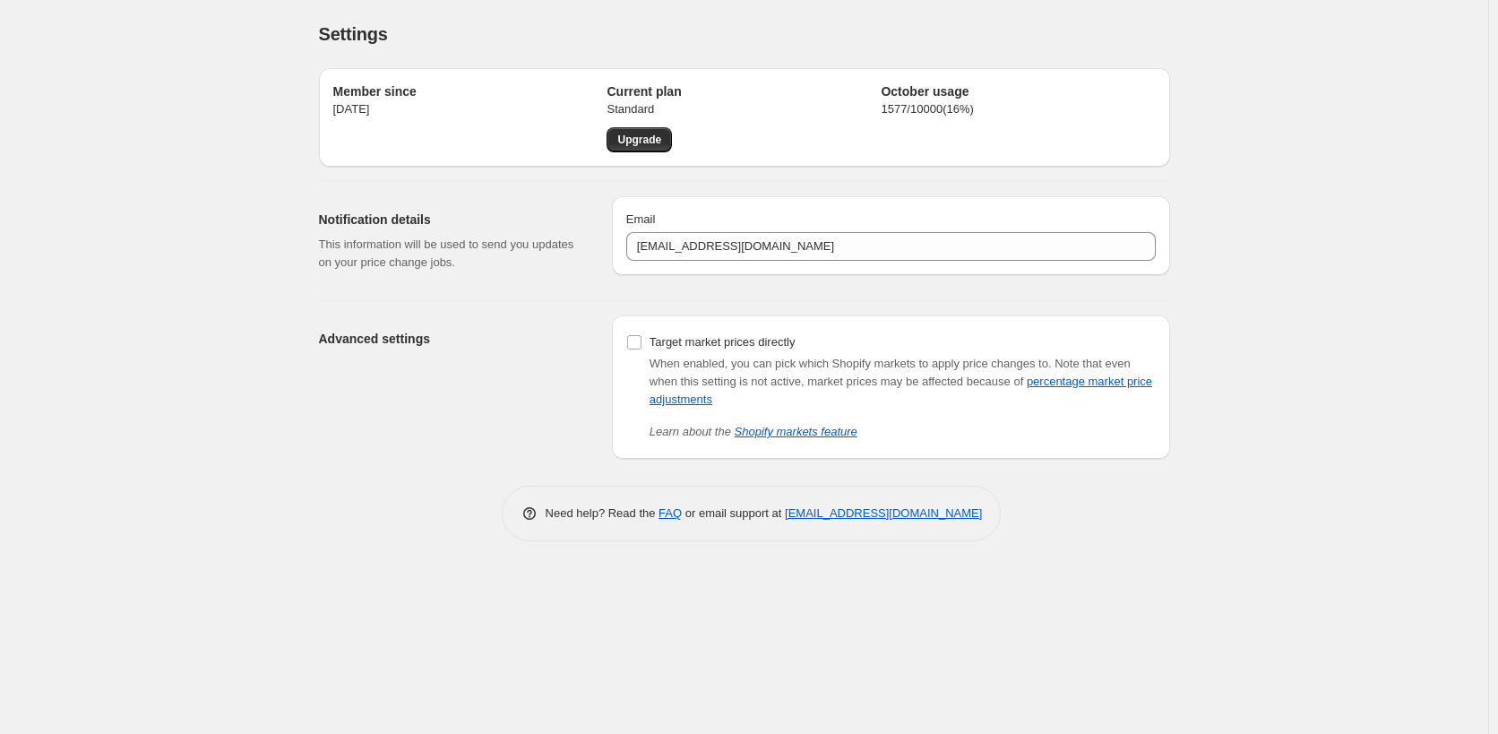
click at [885, 269] on div "Email [EMAIL_ADDRESS][DOMAIN_NAME]" at bounding box center [891, 235] width 558 height 79
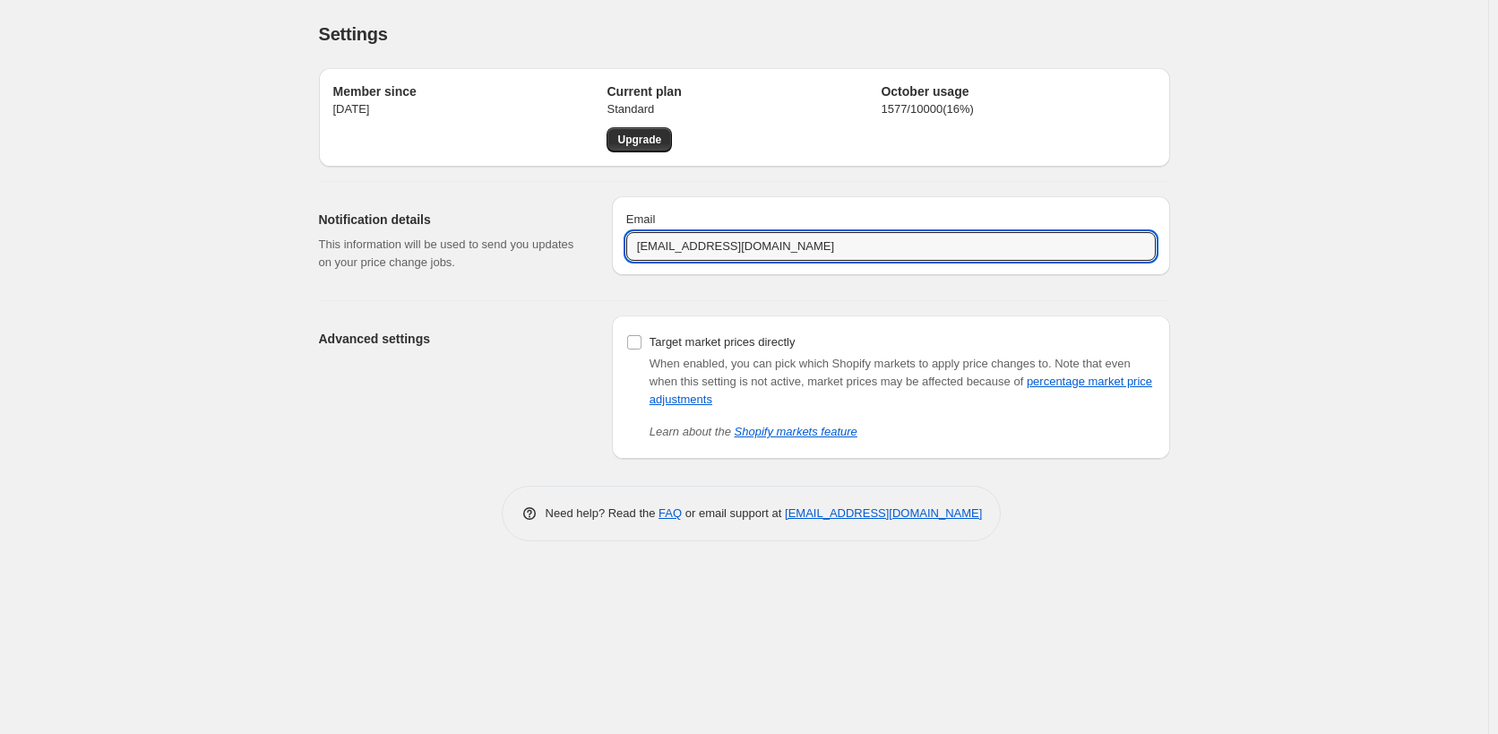
drag, startPoint x: 885, startPoint y: 243, endPoint x: 492, endPoint y: 224, distance: 393.8
click at [492, 224] on div "Notification details This information will be used to send you updates on your …" at bounding box center [738, 234] width 866 height 104
paste input "[PERSON_NAME].[PERSON_NAME]@vctchile"
type input "[PERSON_NAME][EMAIL_ADDRESS][PERSON_NAME][DOMAIN_NAME]"
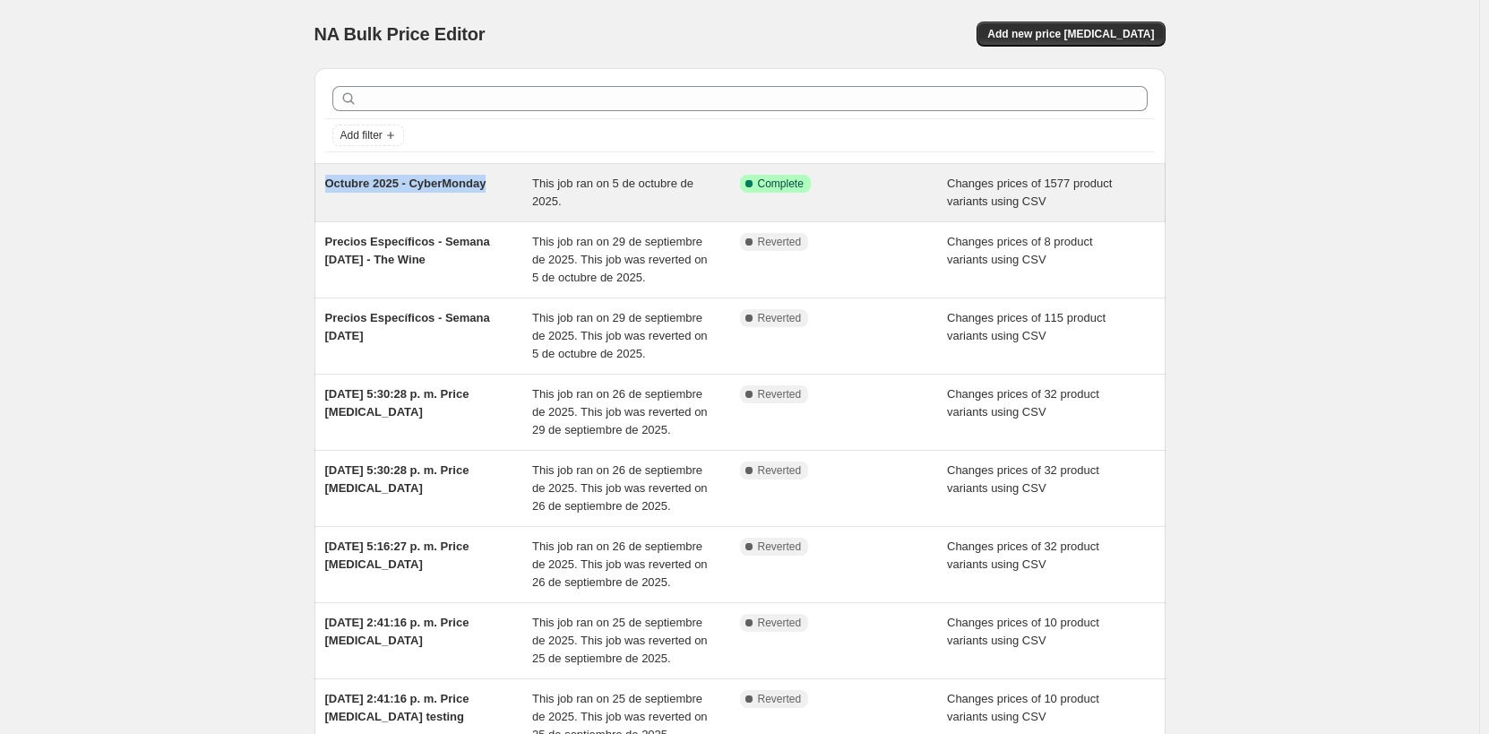
drag, startPoint x: 496, startPoint y: 183, endPoint x: 332, endPoint y: 189, distance: 164.1
click at [332, 189] on div "Octubre 2025 - CyberMonday" at bounding box center [429, 193] width 208 height 36
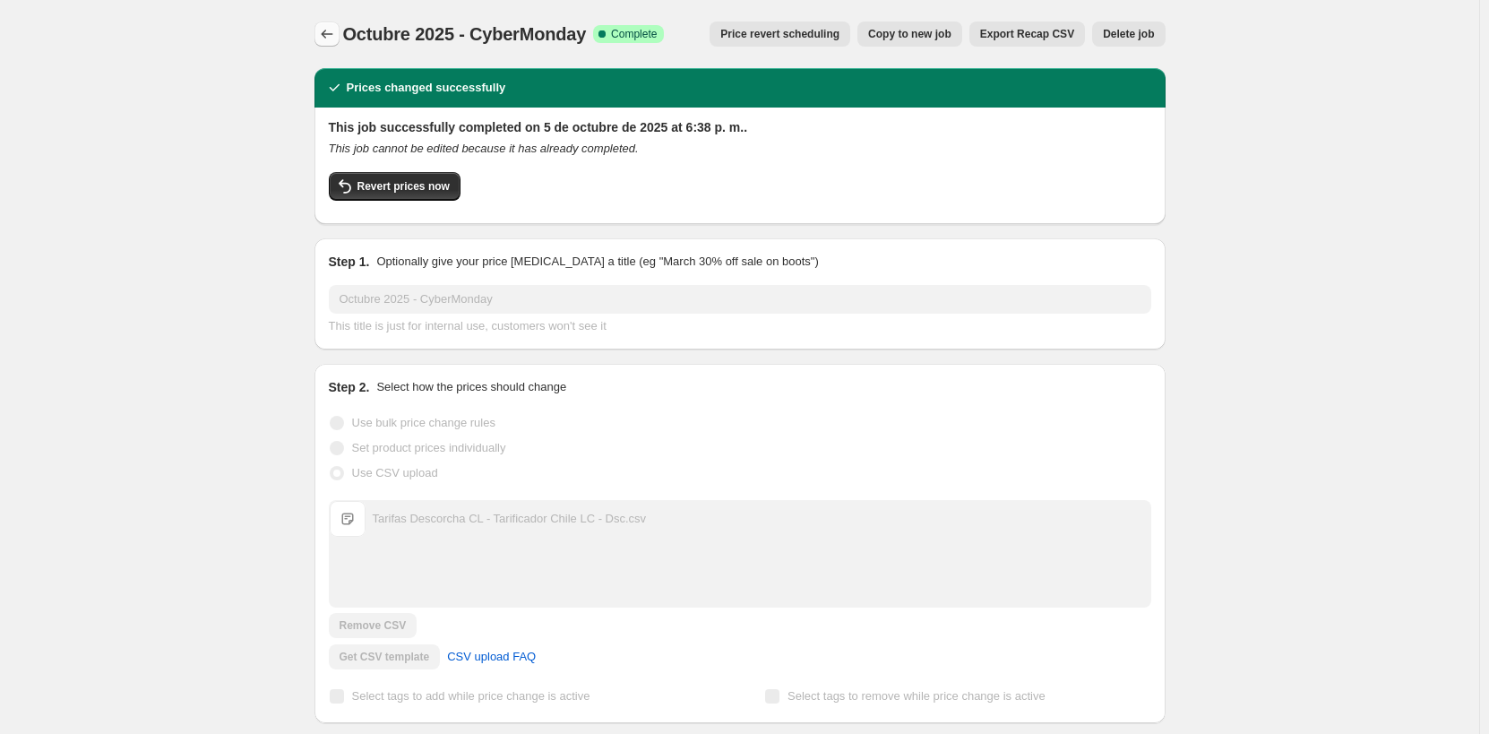
click at [328, 33] on icon "Price change jobs" at bounding box center [327, 34] width 18 height 18
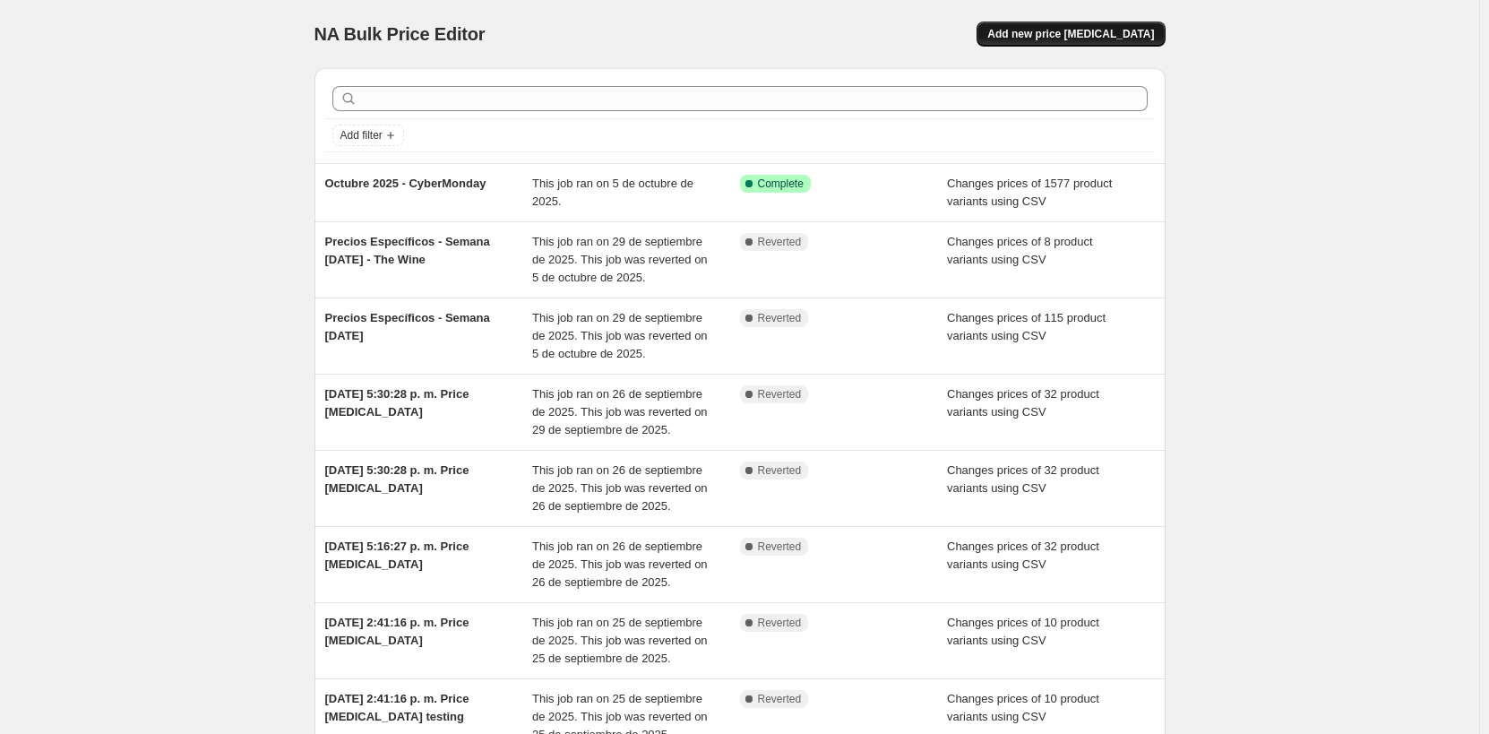
click at [1100, 34] on span "Add new price [MEDICAL_DATA]" at bounding box center [1070, 34] width 167 height 14
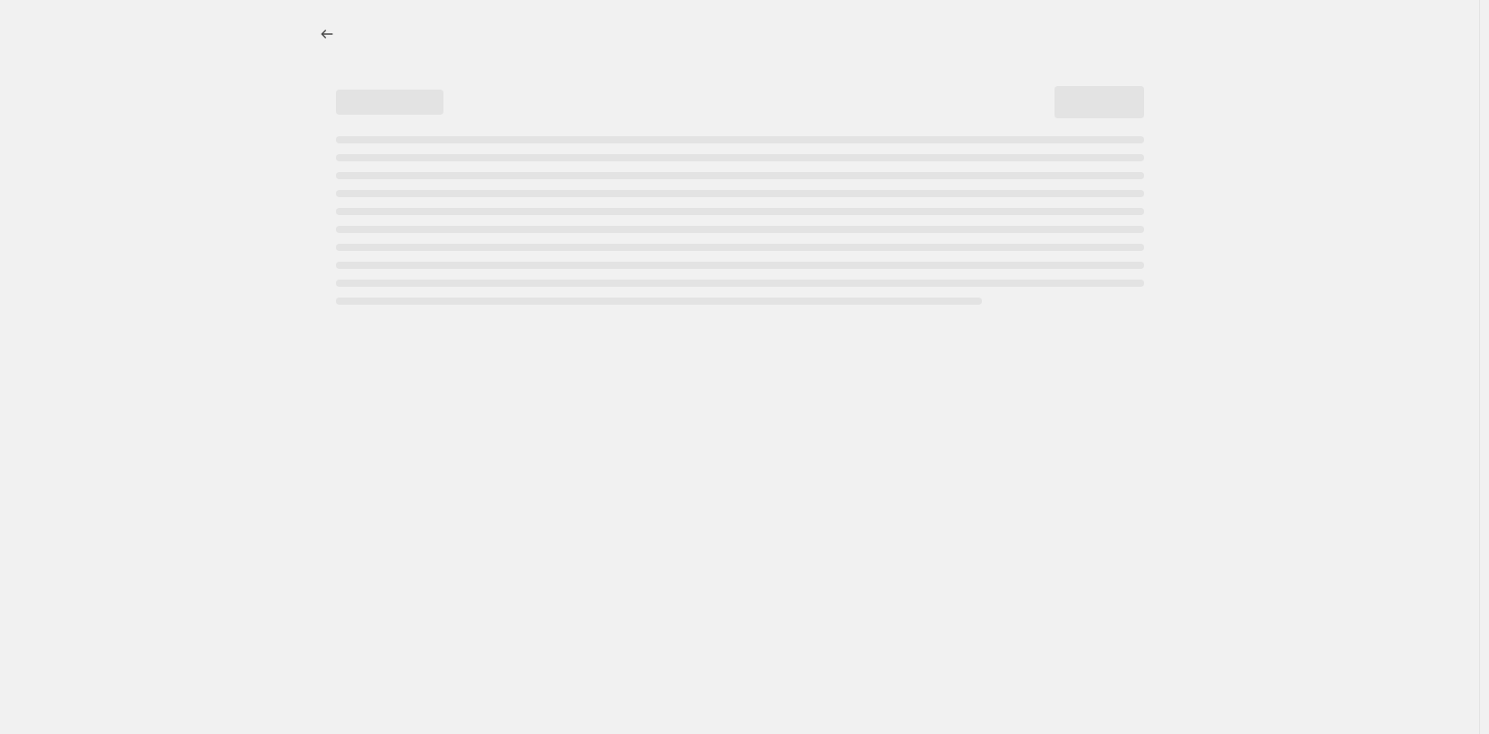
select select "percentage"
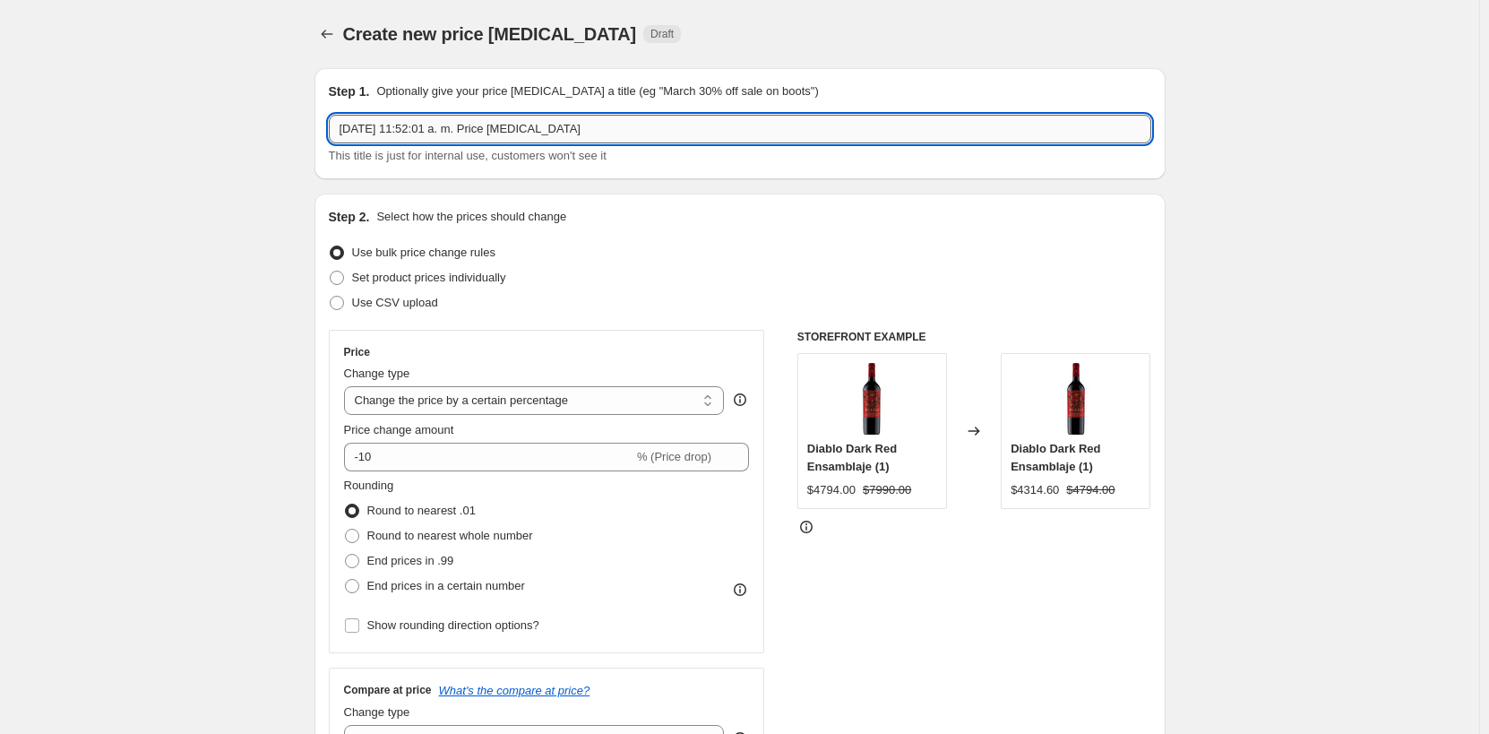
click at [504, 128] on input "[DATE] 11:52:01 a. m. Price [MEDICAL_DATA]" at bounding box center [740, 129] width 823 height 29
drag, startPoint x: 612, startPoint y: 130, endPoint x: -358, endPoint y: 120, distance: 969.5
click at [0, 120] on html "Home Settings Plans Skip to content Create new price [MEDICAL_DATA]. This page …" at bounding box center [744, 367] width 1489 height 734
paste input "Octubre 2025 - CyberMonday"
type input "Octubre 2025 - CyberMonday - 2"
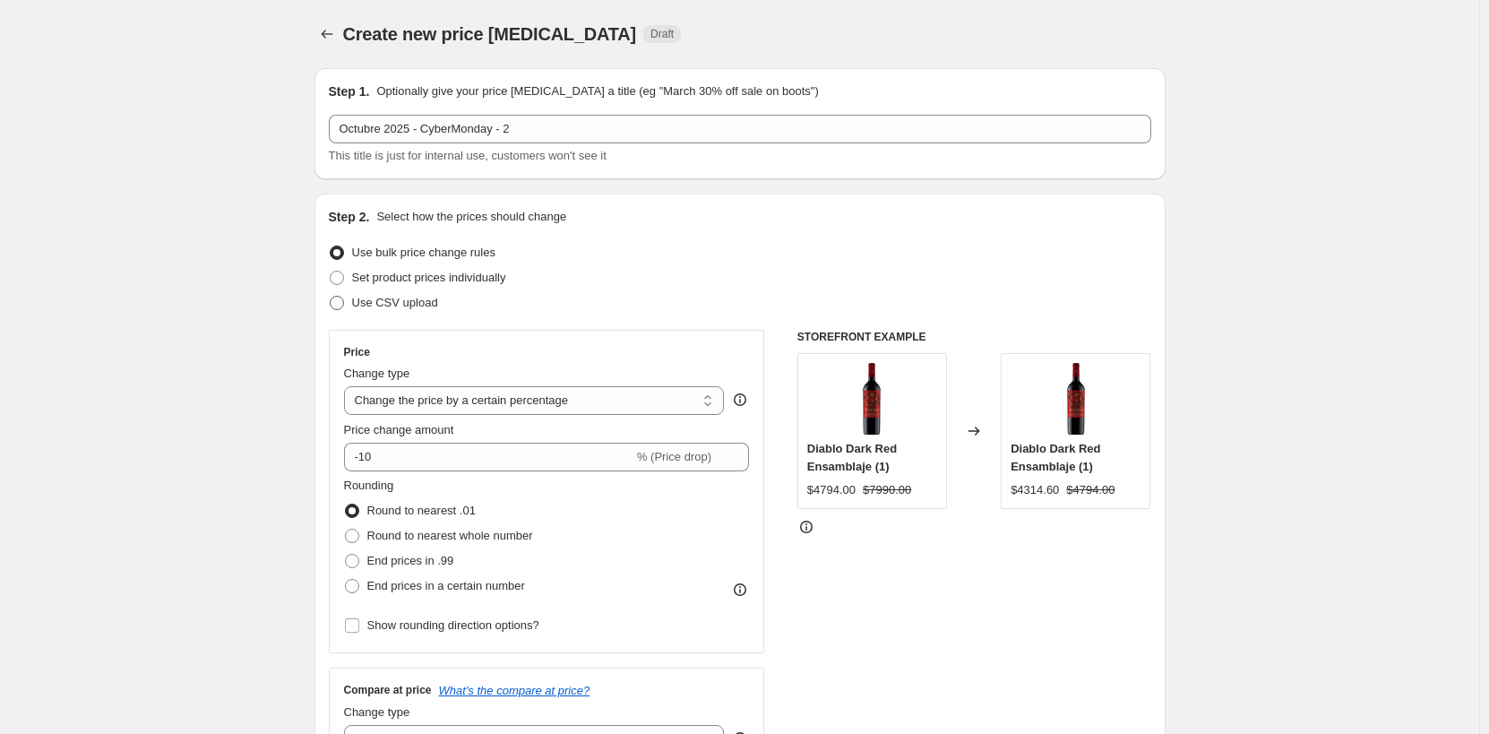
click at [410, 309] on span "Use CSV upload" at bounding box center [395, 302] width 86 height 13
click at [331, 297] on input "Use CSV upload" at bounding box center [330, 296] width 1 height 1
radio input "true"
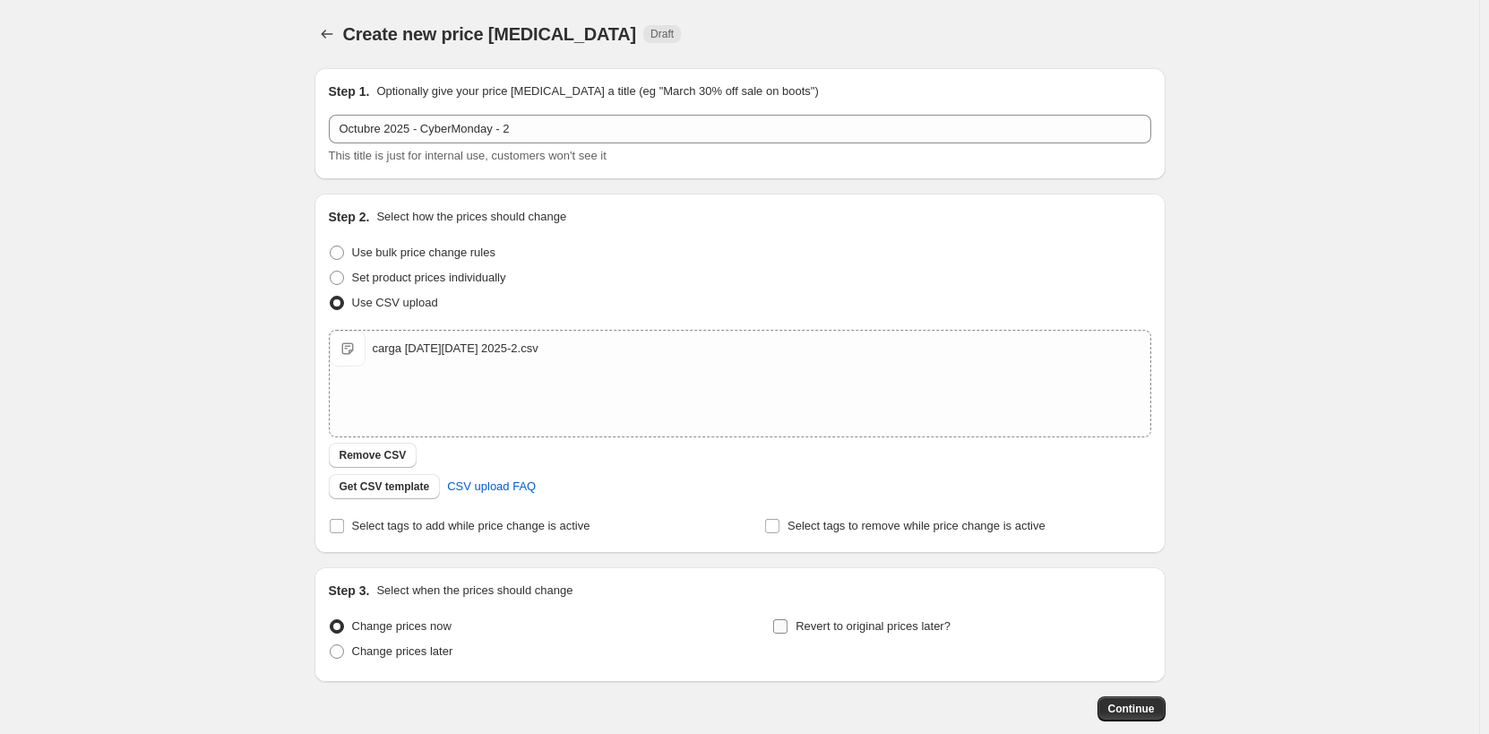
click at [911, 626] on span "Revert to original prices later?" at bounding box center [873, 625] width 155 height 13
click at [788, 626] on input "Revert to original prices later?" at bounding box center [780, 626] width 14 height 14
checkbox input "true"
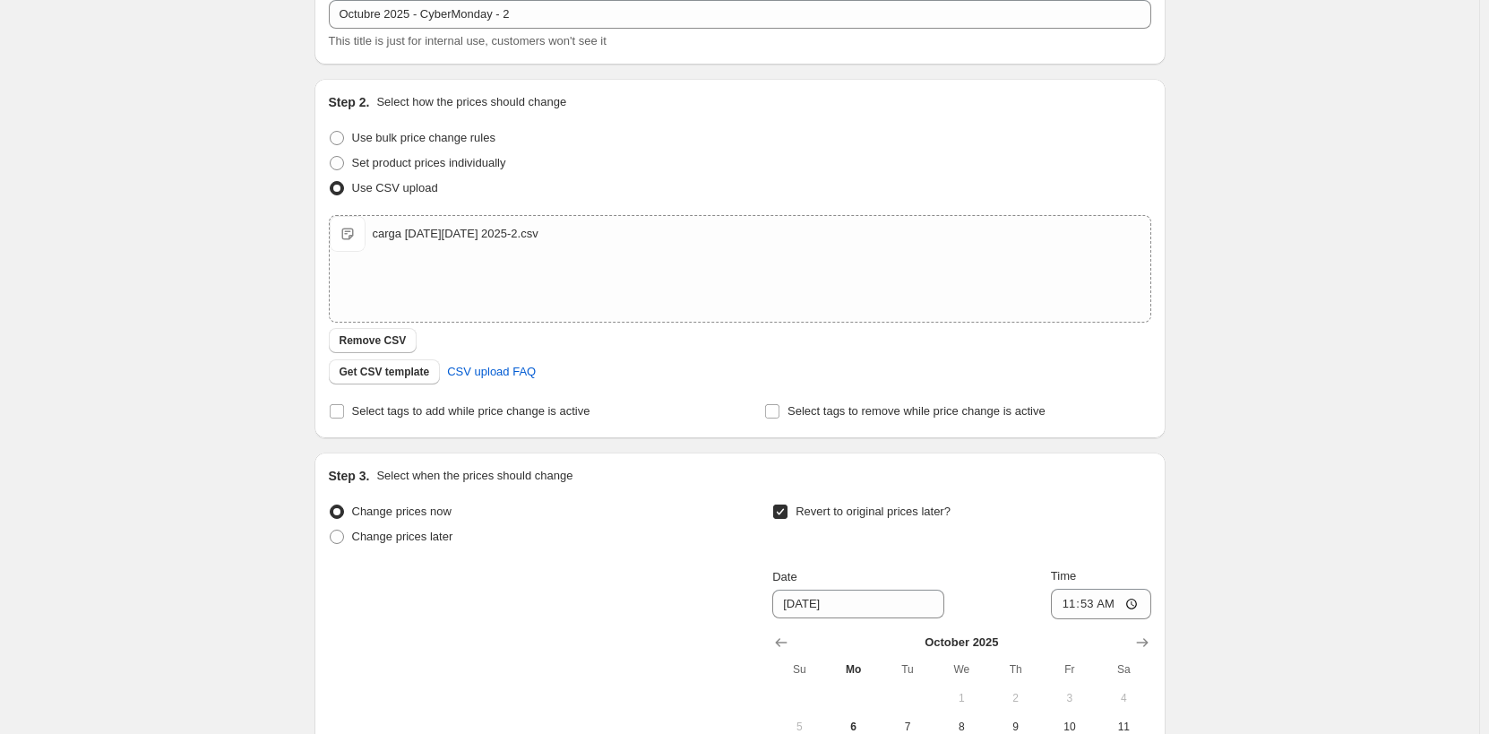
scroll to position [269, 0]
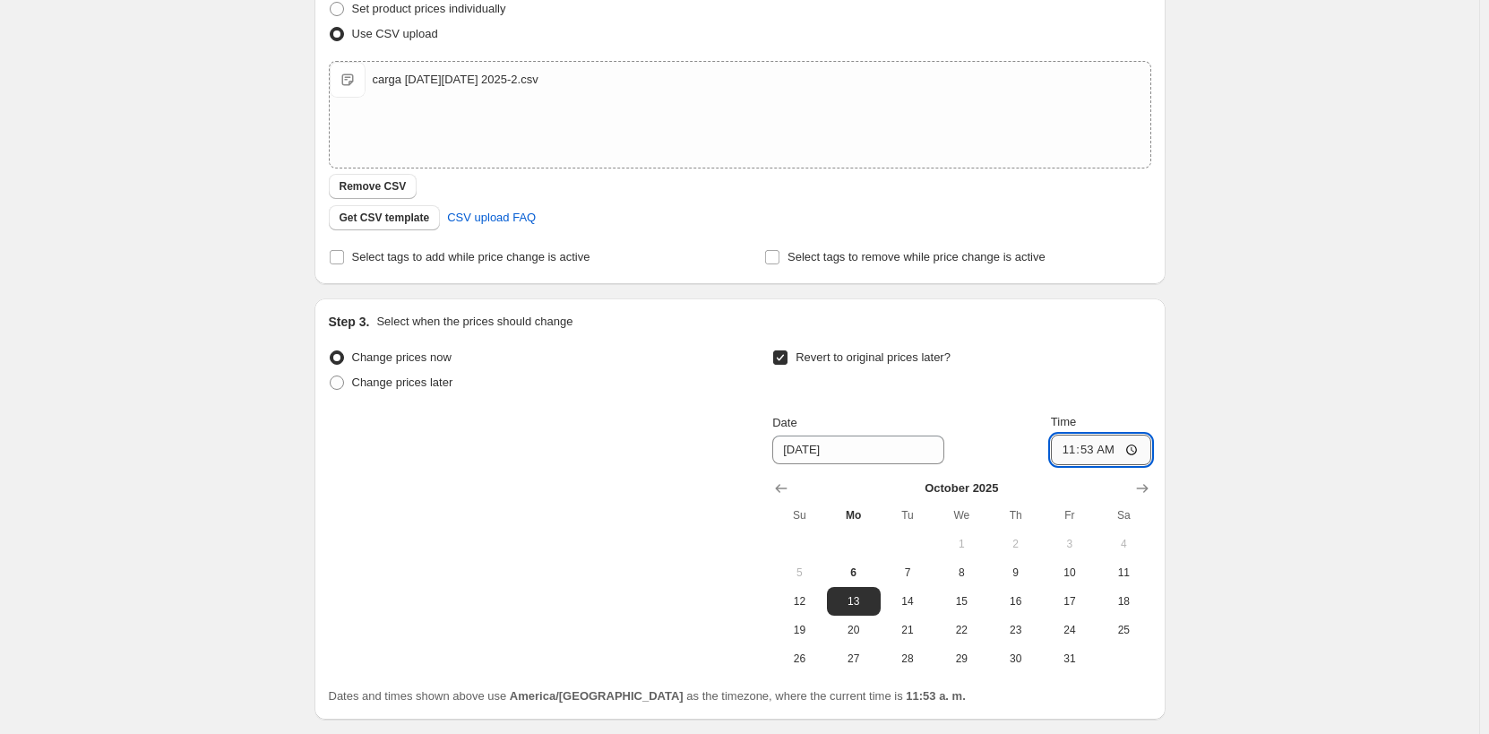
click at [1095, 449] on input "11:53" at bounding box center [1101, 450] width 100 height 30
type input "16:00"
click at [1150, 377] on div "Revert to original prices later?" at bounding box center [961, 372] width 378 height 54
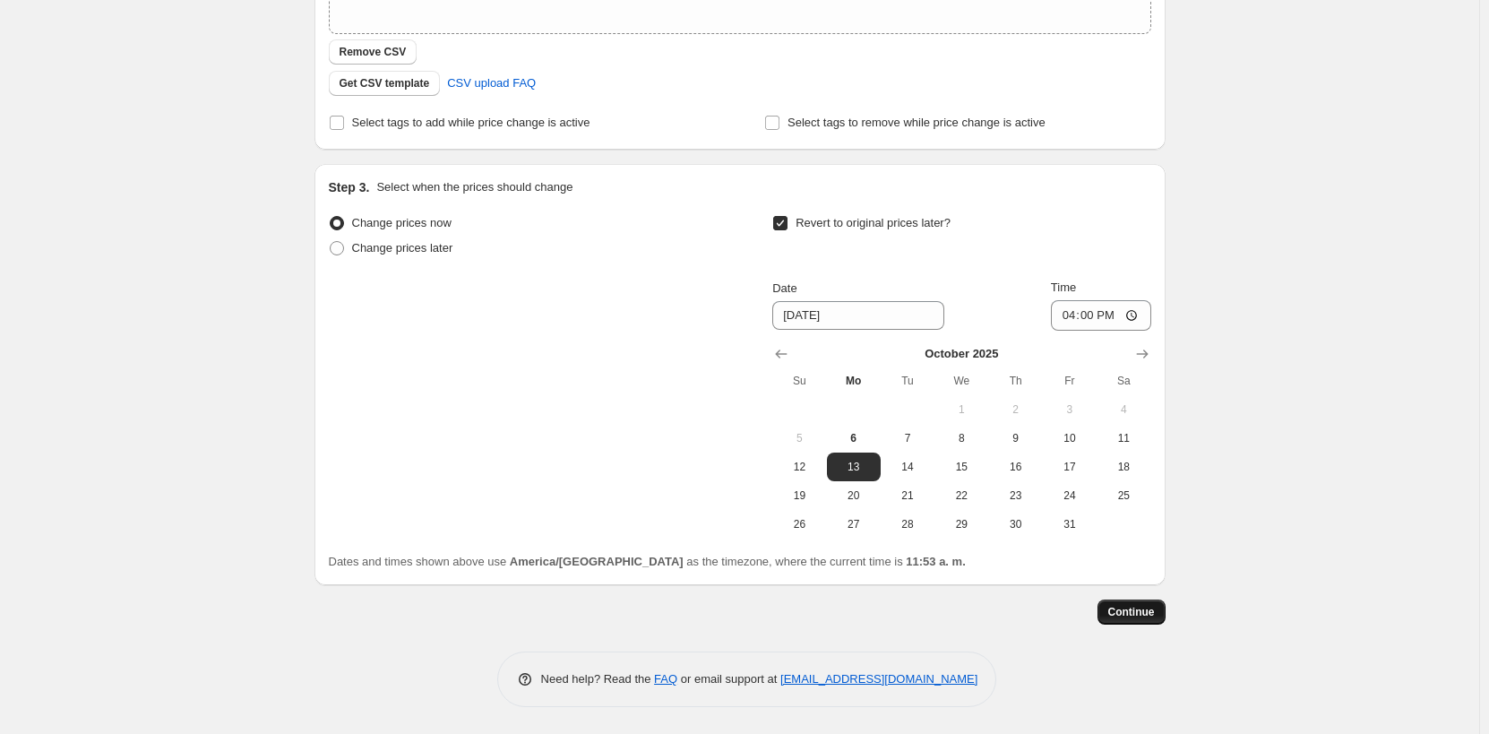
click at [1140, 616] on span "Continue" at bounding box center [1131, 612] width 47 height 14
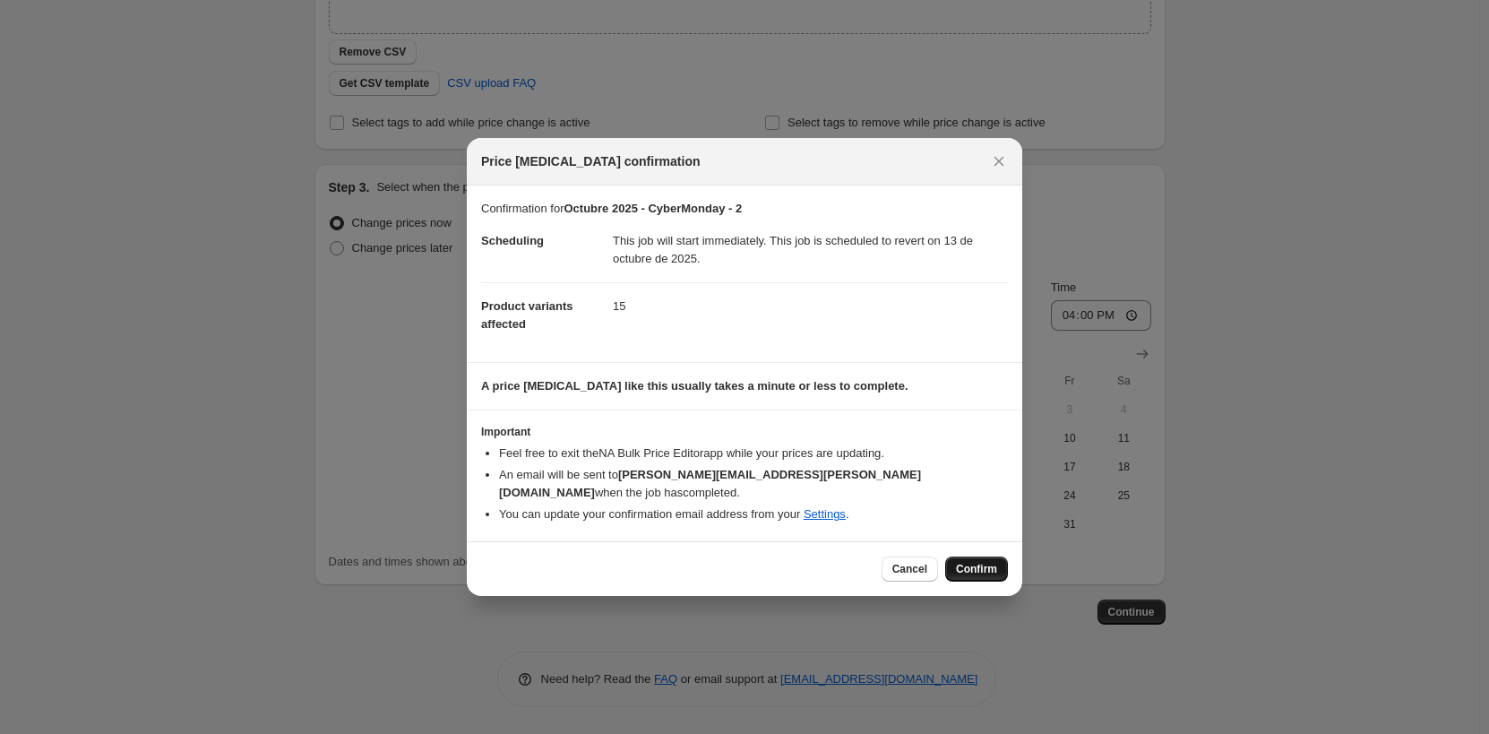
click at [987, 562] on span "Confirm" at bounding box center [976, 569] width 41 height 14
